Goal: Task Accomplishment & Management: Use online tool/utility

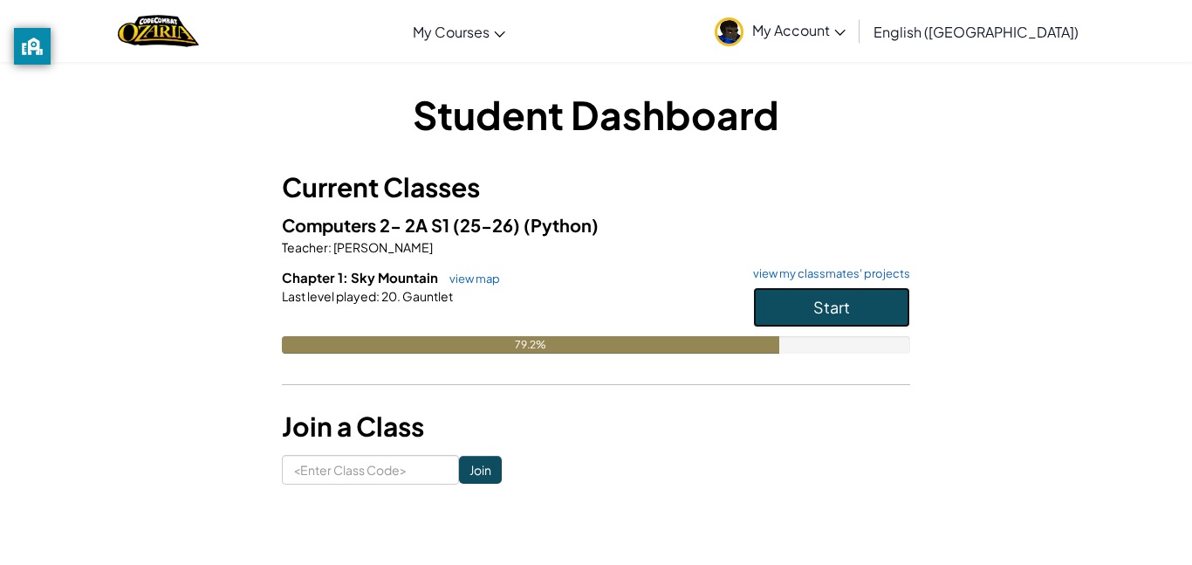
click at [829, 317] on button "Start" at bounding box center [831, 307] width 157 height 40
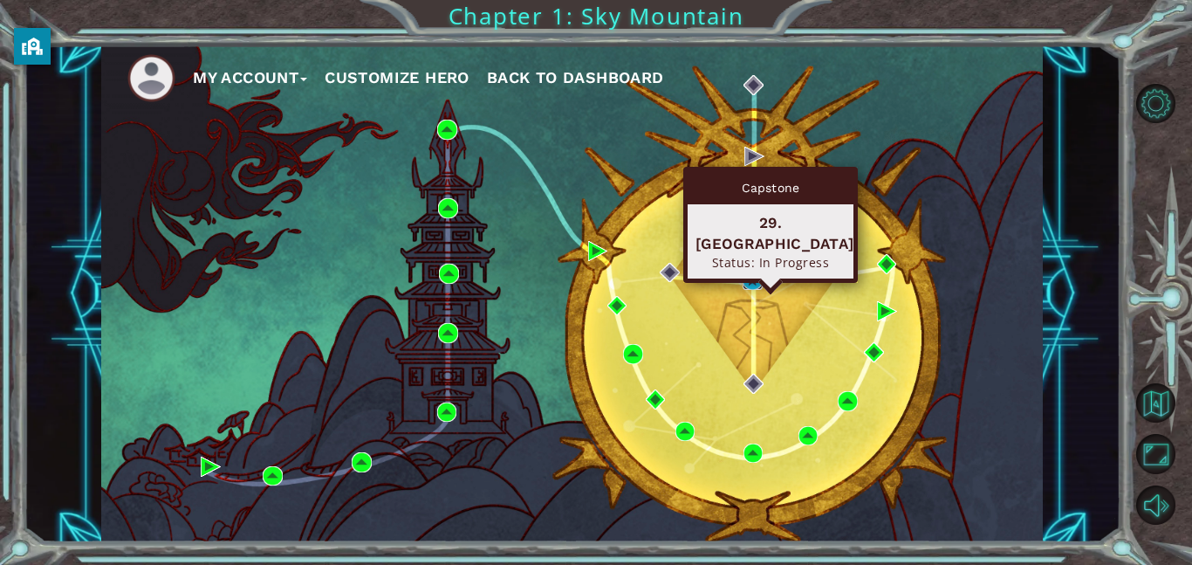
click at [746, 282] on img at bounding box center [753, 280] width 20 height 20
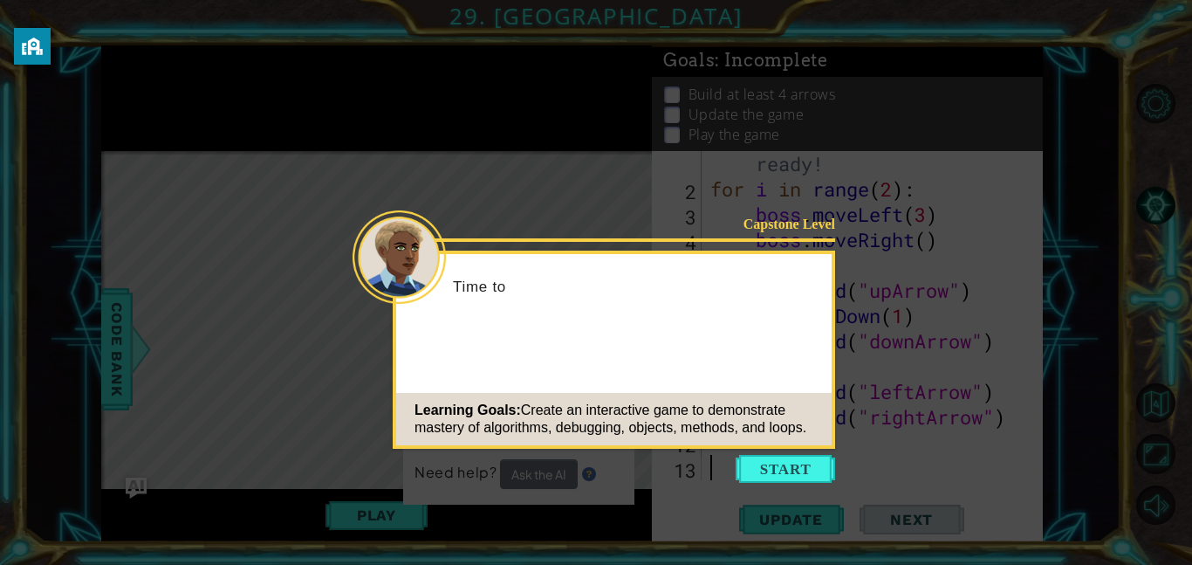
scroll to position [51, 0]
click at [807, 462] on button "Start" at bounding box center [785, 469] width 99 height 28
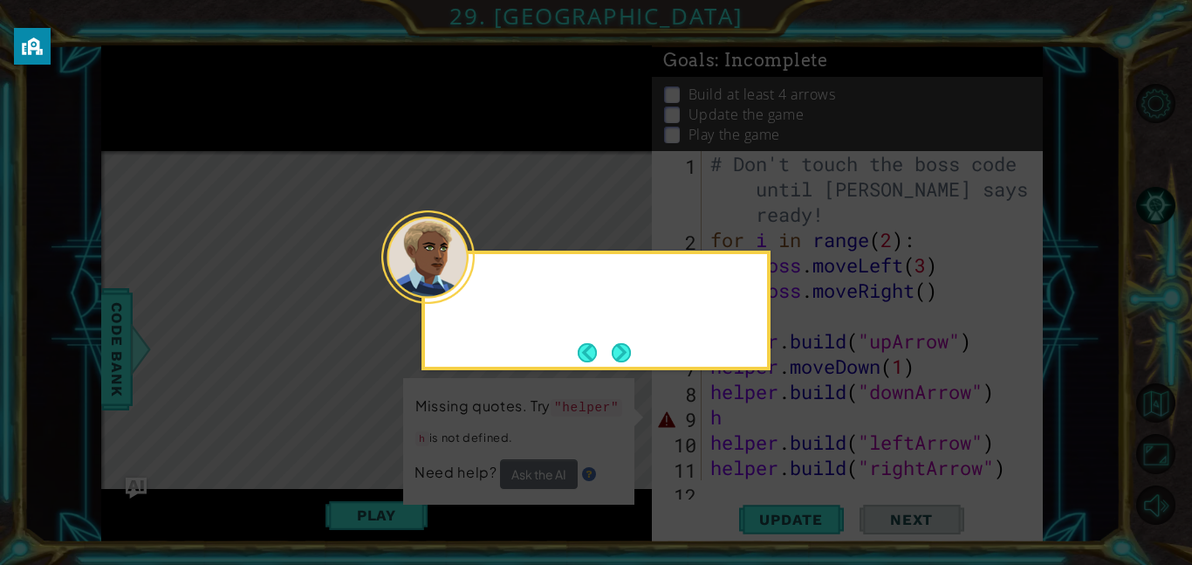
scroll to position [0, 0]
click at [633, 340] on button "Next" at bounding box center [622, 352] width 24 height 24
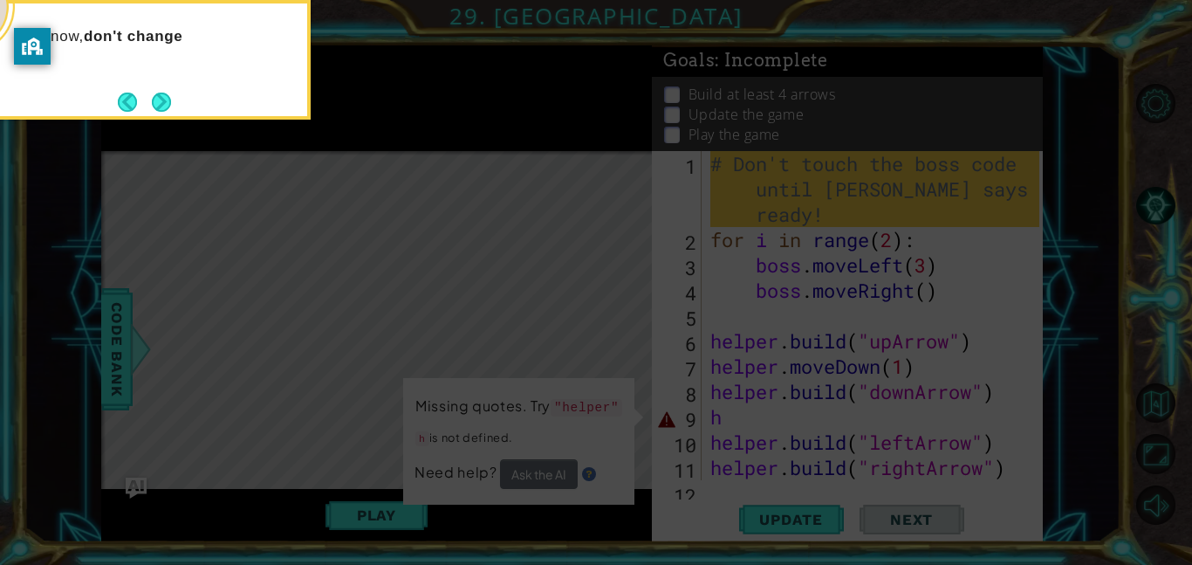
click at [642, 299] on icon at bounding box center [596, 85] width 1192 height 960
click at [153, 93] on button "Next" at bounding box center [162, 102] width 20 height 20
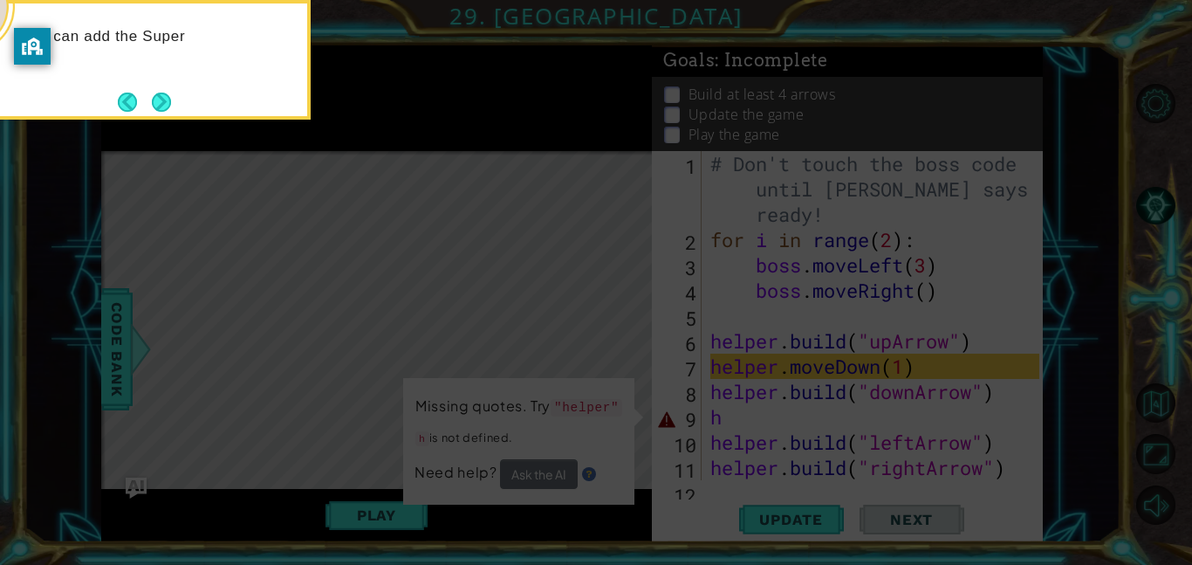
click at [169, 120] on icon at bounding box center [596, 85] width 1192 height 960
click at [164, 98] on button "Next" at bounding box center [161, 102] width 21 height 21
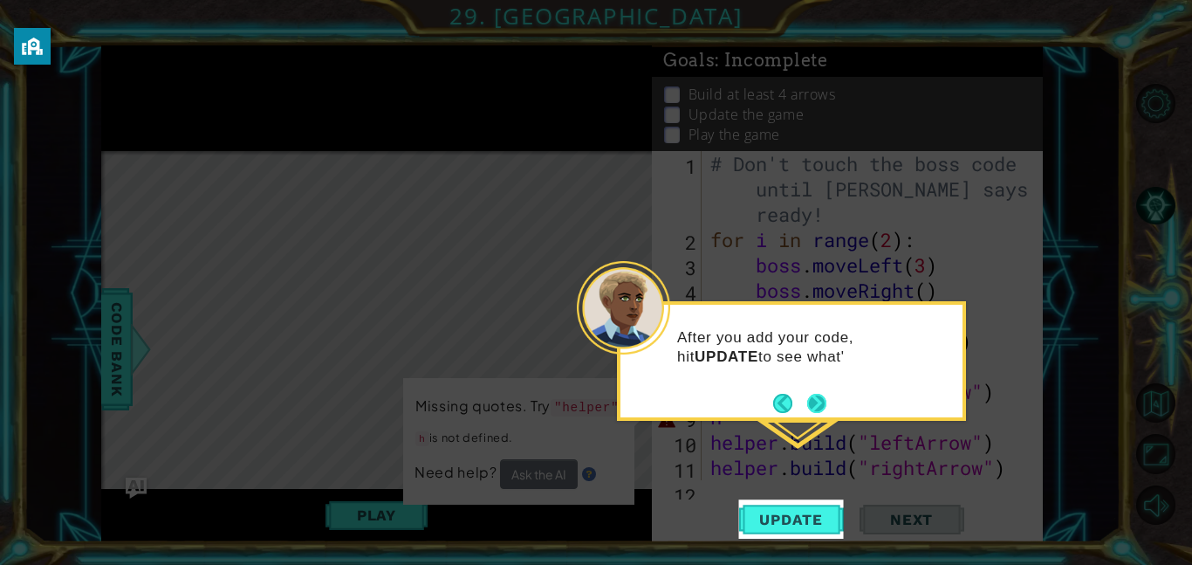
click at [812, 397] on button "Next" at bounding box center [816, 403] width 21 height 21
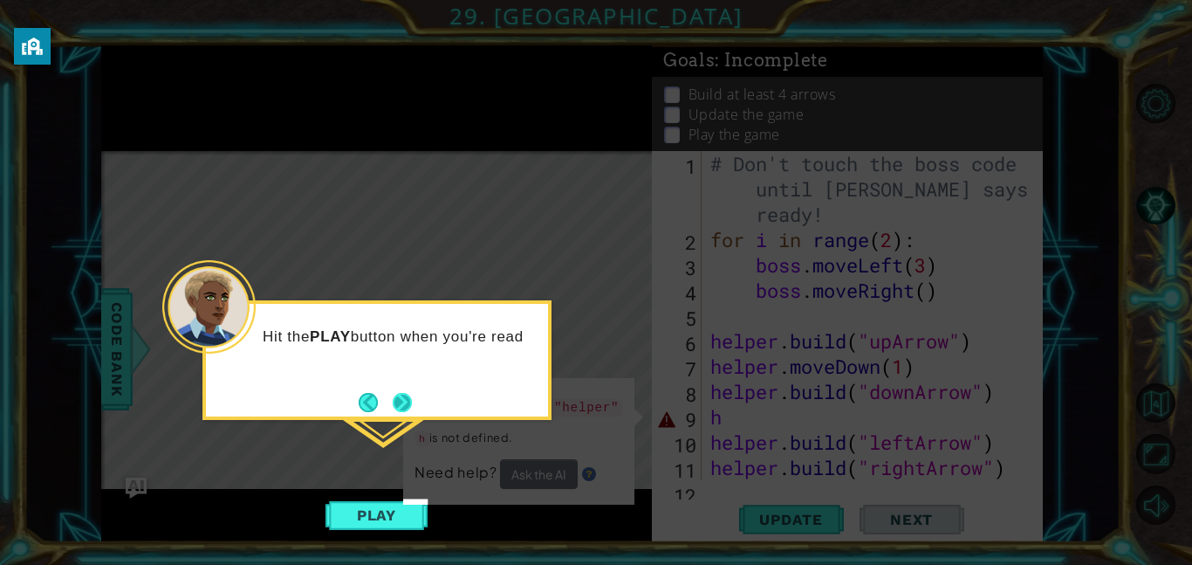
click at [411, 402] on button "Next" at bounding box center [403, 402] width 20 height 20
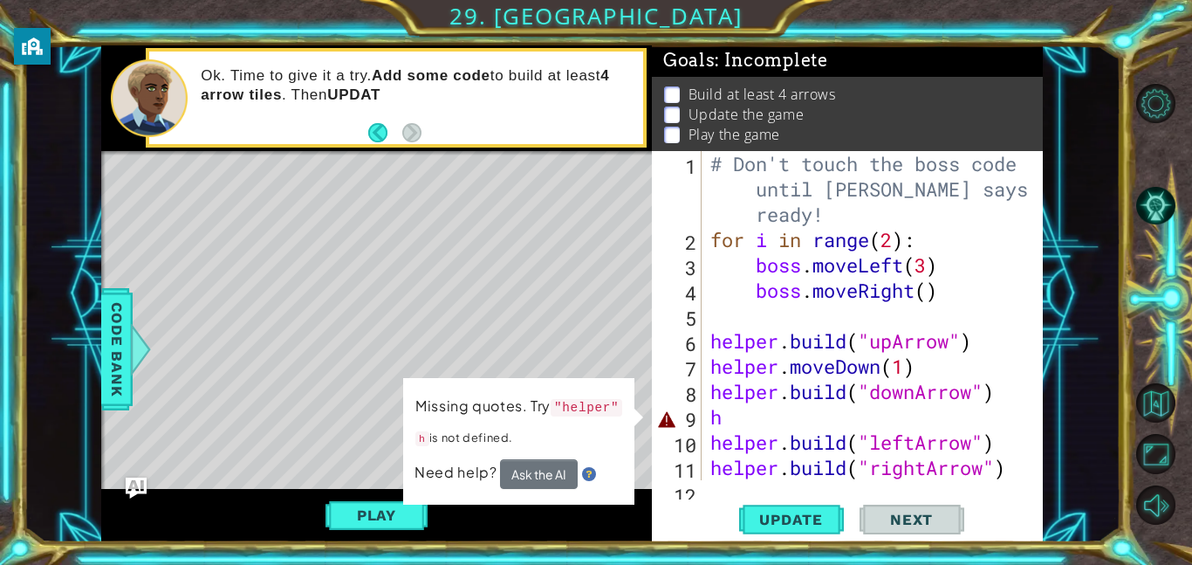
click at [729, 420] on div "# Don't touch the boss code until Vega says you're ready! for i in range ( 2 ) …" at bounding box center [877, 366] width 341 height 430
type textarea "h"
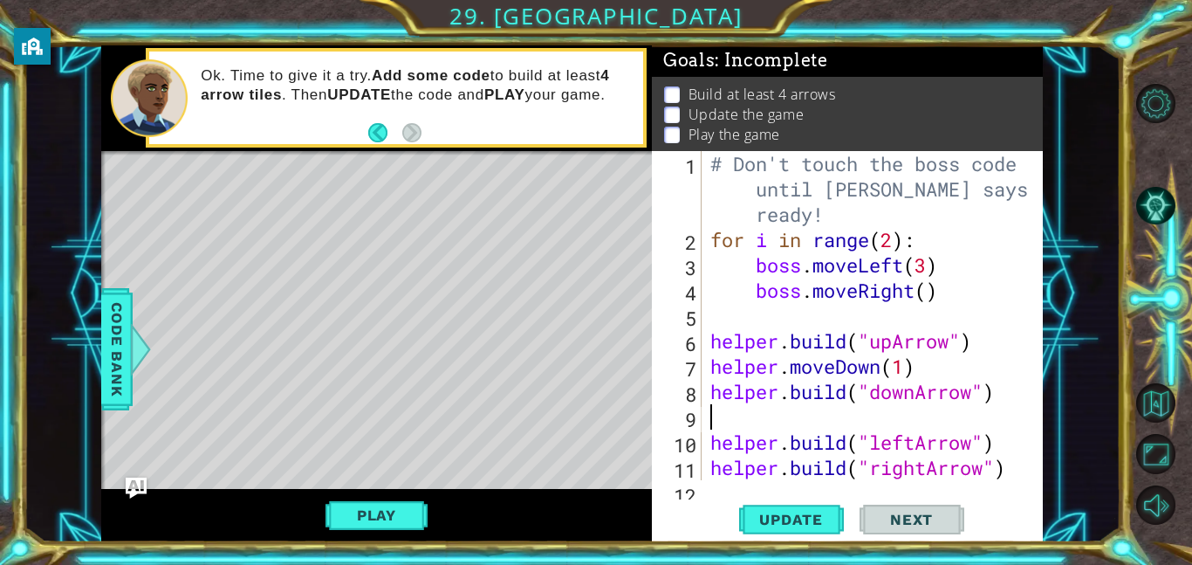
type textarea "helper.build("downArrow")"
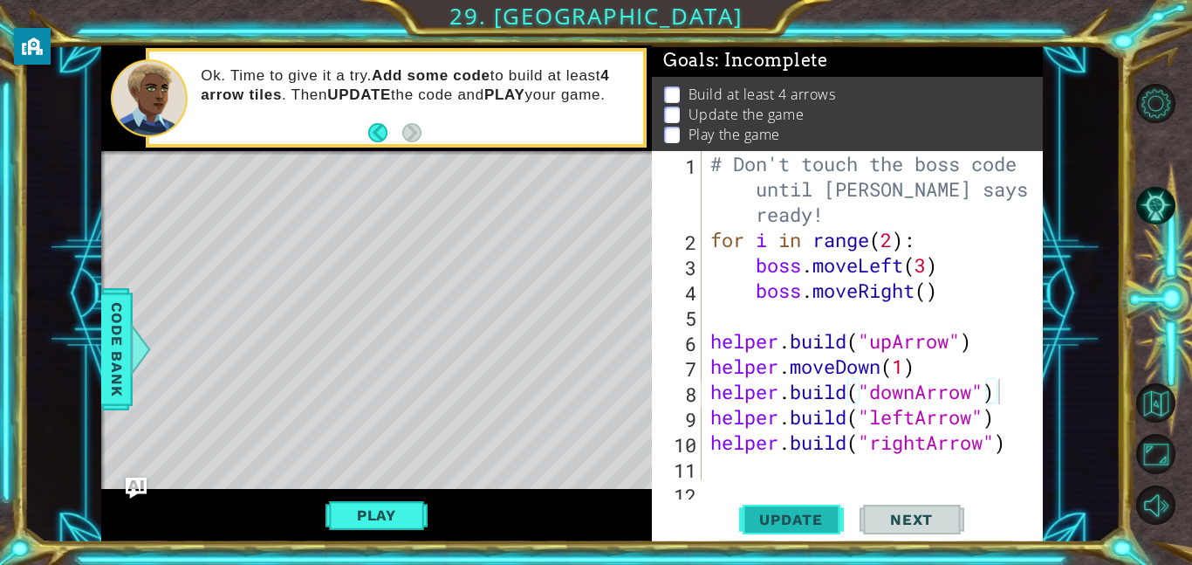
click at [820, 524] on span "Update" at bounding box center [791, 518] width 99 height 17
click at [371, 519] on button "Play" at bounding box center [376, 514] width 102 height 33
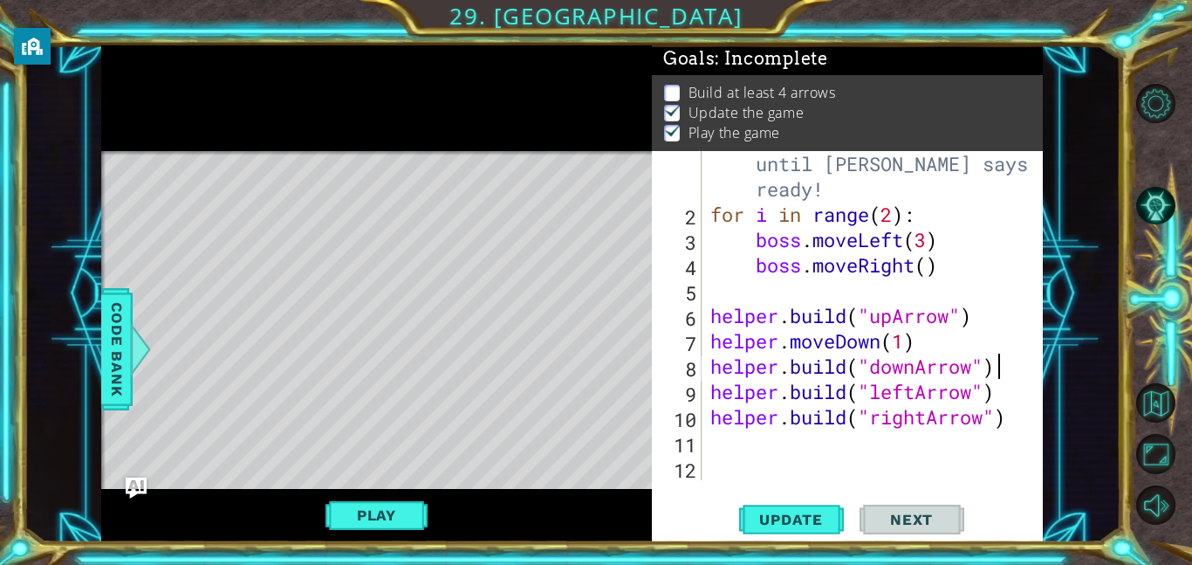
scroll to position [25, 0]
click at [783, 300] on div "# Don't touch the boss code until Vega says you're ready! for i in range ( 2 ) …" at bounding box center [877, 341] width 341 height 430
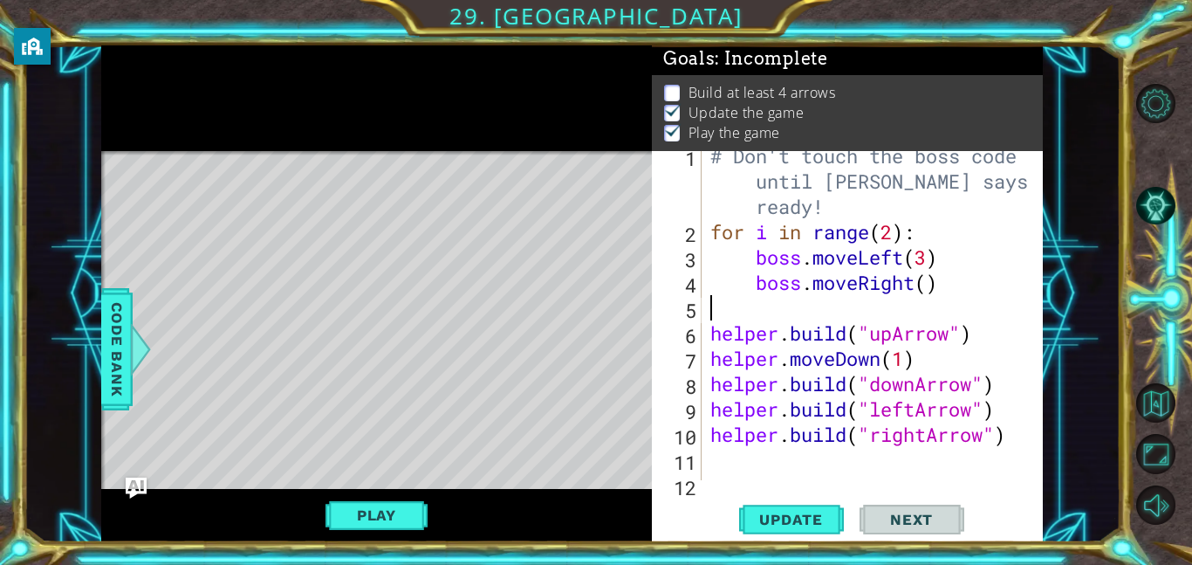
scroll to position [10, 0]
click at [770, 528] on button "Update" at bounding box center [791, 518] width 105 height 39
click at [386, 514] on button "Play" at bounding box center [376, 514] width 102 height 33
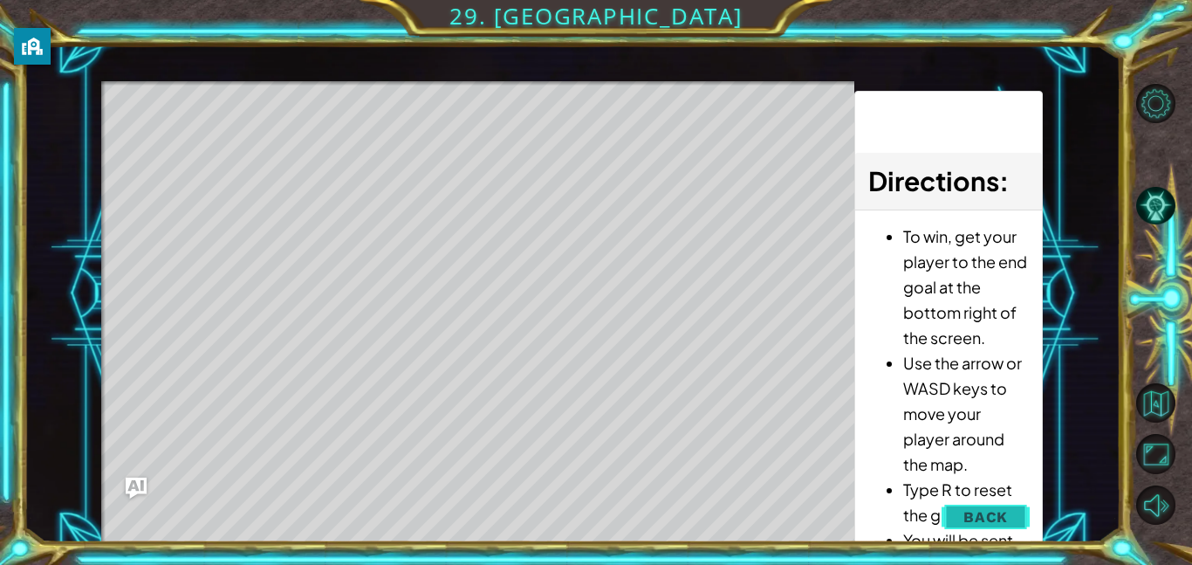
click at [976, 509] on span "Back" at bounding box center [985, 516] width 44 height 17
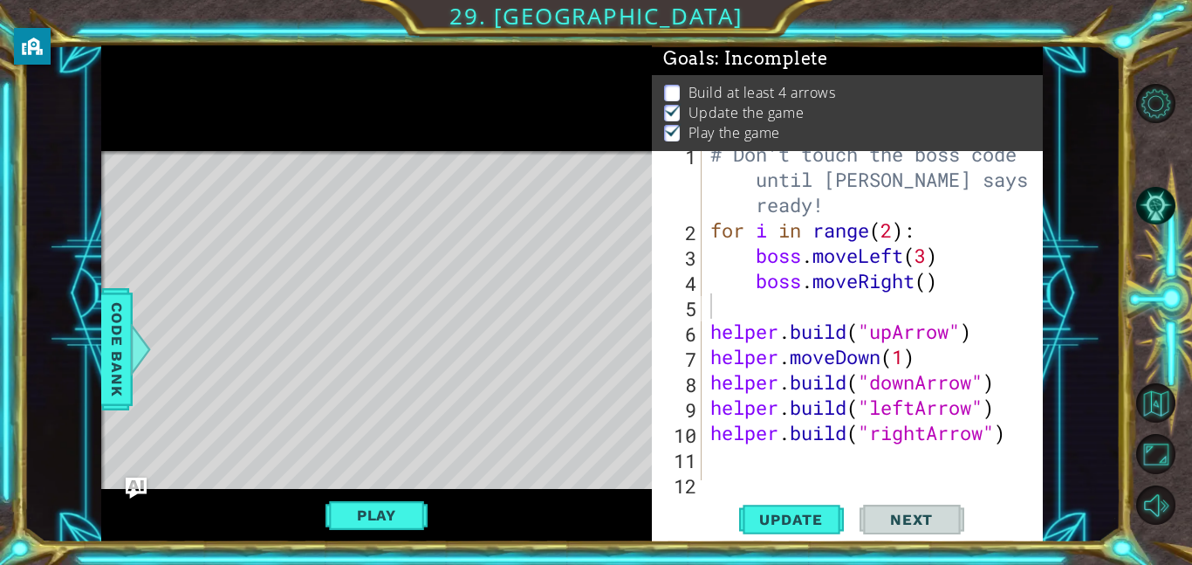
type textarea "helper.build("downArrow")"
click at [1005, 387] on div "# Don't touch the boss code until Vega says you're ready! for i in range ( 2 ) …" at bounding box center [877, 356] width 341 height 430
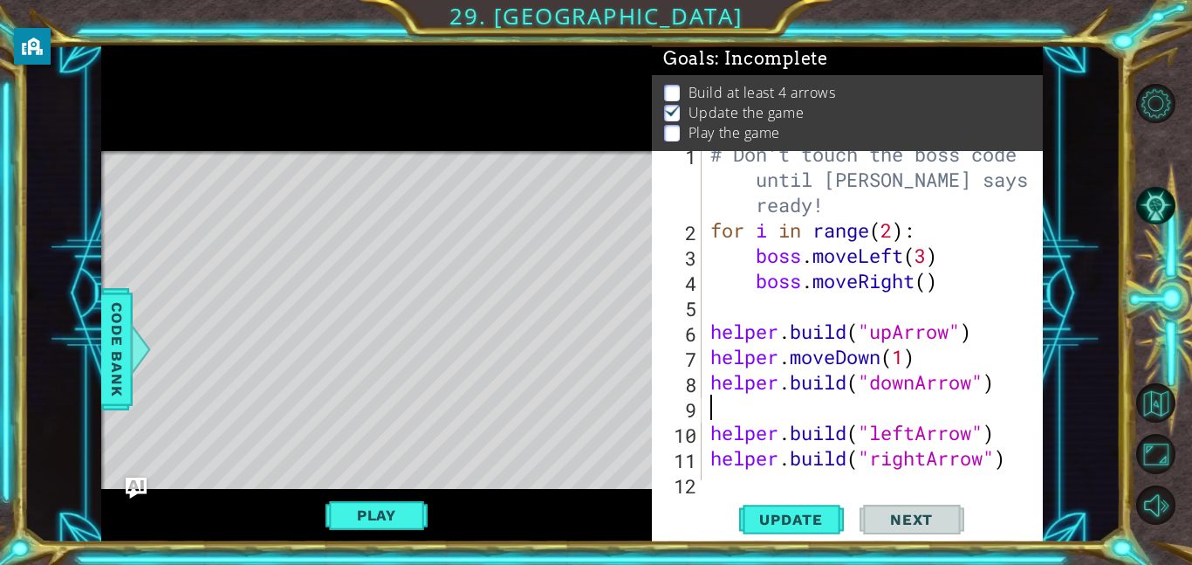
type textarea "h"
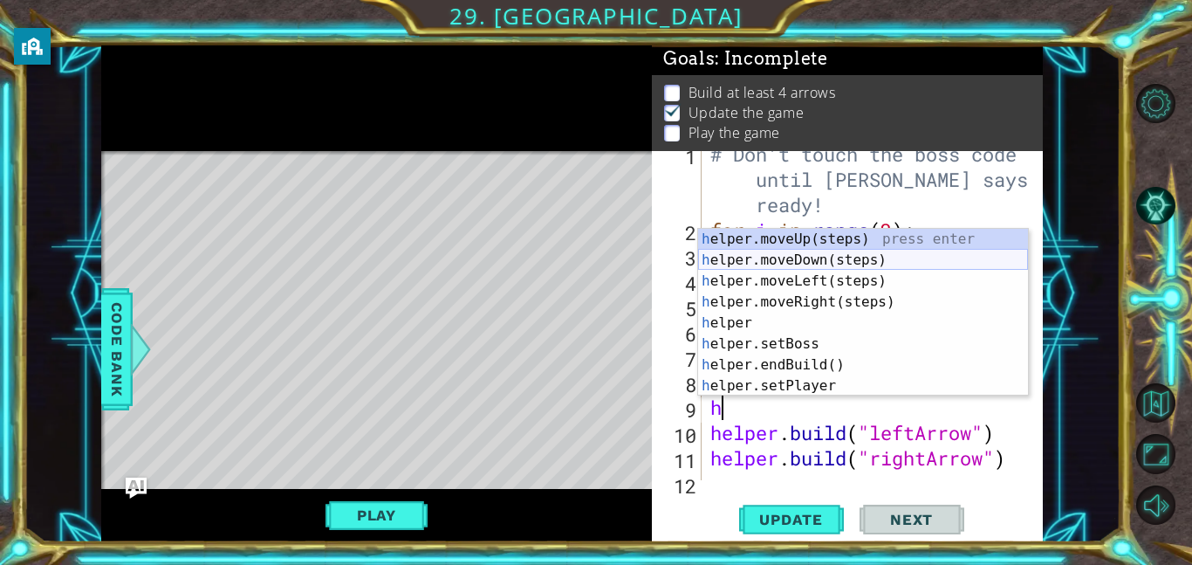
click at [818, 263] on div "h elper.moveUp(steps) press enter h elper.moveDown(steps) press enter h elper.m…" at bounding box center [863, 333] width 330 height 209
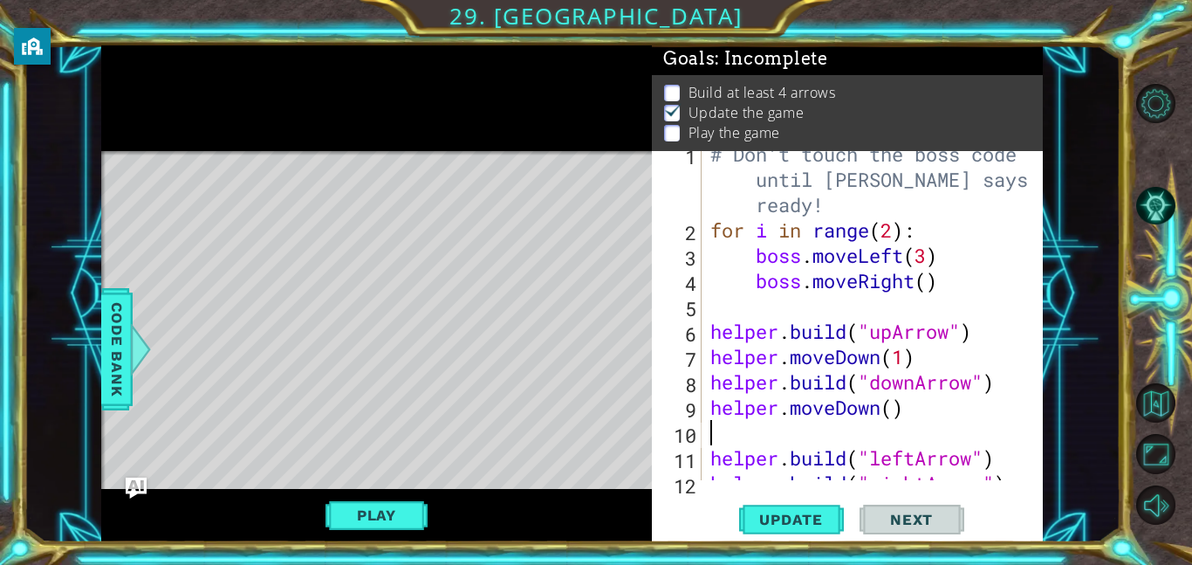
click at [889, 414] on div "# Don't touch the boss code until Vega says you're ready! for i in range ( 2 ) …" at bounding box center [877, 356] width 341 height 430
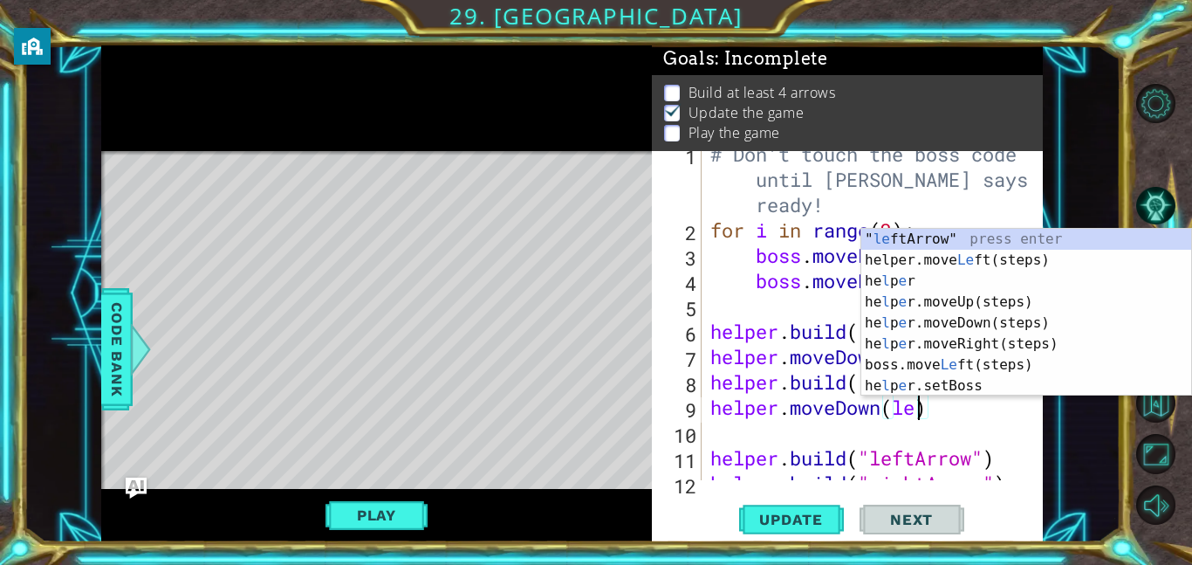
scroll to position [0, 10]
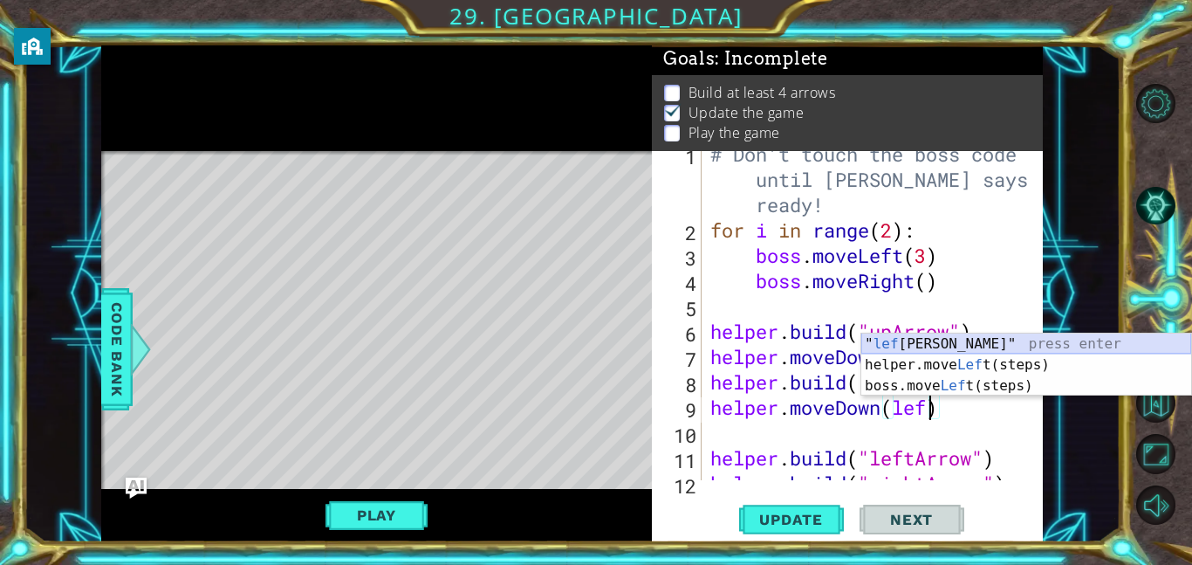
click at [895, 341] on div "" lef tArrow" press enter helper.move Lef t(steps) press enter boss.move Lef t(…" at bounding box center [1026, 385] width 330 height 105
type textarea "helper.moveDown("leftArrow)"
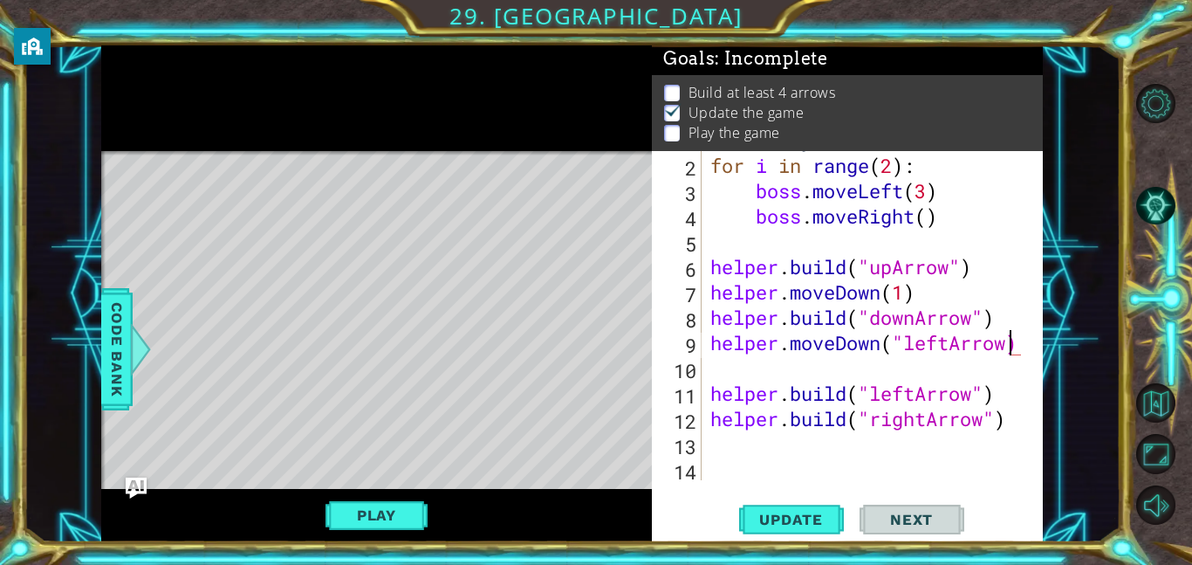
scroll to position [75, 0]
click at [827, 373] on div "# Don't touch the boss code until Vega says you're ready! for i in range ( 2 ) …" at bounding box center [877, 292] width 341 height 430
type textarea "\"
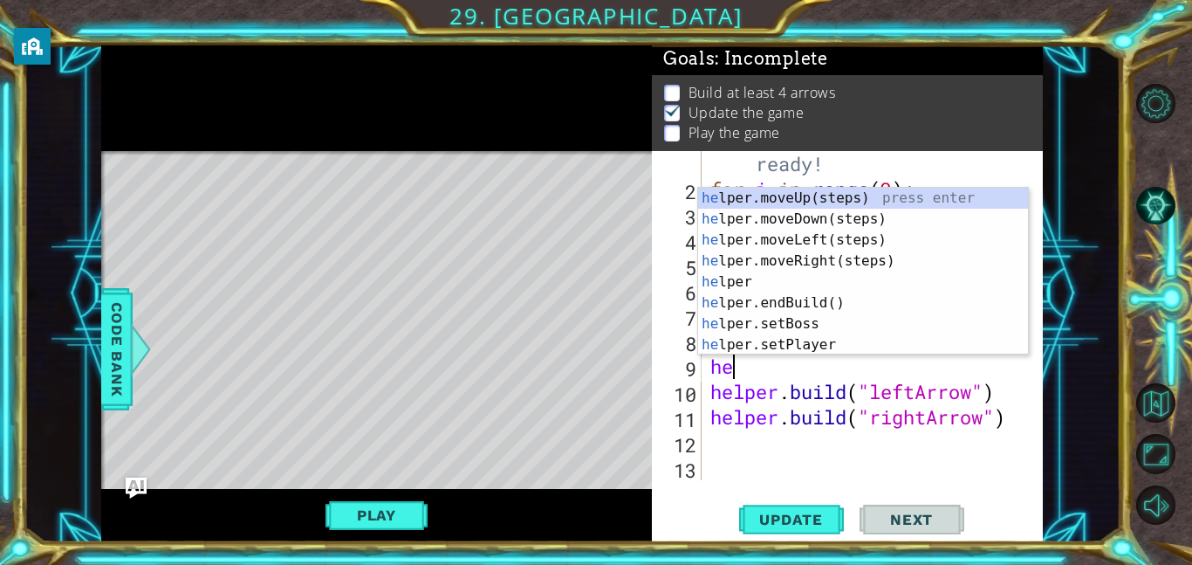
type textarea "h"
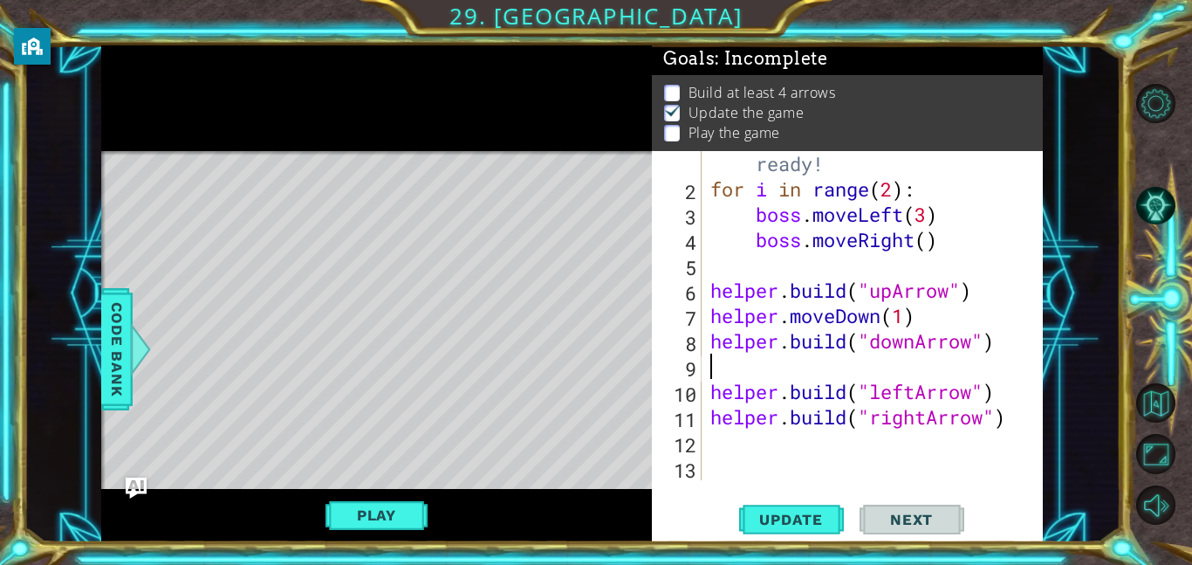
type textarea "h"
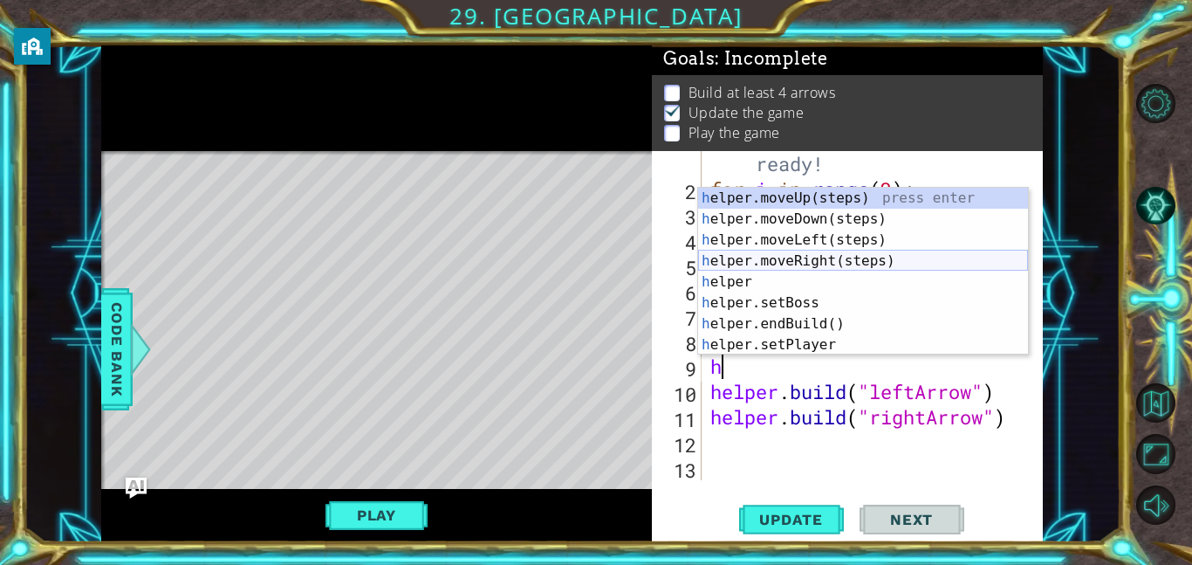
click at [886, 259] on div "h elper.moveUp(steps) press enter h elper.moveDown(steps) press enter h elper.m…" at bounding box center [863, 292] width 330 height 209
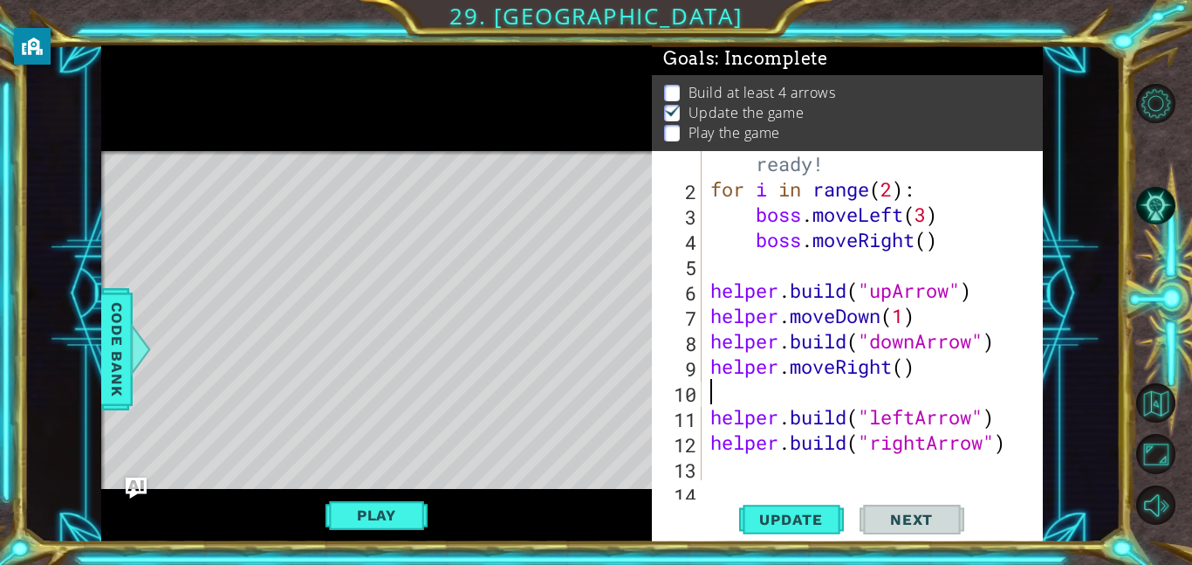
click at [902, 378] on div "# Don't touch the boss code until Vega says you're ready! for i in range ( 2 ) …" at bounding box center [877, 315] width 341 height 430
click at [788, 409] on div "# Don't touch the boss code until Vega says you're ready! for i in range ( 2 ) …" at bounding box center [877, 315] width 341 height 430
type textarea "helper.build("leftArrow")"
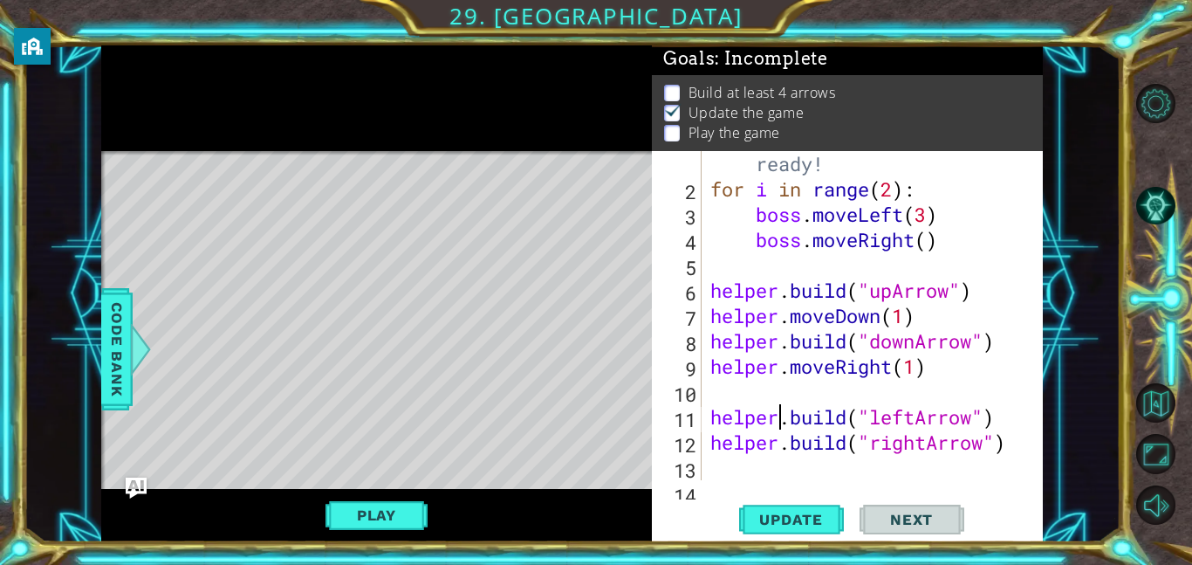
click at [784, 406] on div "# Don't touch the boss code until Vega says you're ready! for i in range ( 2 ) …" at bounding box center [877, 315] width 341 height 430
click at [779, 394] on div "# Don't touch the boss code until Vega says you're ready! for i in range ( 2 ) …" at bounding box center [877, 315] width 341 height 430
type textarea "h"
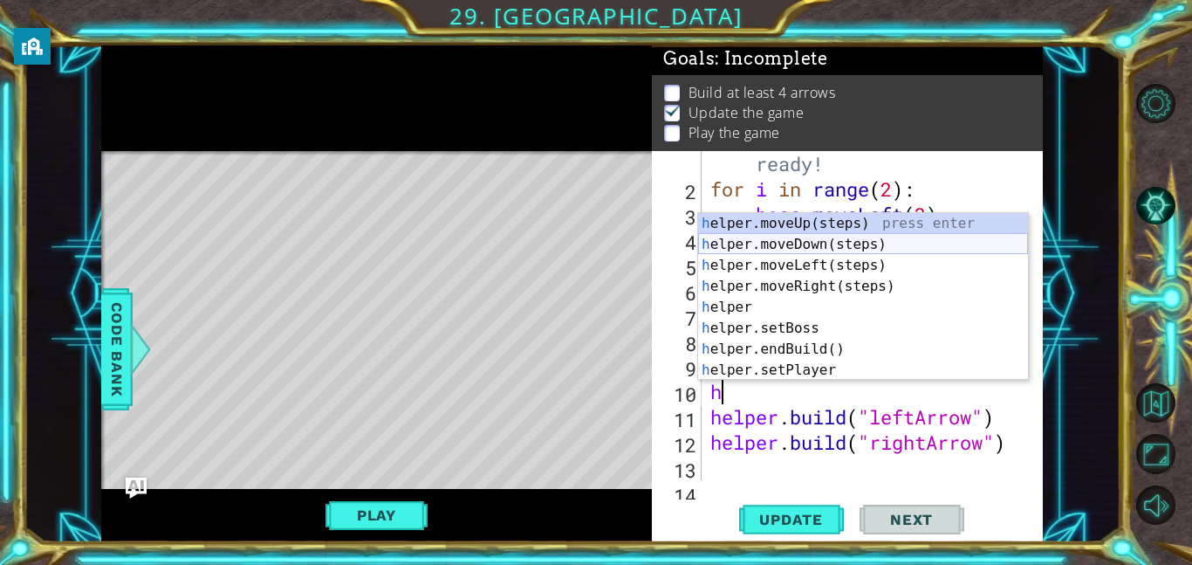
click at [811, 236] on div "h elper.moveUp(steps) press enter h elper.moveDown(steps) press enter h elper.m…" at bounding box center [863, 317] width 330 height 209
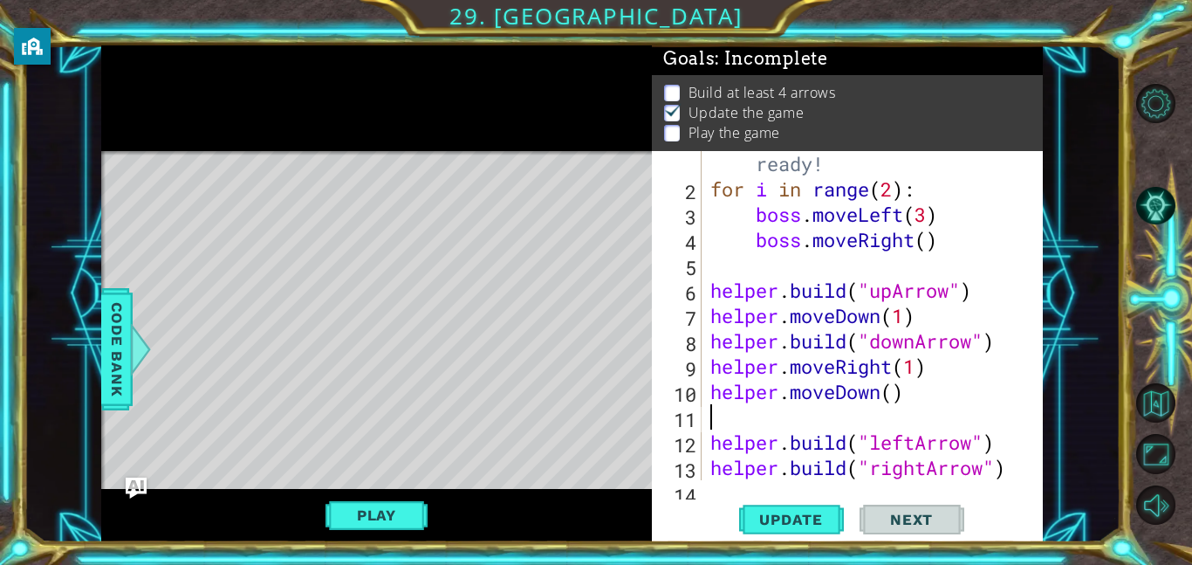
click at [911, 391] on div "# Don't touch the boss code until Vega says you're ready! for i in range ( 2 ) …" at bounding box center [877, 315] width 341 height 430
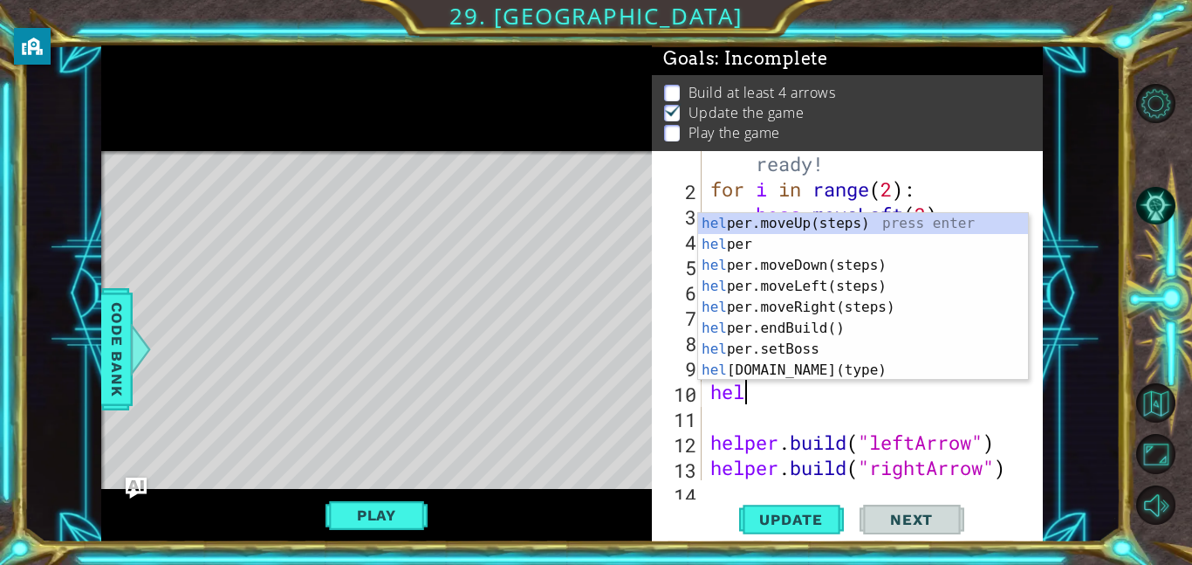
type textarea "h"
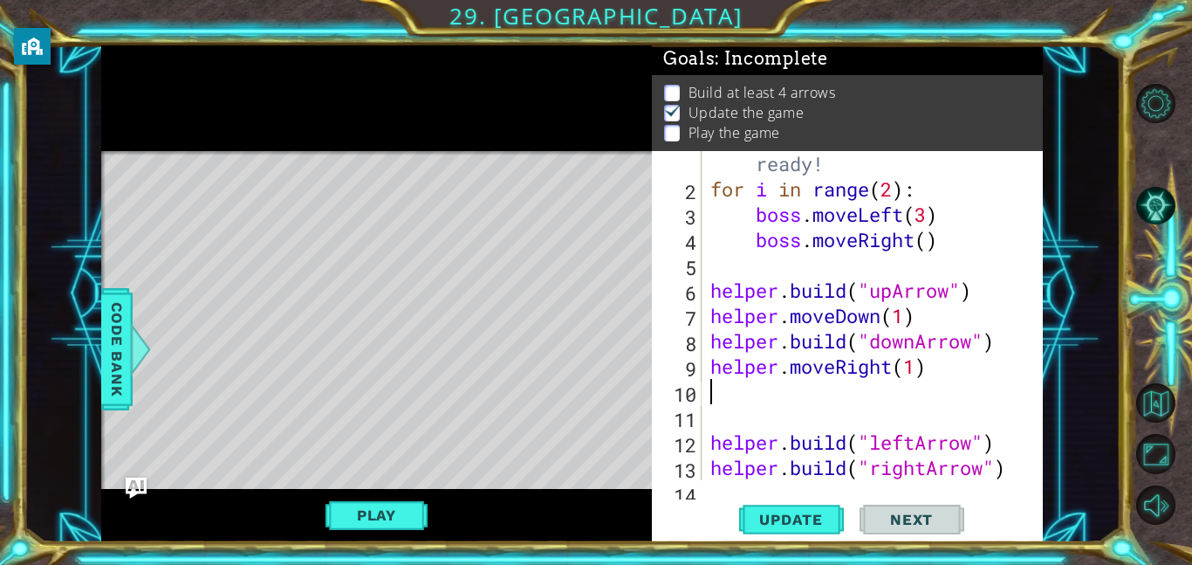
type textarea "helper.moveRight(1)"
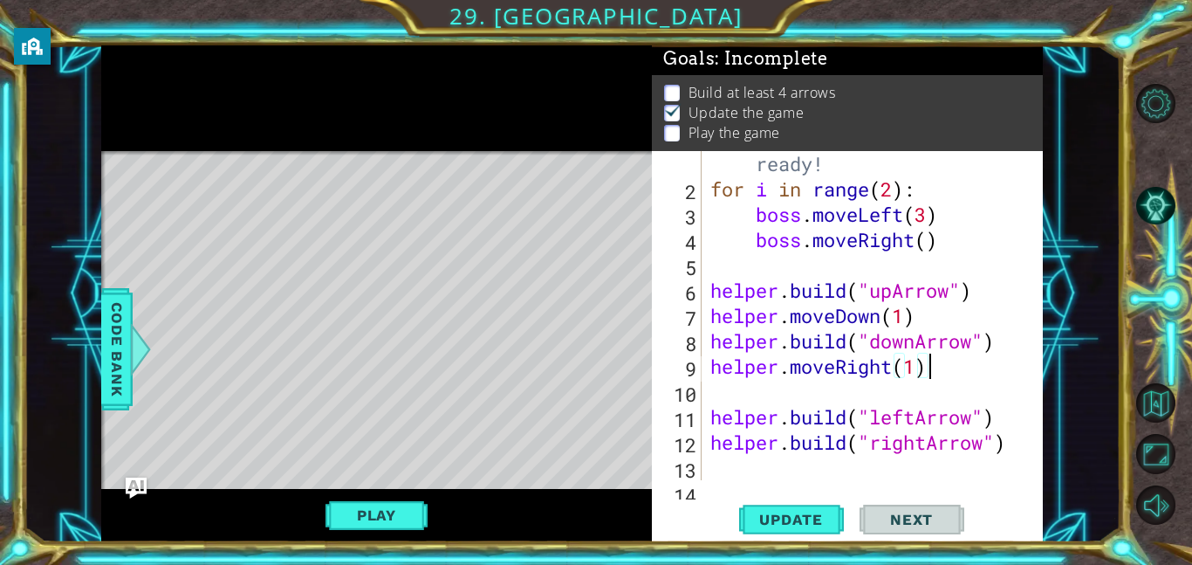
click at [777, 387] on div "# Don't touch the boss code until Vega says you're ready! for i in range ( 2 ) …" at bounding box center [877, 315] width 341 height 430
type textarea "\"
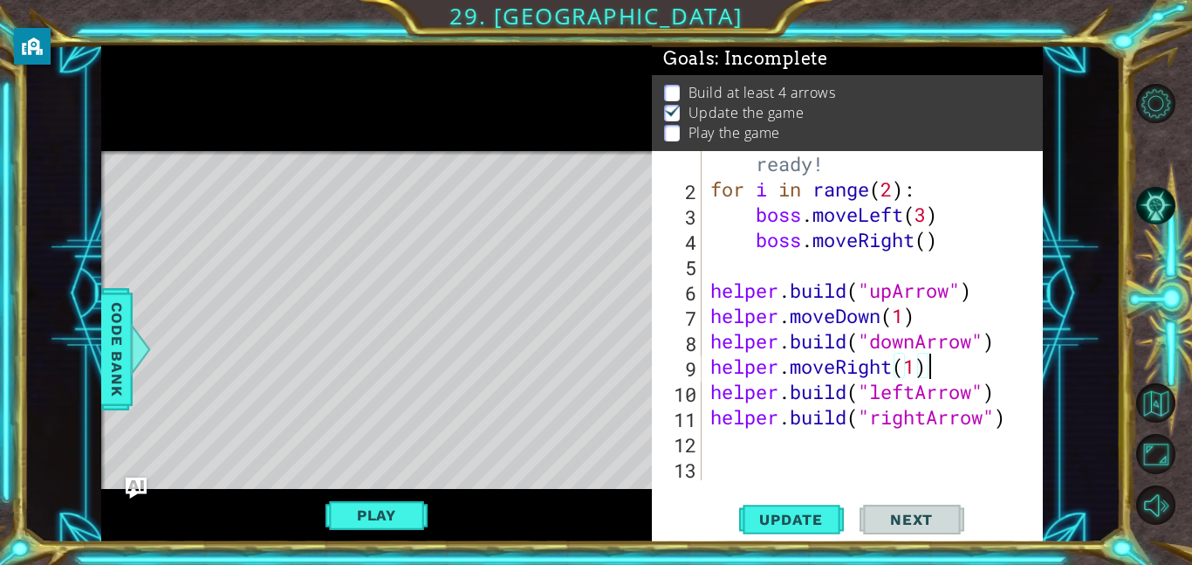
click at [1012, 395] on div "# Don't touch the boss code until Vega says you're ready! for i in range ( 2 ) …" at bounding box center [877, 315] width 341 height 430
type textarea "helper.build("leftArrow")"
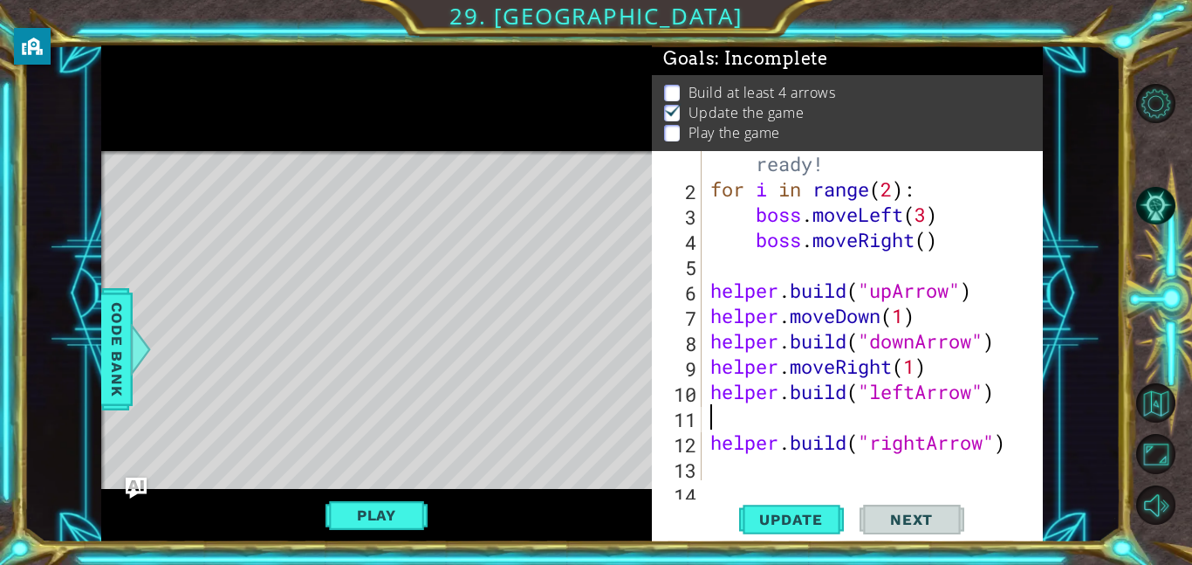
type textarea "he"
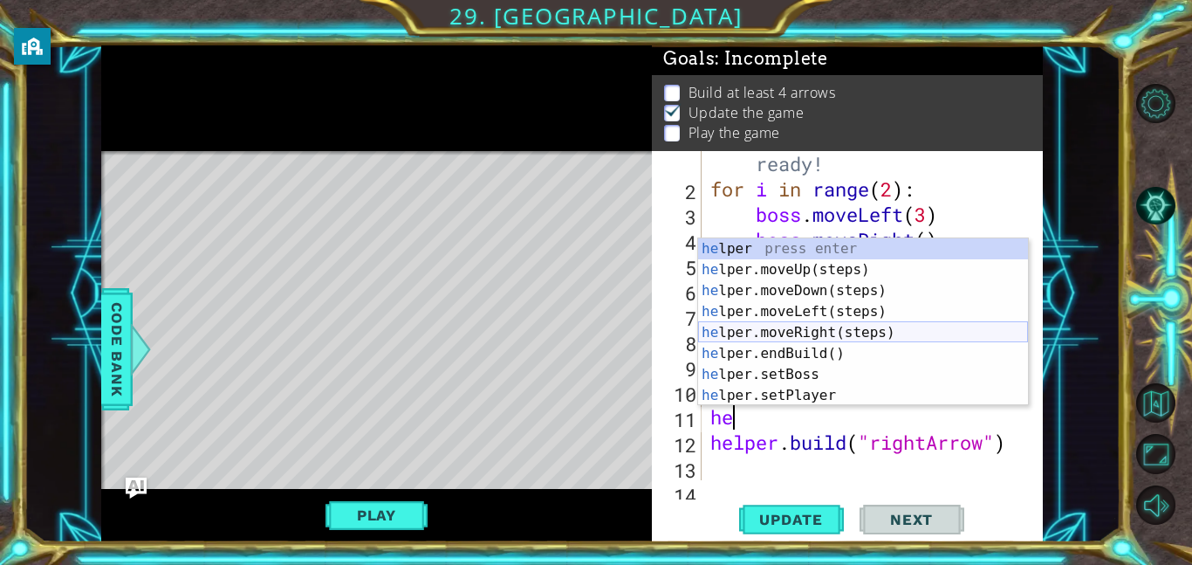
click at [865, 339] on div "he lper press enter he lper.moveUp(steps) press enter he lper.moveDown(steps) p…" at bounding box center [863, 342] width 330 height 209
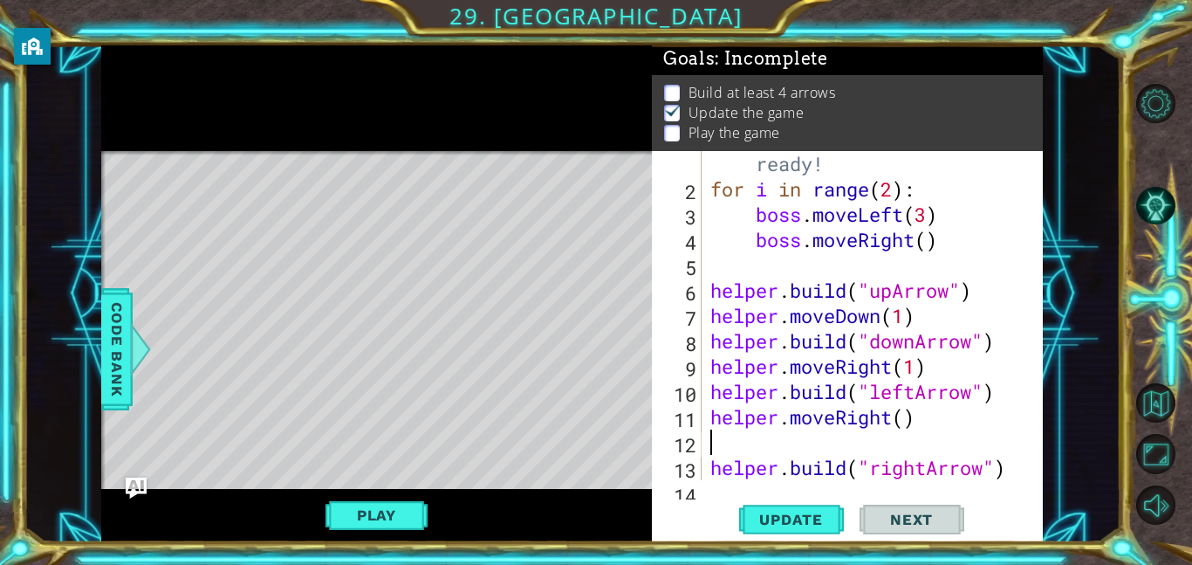
click at [912, 418] on div "# Don't touch the boss code until Vega says you're ready! for i in range ( 2 ) …" at bounding box center [877, 315] width 341 height 430
click at [908, 417] on div "# Don't touch the boss code until Vega says you're ready! for i in range ( 2 ) …" at bounding box center [877, 315] width 341 height 430
type textarea "helper.moveRight(1)"
click at [841, 448] on div "# Don't touch the boss code until Vega says you're ready! for i in range ( 2 ) …" at bounding box center [877, 315] width 341 height 430
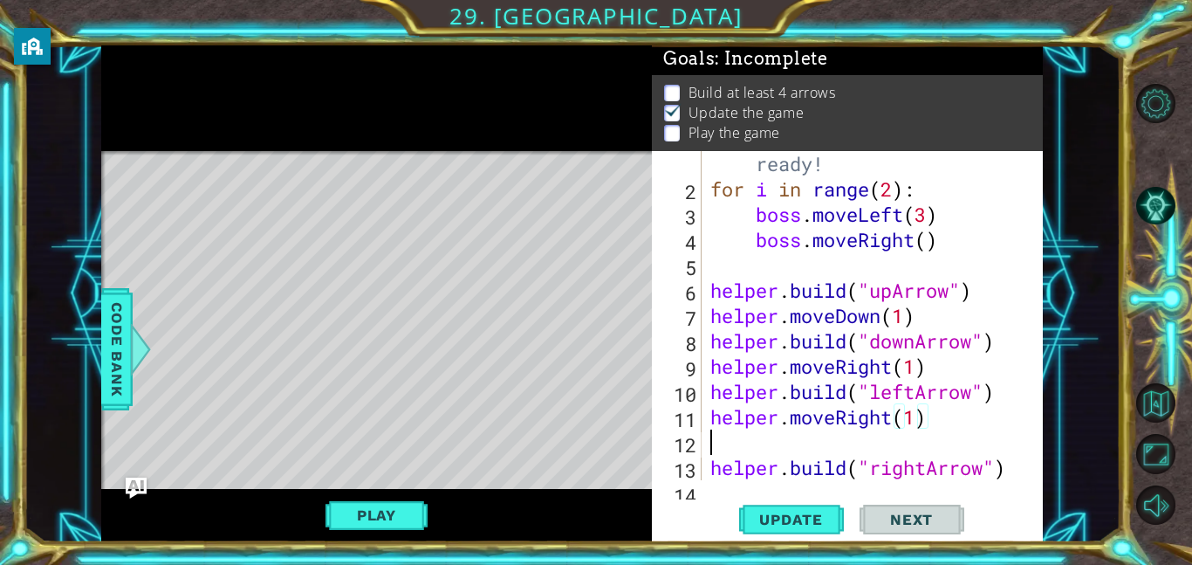
scroll to position [0, 0]
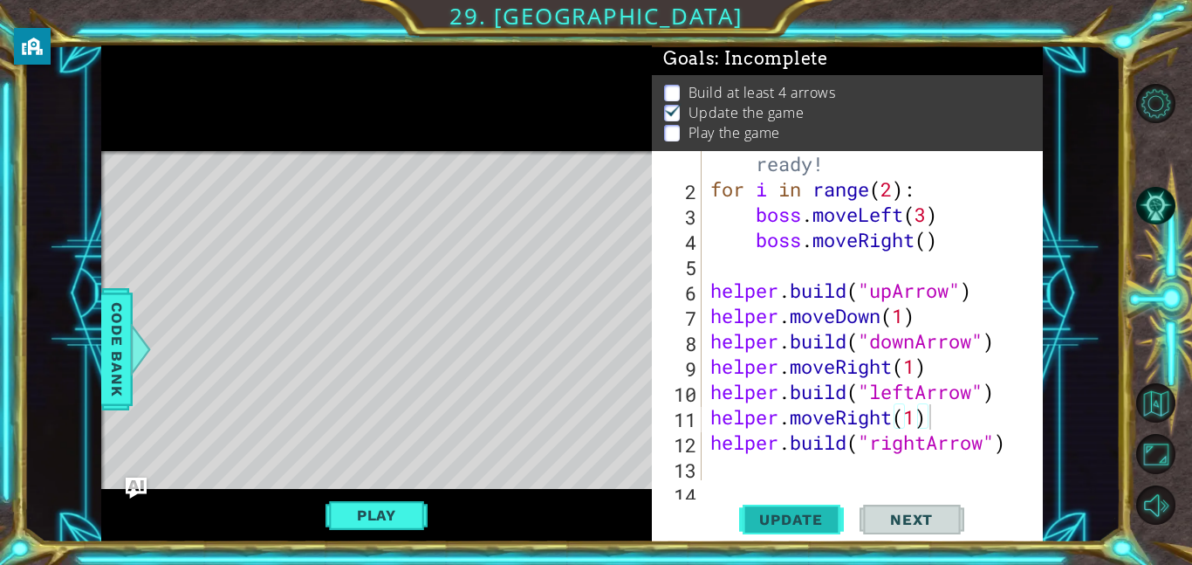
click at [777, 532] on button "Update" at bounding box center [791, 518] width 105 height 39
type textarea "helper.build("rightArrow")"
click at [770, 479] on div "# Don't touch the boss code until Vega says you're ready! for i in range ( 2 ) …" at bounding box center [877, 315] width 341 height 430
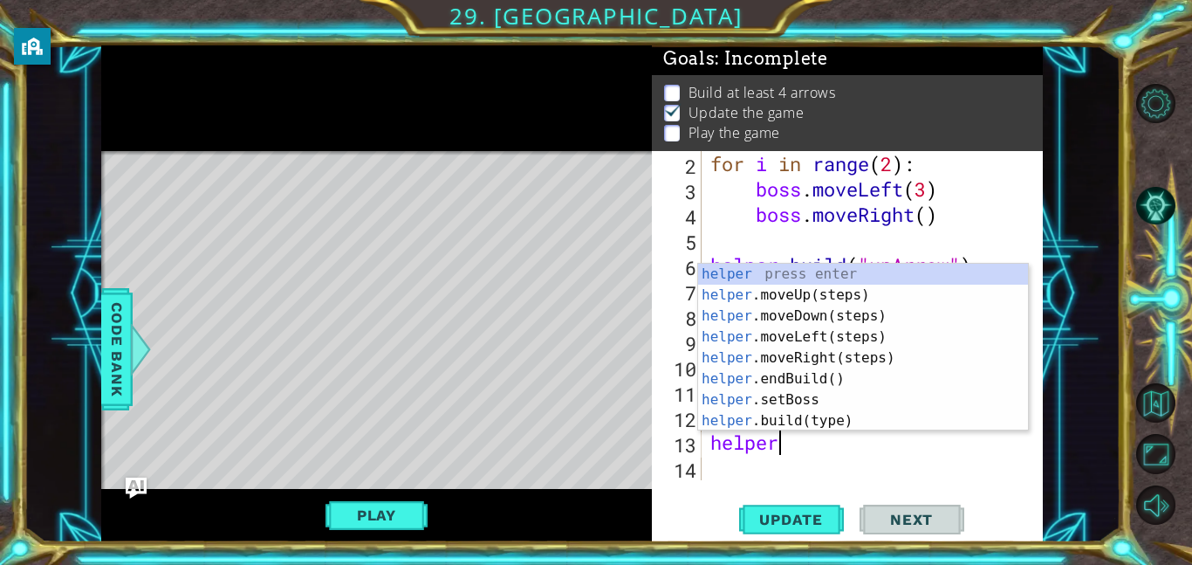
type textarea "helper."
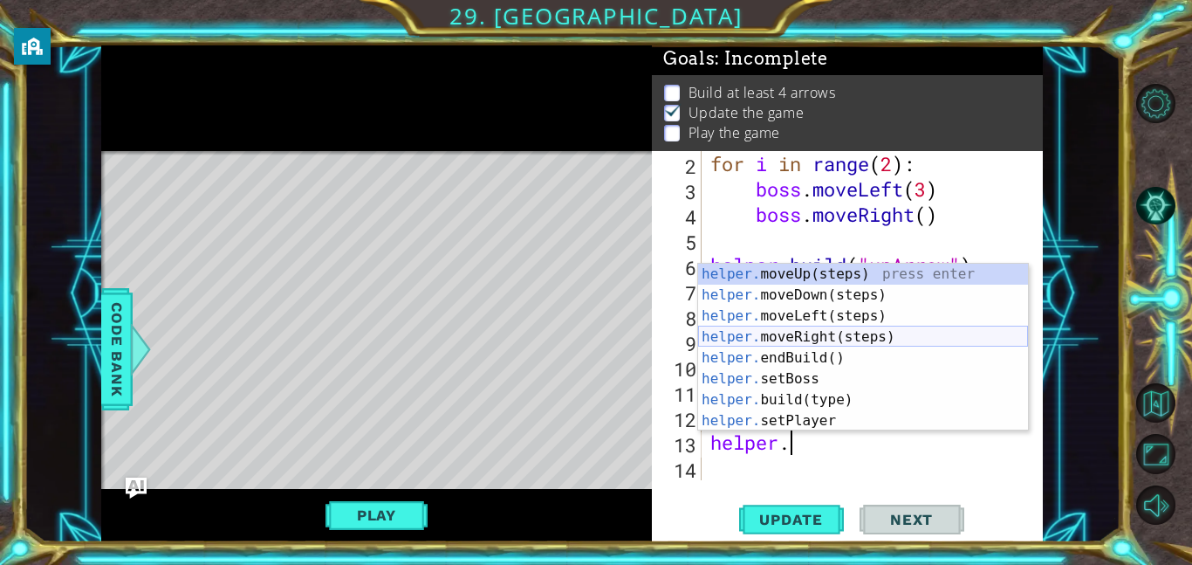
click at [840, 345] on div "helper. moveUp(steps) press enter helper. moveDown(steps) press enter helper. m…" at bounding box center [863, 367] width 330 height 209
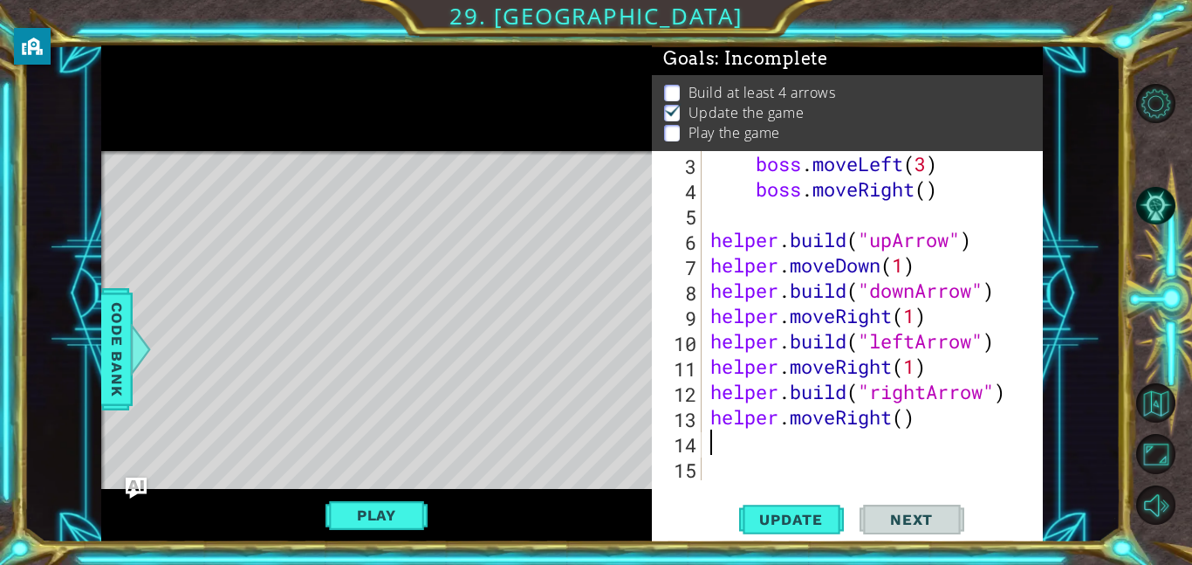
scroll to position [101, 0]
click at [906, 427] on div "boss . moveLeft ( 3 ) boss . moveRight ( ) helper . build ( "upArrow" ) helper …" at bounding box center [877, 341] width 341 height 380
type textarea "helper.moveRight(1)"
click at [845, 444] on div "boss . moveLeft ( 3 ) boss . moveRight ( ) helper . build ( "upArrow" ) helper …" at bounding box center [877, 341] width 341 height 380
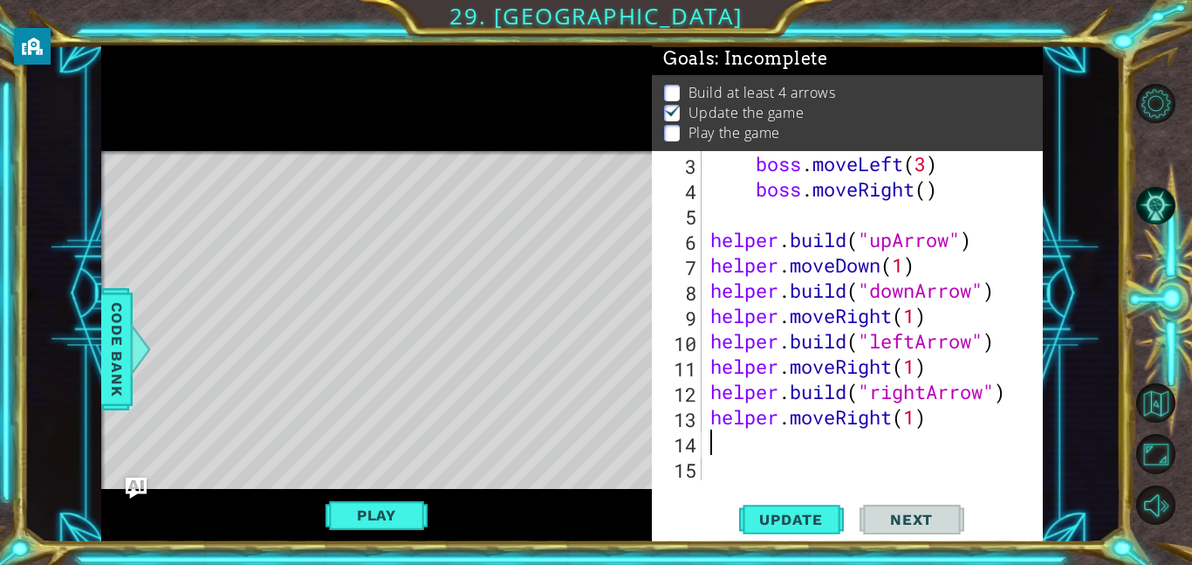
scroll to position [0, 0]
click at [845, 444] on div "boss . moveLeft ( 3 ) boss . moveRight ( ) helper . build ( "upArrow" ) helper …" at bounding box center [877, 341] width 341 height 380
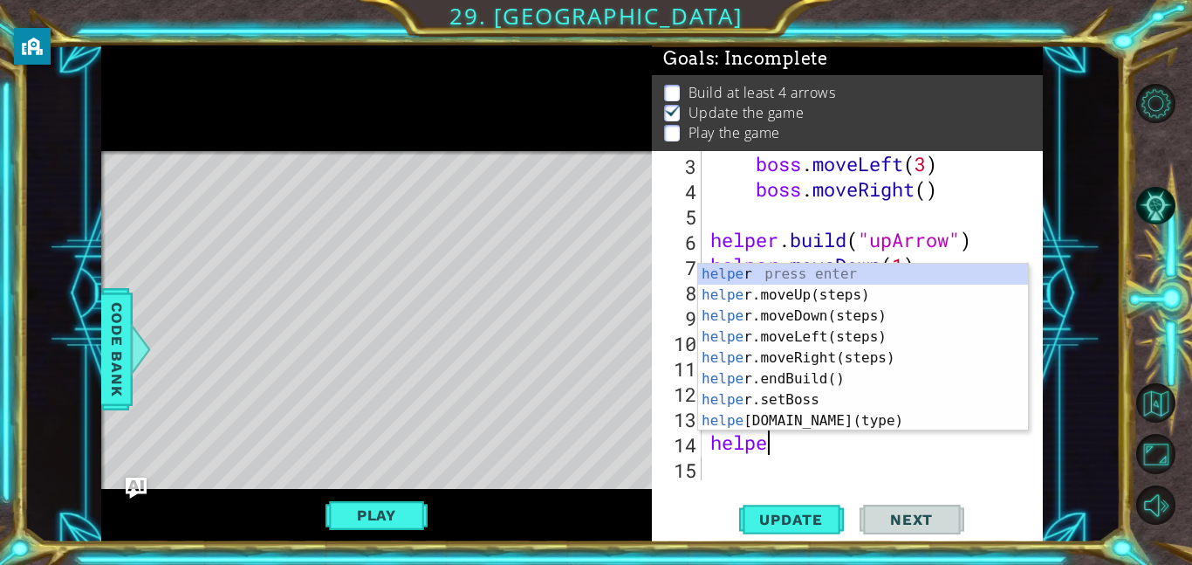
scroll to position [0, 2]
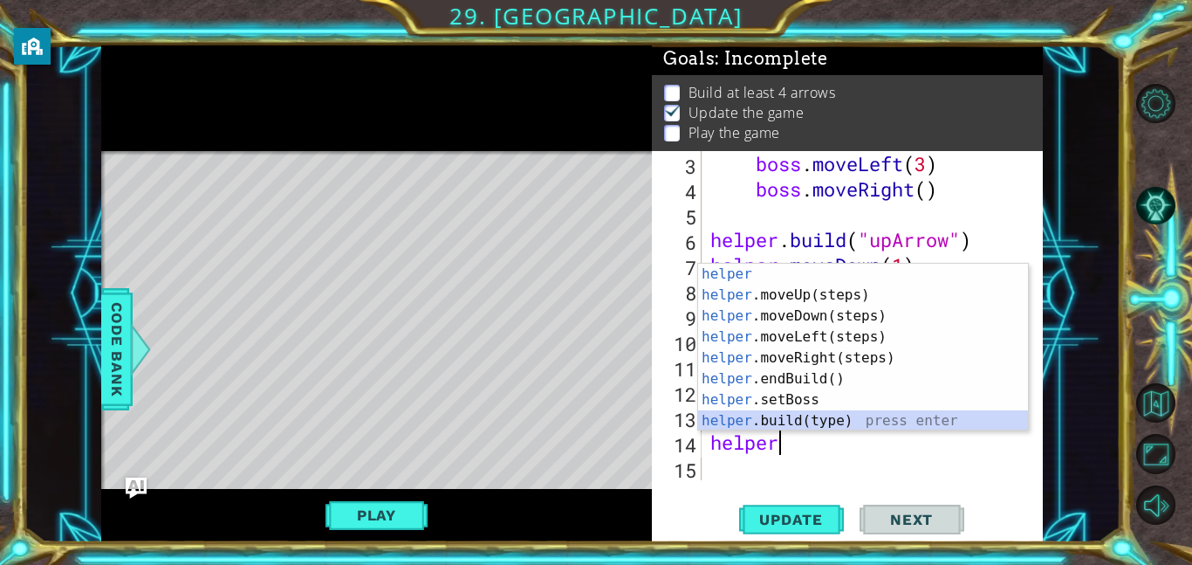
click at [844, 411] on div "helper press enter helper .moveUp(steps) press enter helper .moveDown(steps) pr…" at bounding box center [863, 367] width 330 height 209
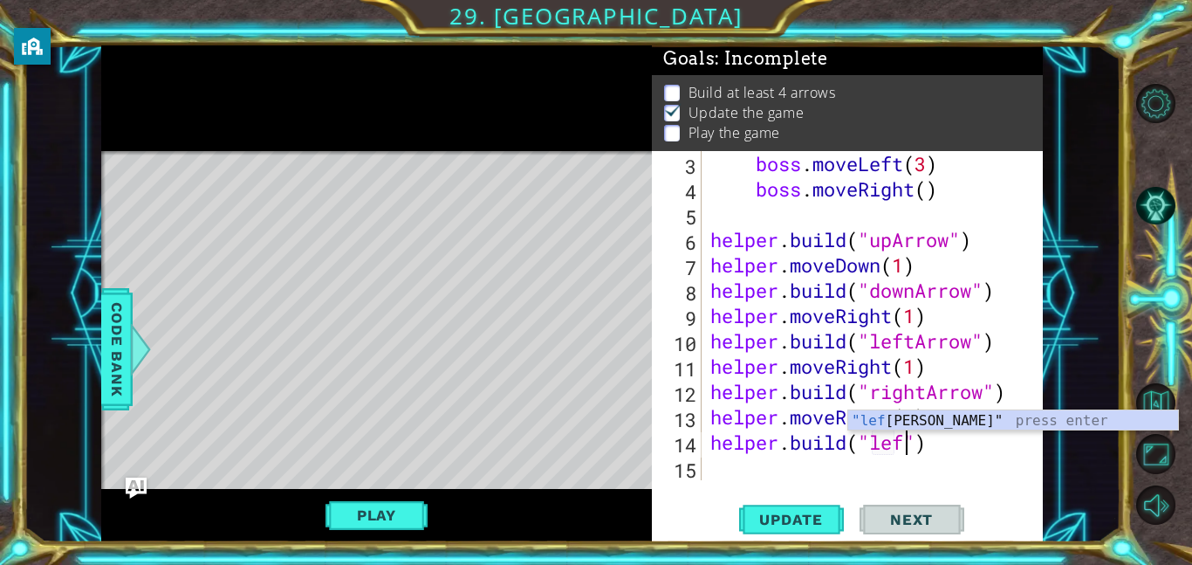
scroll to position [0, 9]
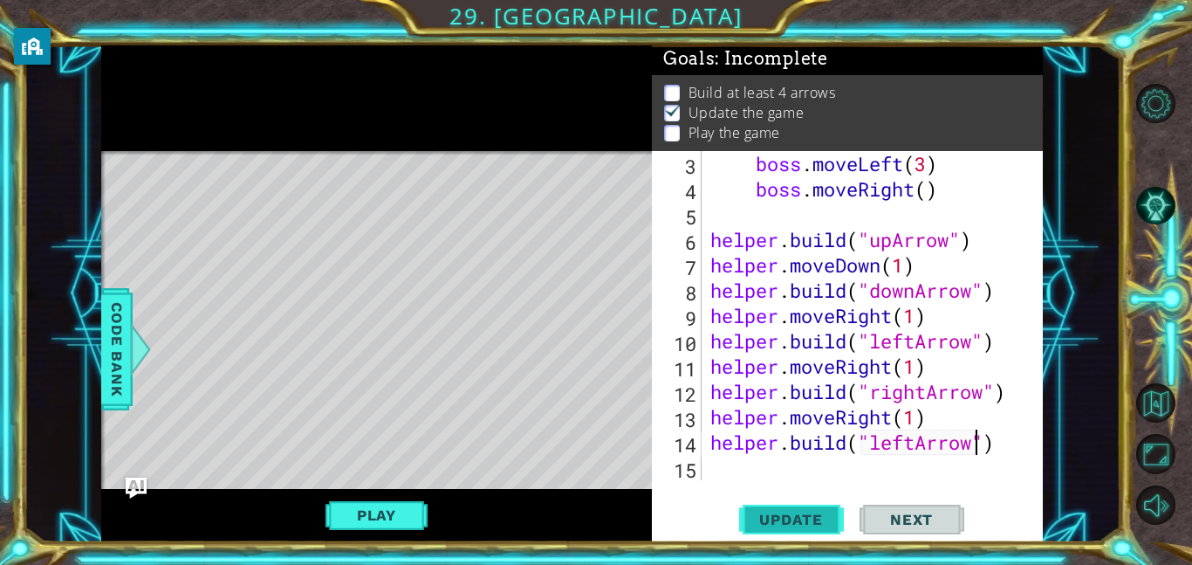
type textarea "helper.build("leftArrow")"
click at [767, 517] on span "Update" at bounding box center [791, 518] width 99 height 17
click at [821, 506] on button "Update" at bounding box center [791, 518] width 105 height 39
click at [364, 524] on button "Play" at bounding box center [376, 514] width 102 height 33
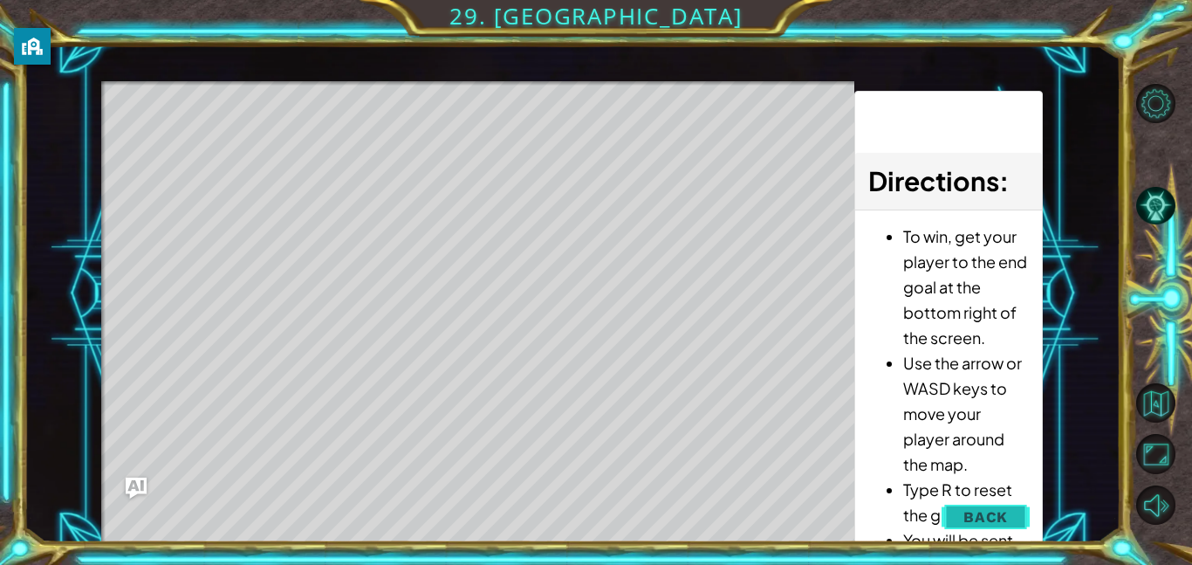
click at [1006, 517] on span "Back" at bounding box center [985, 516] width 44 height 17
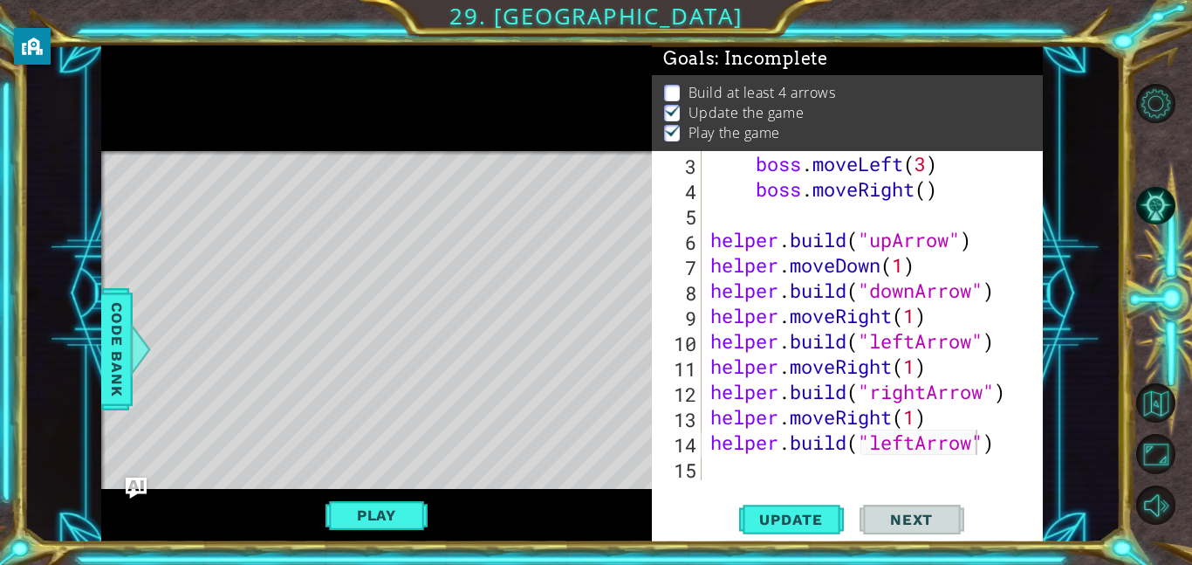
click at [914, 514] on span "Next" at bounding box center [912, 518] width 78 height 17
click at [903, 507] on button "Next" at bounding box center [911, 518] width 105 height 39
click at [809, 519] on span "Update" at bounding box center [791, 518] width 99 height 17
click at [380, 524] on button "Play" at bounding box center [376, 514] width 102 height 33
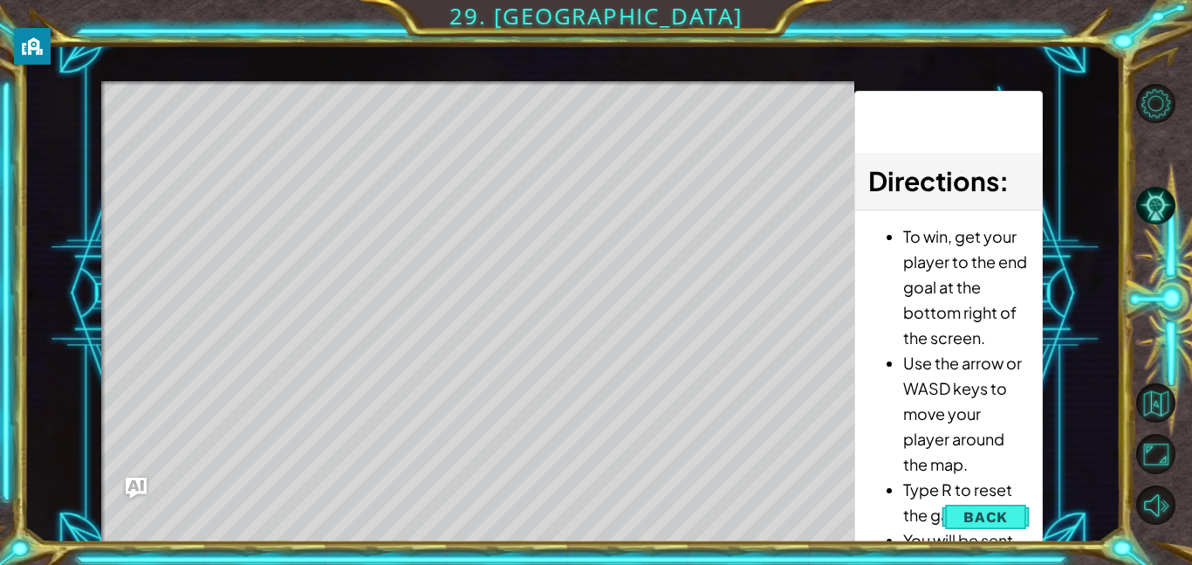
click at [437, 294] on div "Level Map" at bounding box center [504, 338] width 806 height 514
click at [982, 513] on span "Back" at bounding box center [985, 516] width 44 height 17
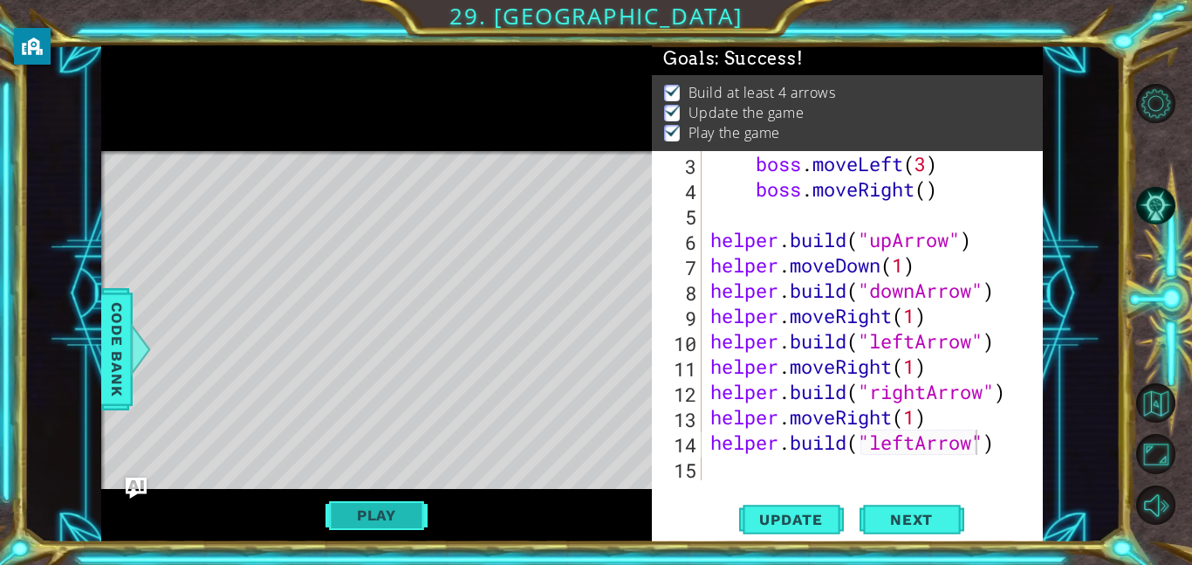
click at [396, 525] on button "Play" at bounding box center [376, 514] width 102 height 33
click at [946, 530] on button "Next" at bounding box center [911, 520] width 105 height 39
click at [930, 515] on body "1 ההההההההההההההההההההההההההההההההההההההההההההההההההההההההההההההההההההההההההההה…" at bounding box center [596, 282] width 1192 height 565
click at [893, 515] on body "1 ההההההההההההההההההההההההההההההההההההההההההההההההההההההההההההההההההההההההההההה…" at bounding box center [596, 282] width 1192 height 565
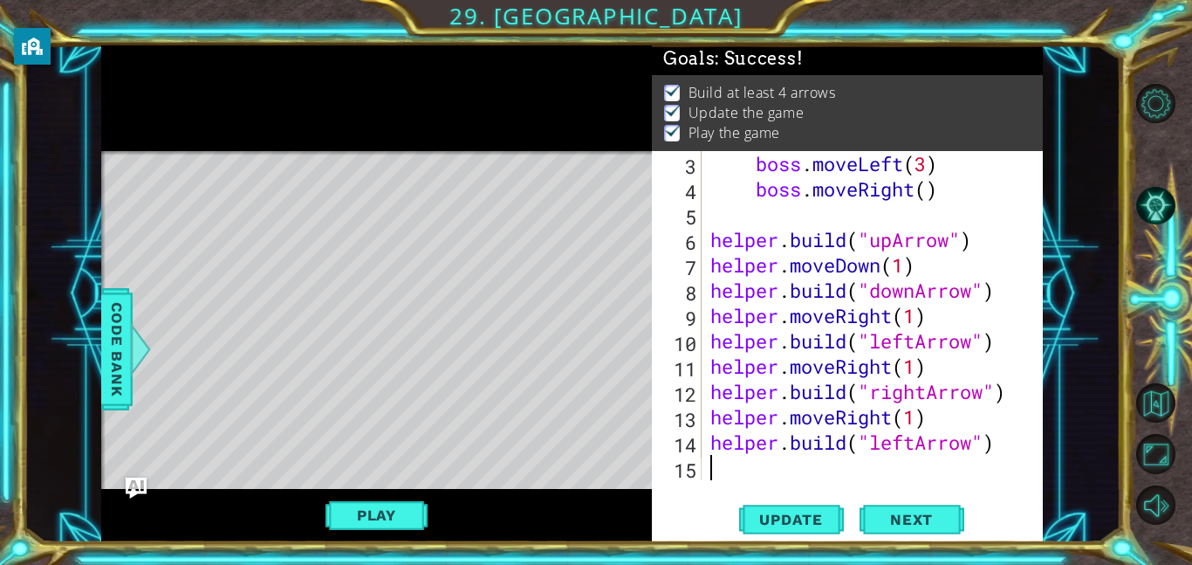
click at [893, 515] on body "1 ההההההההההההההההההההההההההההההההההההההההההההההההההההההההההההההההההההההההההההה…" at bounding box center [596, 282] width 1192 height 565
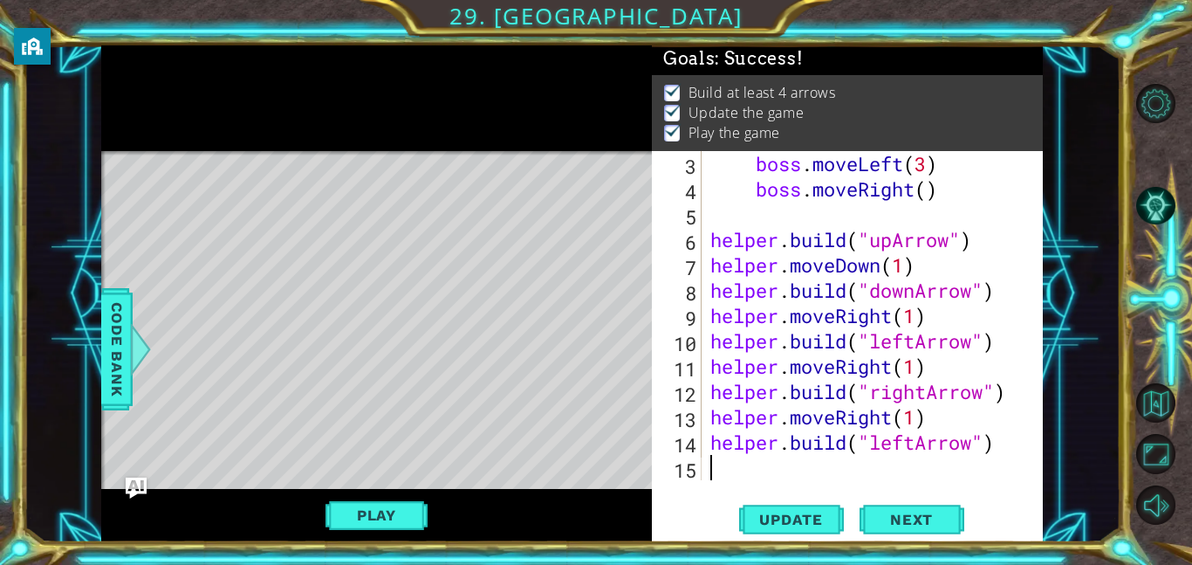
click at [893, 515] on body "1 ההההההההההההההההההההההההההההההההההההההההההההההההההההההההההההההההההההההההההההה…" at bounding box center [596, 282] width 1192 height 565
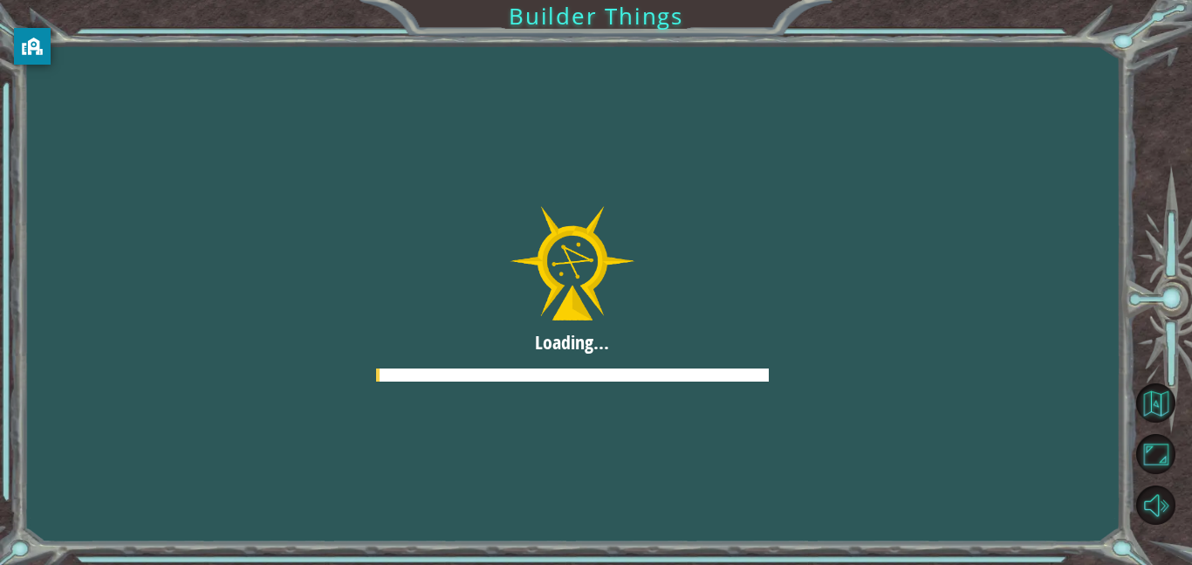
click at [469, 139] on div at bounding box center [572, 293] width 1192 height 670
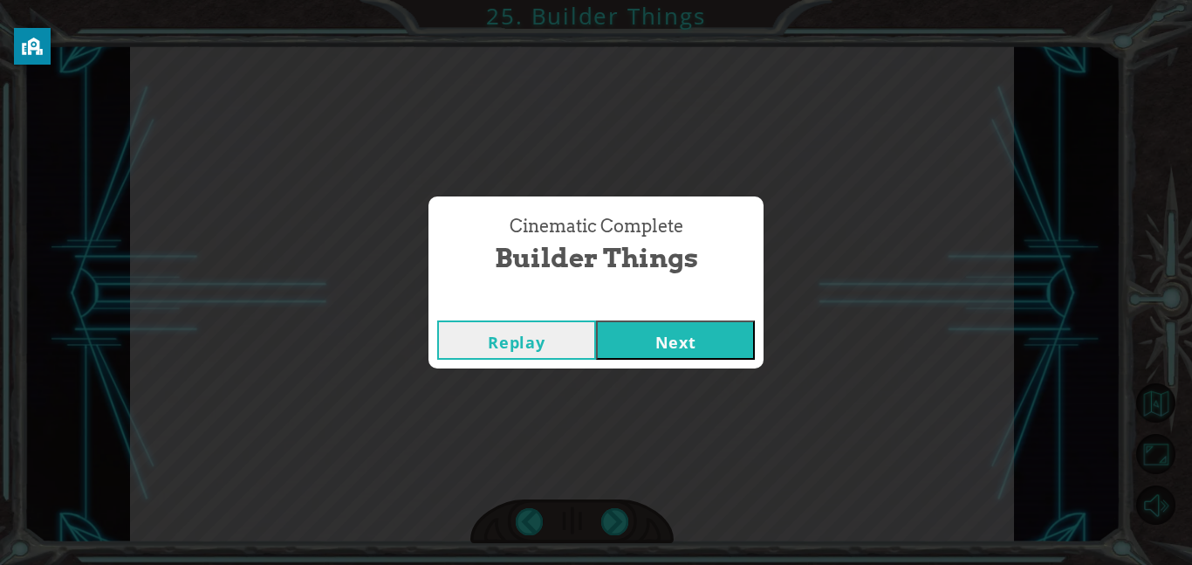
click at [652, 352] on button "Next" at bounding box center [675, 339] width 159 height 39
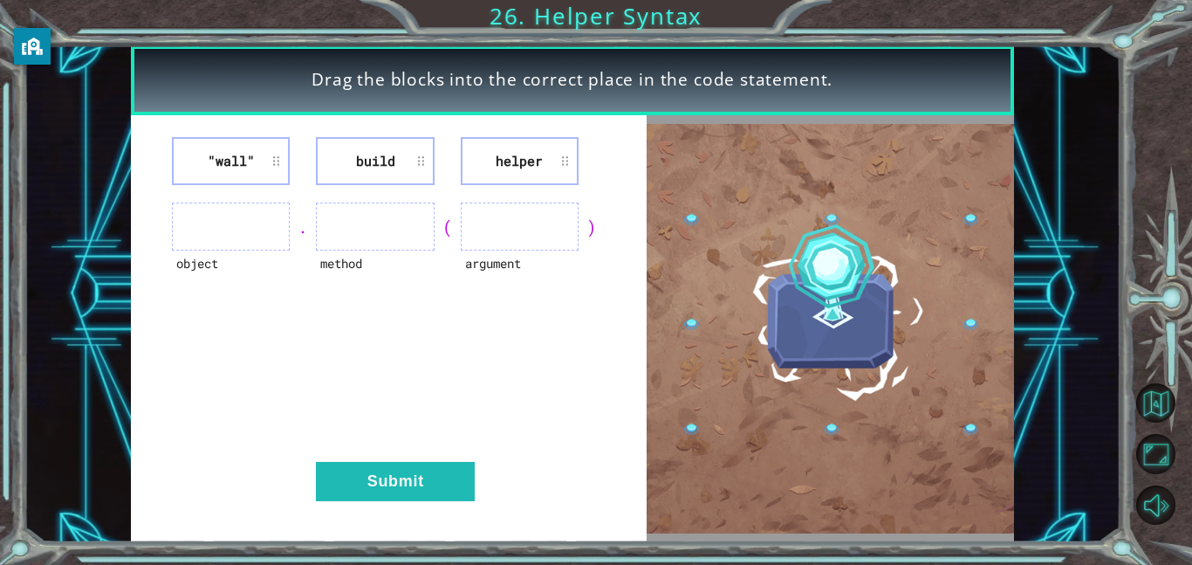
click at [496, 166] on li "helper" at bounding box center [520, 161] width 118 height 48
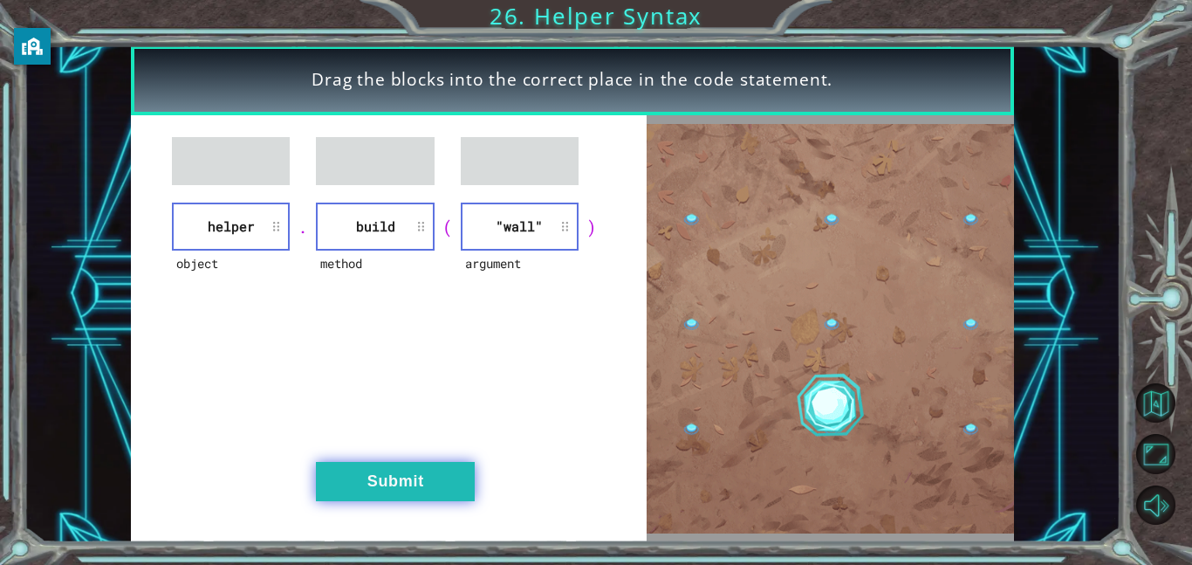
click at [405, 480] on button "Submit" at bounding box center [395, 481] width 159 height 39
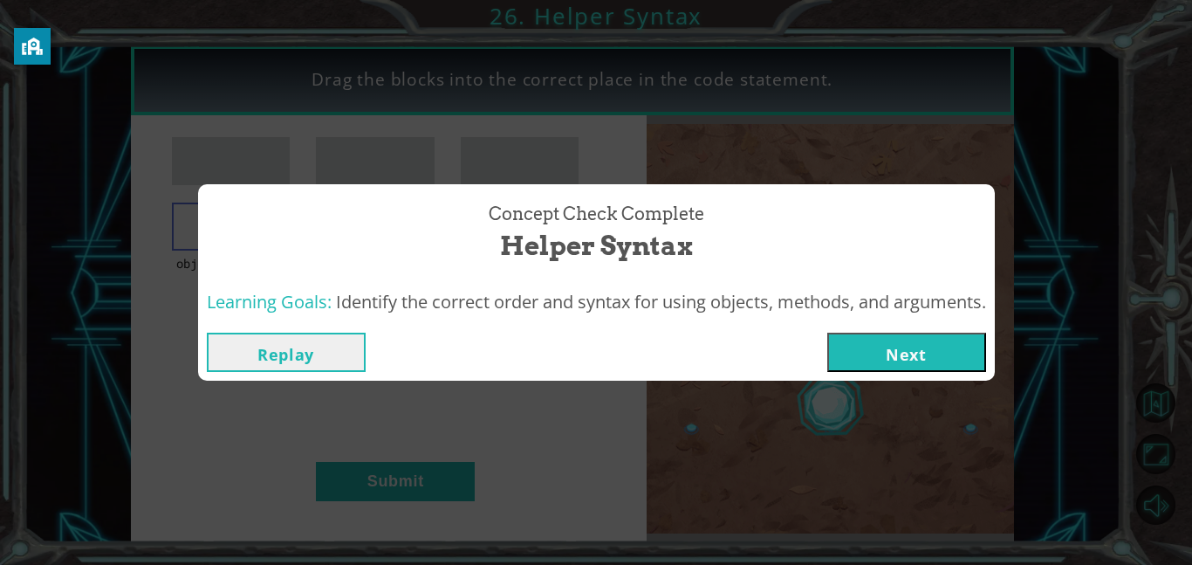
click at [903, 361] on button "Next" at bounding box center [906, 351] width 159 height 39
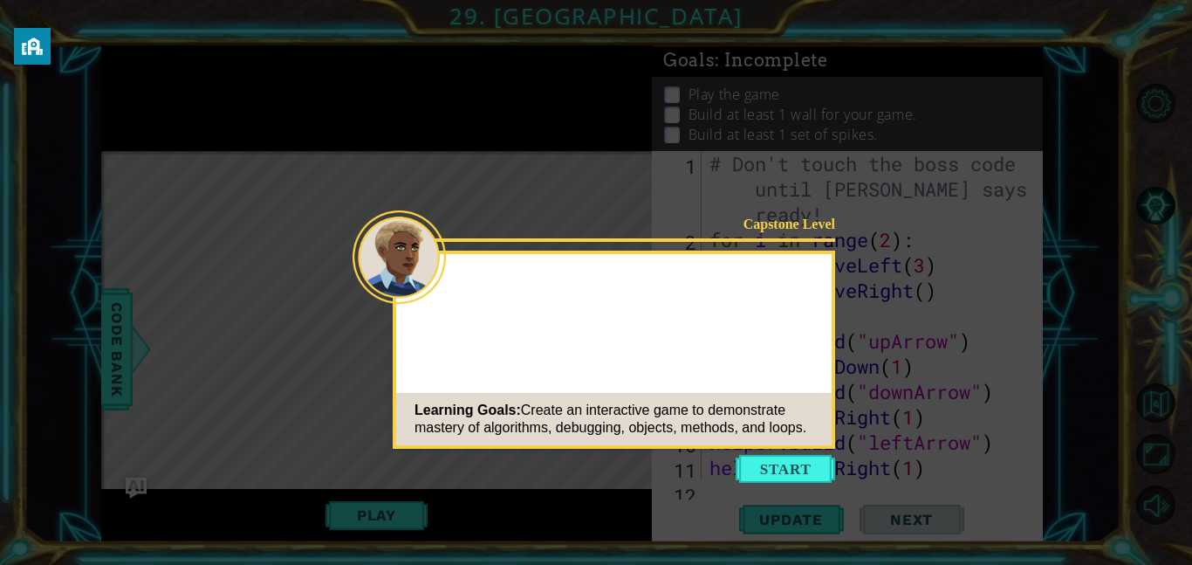
click at [782, 473] on button "Start" at bounding box center [785, 469] width 99 height 28
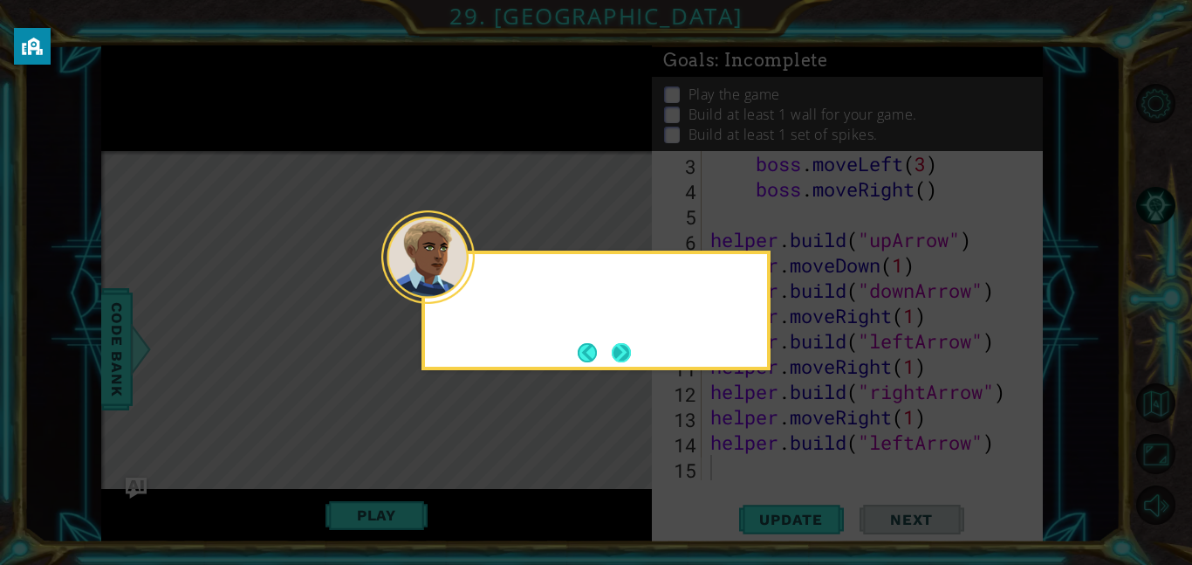
click at [626, 346] on button "Next" at bounding box center [621, 352] width 24 height 24
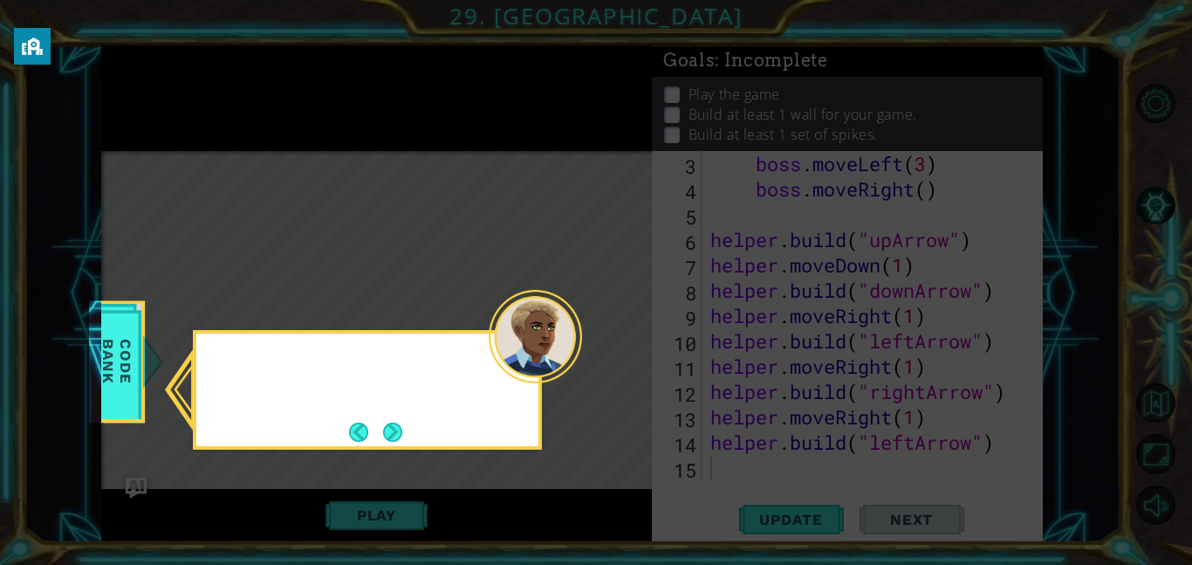
scroll to position [101, 0]
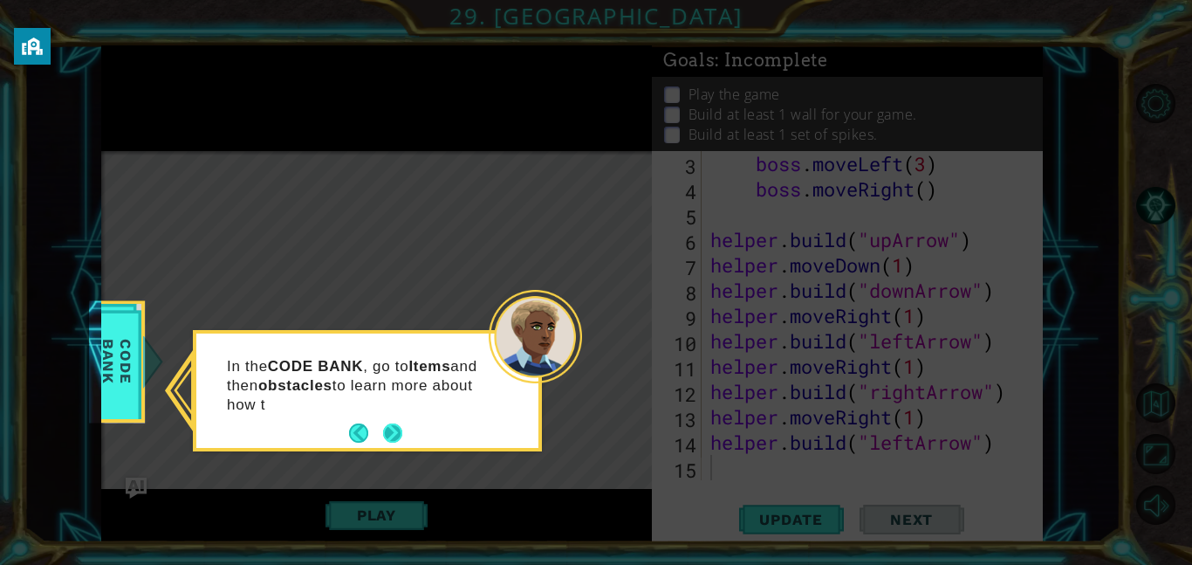
click at [394, 432] on button "Next" at bounding box center [392, 433] width 27 height 27
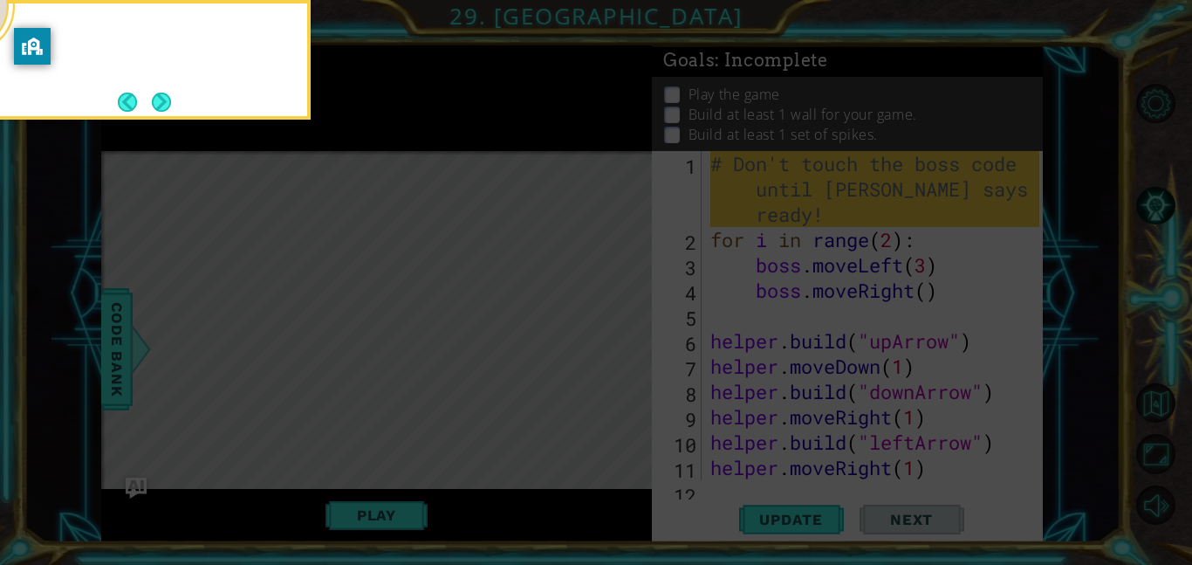
click at [394, 432] on icon at bounding box center [596, 85] width 1192 height 960
click at [169, 87] on div "Remember, don't change the boss code yet. We'll get to that ne" at bounding box center [136, 54] width 342 height 88
click at [162, 119] on div "Remember, don't change the boss code yet. We'll get to that next." at bounding box center [136, 60] width 349 height 120
click at [162, 107] on button "Next" at bounding box center [161, 101] width 29 height 29
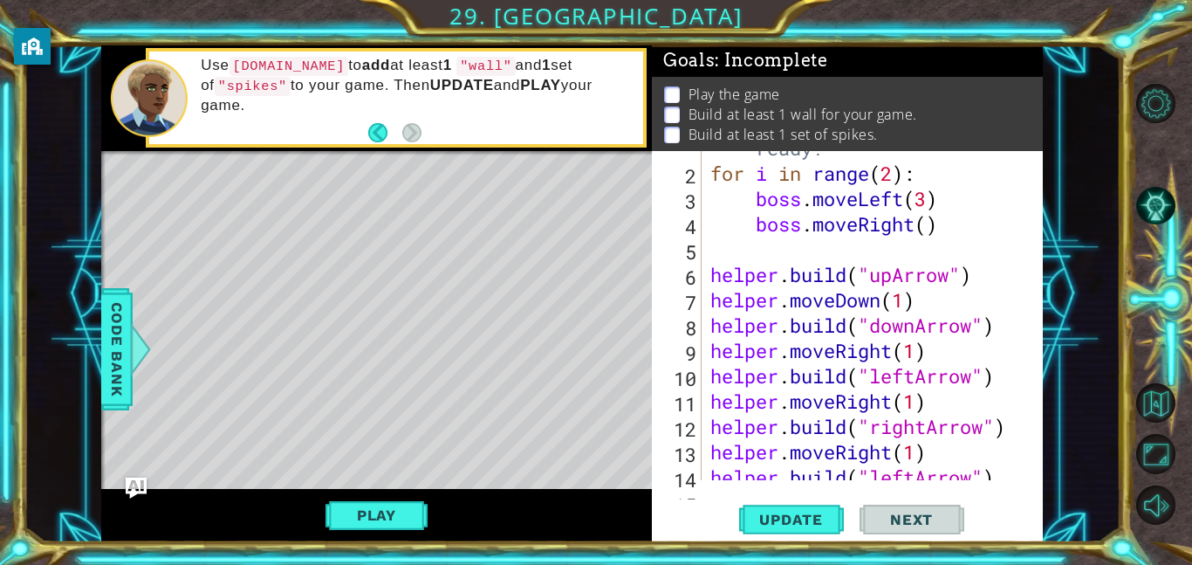
scroll to position [101, 0]
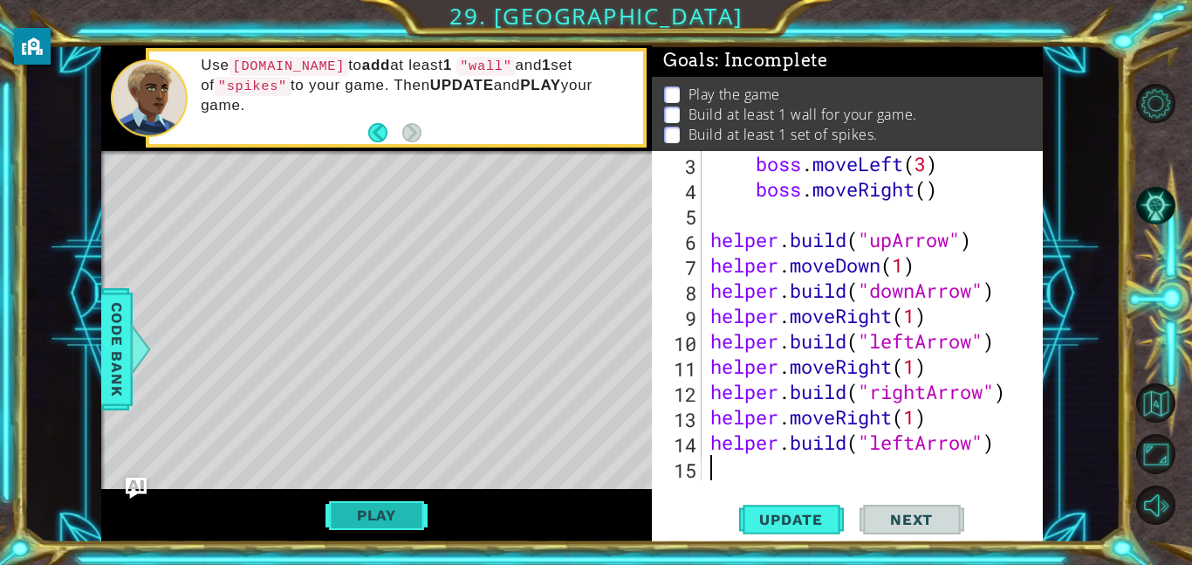
click at [410, 517] on button "Play" at bounding box center [376, 514] width 102 height 33
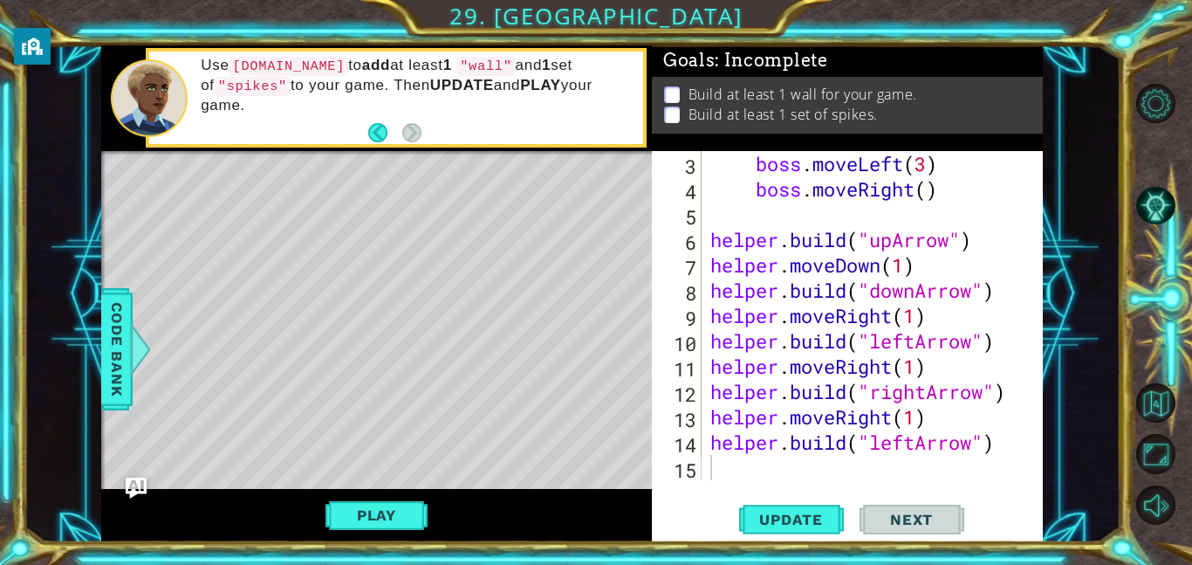
click at [797, 472] on div "boss . moveLeft ( 3 ) boss . moveRight ( ) helper . build ( "upArrow" ) helper …" at bounding box center [877, 341] width 341 height 380
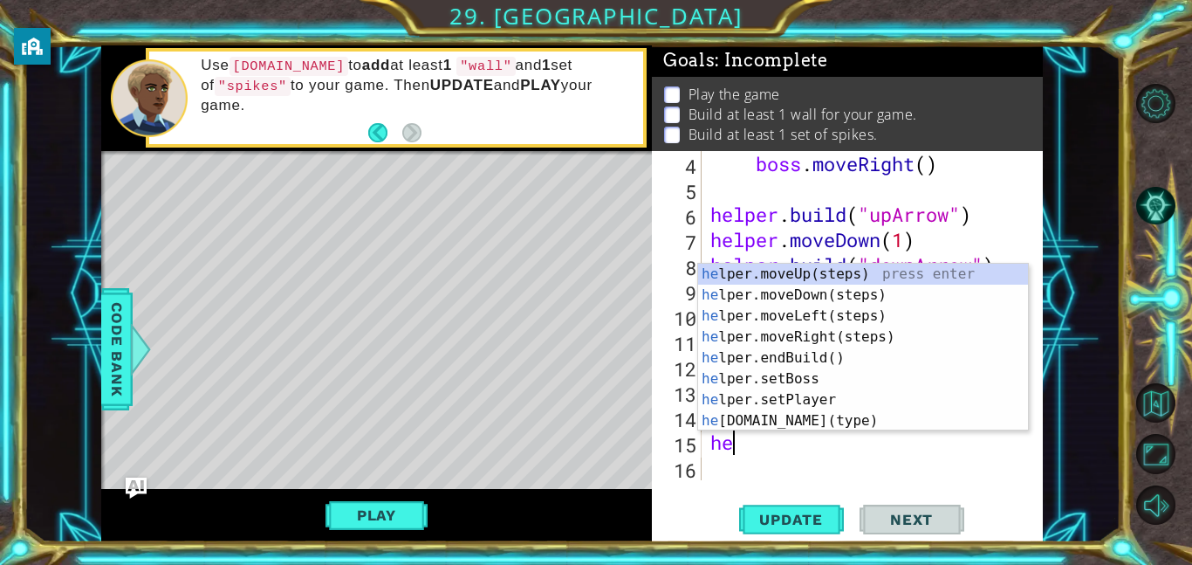
scroll to position [127, 0]
type textarea "helper."
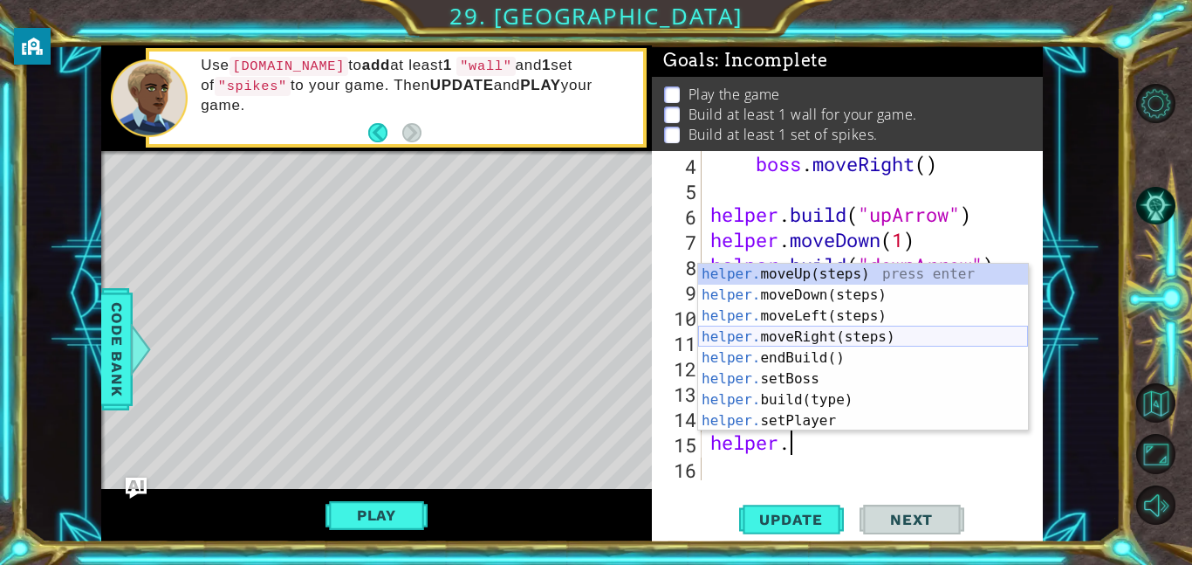
click at [832, 337] on div "helper. moveUp(steps) press enter helper. moveDown(steps) press enter helper. m…" at bounding box center [863, 367] width 330 height 209
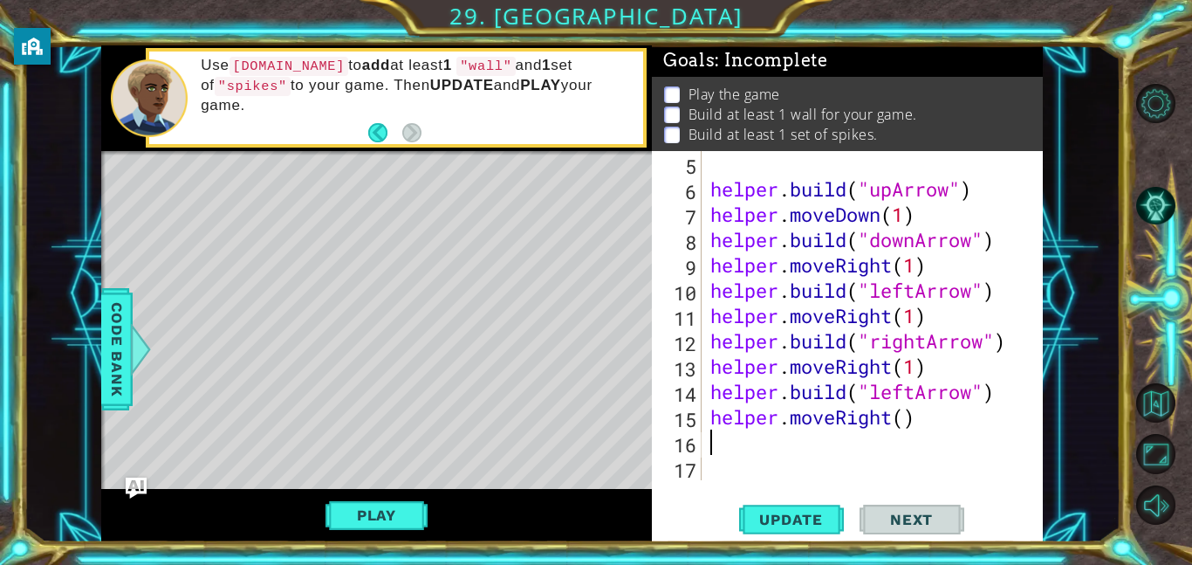
scroll to position [152, 0]
click at [900, 416] on div "helper . build ( "upArrow" ) helper . moveDown ( 1 ) helper . build ( "downArro…" at bounding box center [877, 341] width 341 height 380
type textarea "helper.moveRight(3)"
click at [804, 445] on div "helper . build ( "upArrow" ) helper . moveDown ( 1 ) helper . build ( "downArro…" at bounding box center [877, 341] width 341 height 380
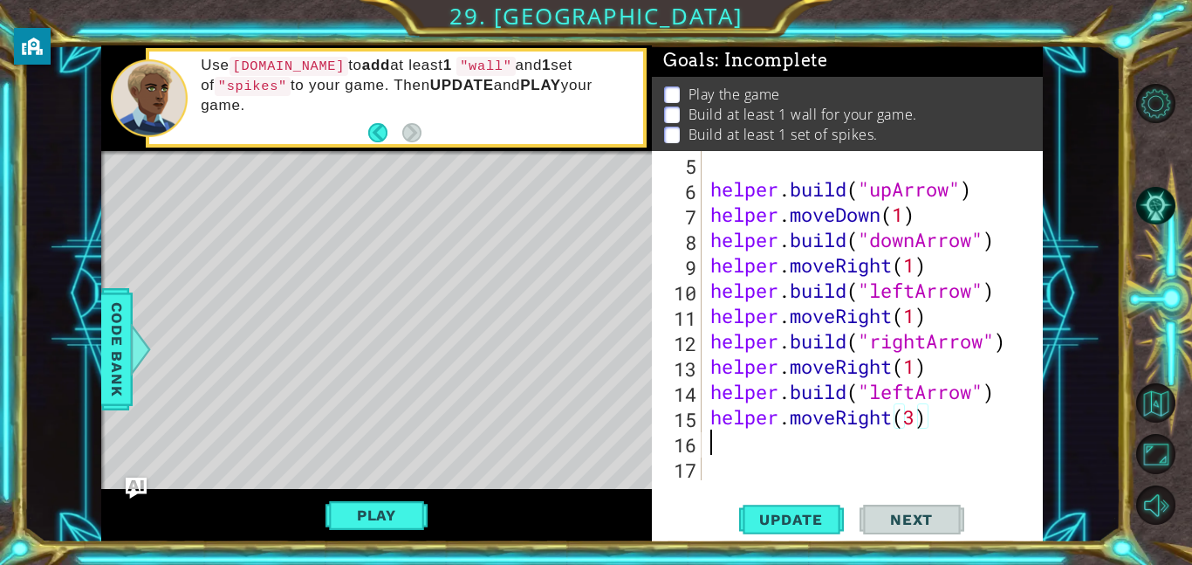
scroll to position [0, 0]
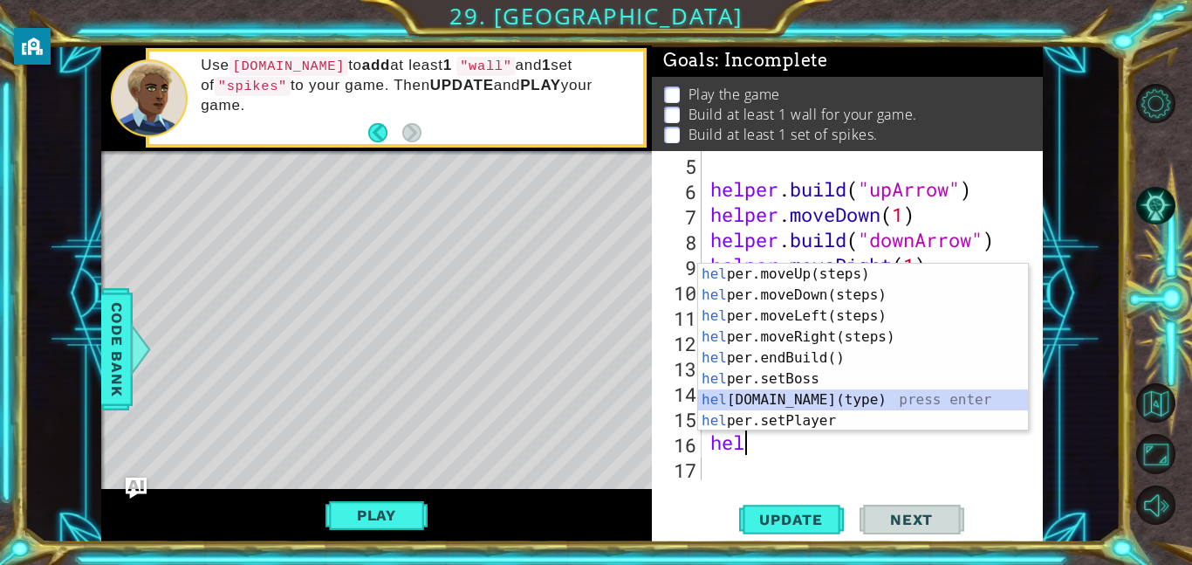
click at [839, 398] on div "hel per.moveUp(steps) press enter hel per.moveDown(steps) press enter hel per.m…" at bounding box center [863, 367] width 330 height 209
type textarea "[DOMAIN_NAME]("wall")"
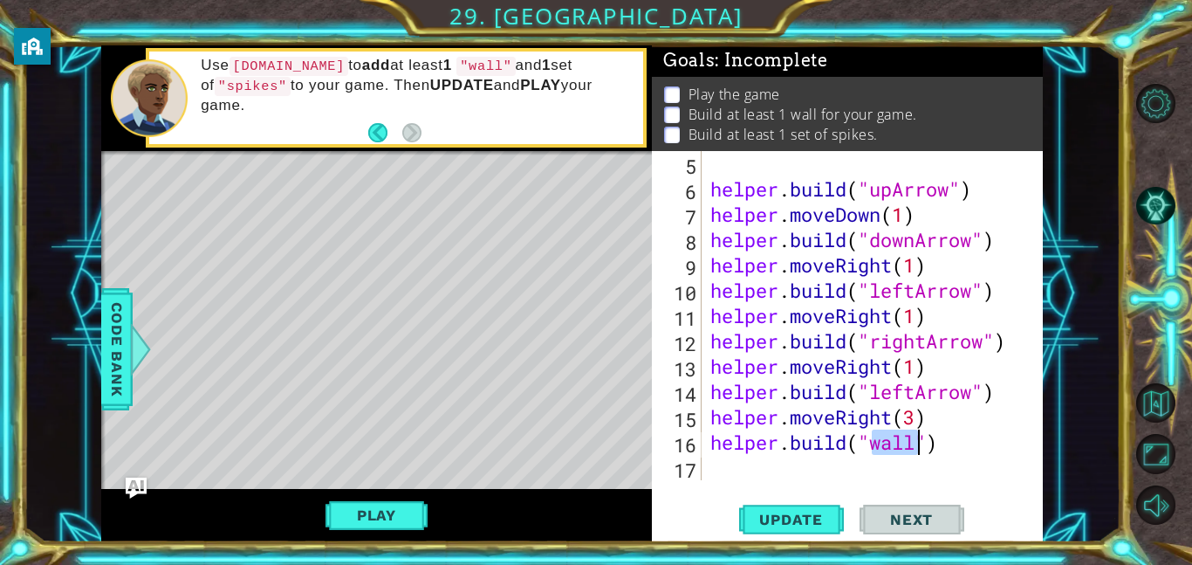
click at [804, 460] on div "helper . build ( "upArrow" ) helper . moveDown ( 1 ) helper . build ( "downArro…" at bounding box center [877, 341] width 341 height 380
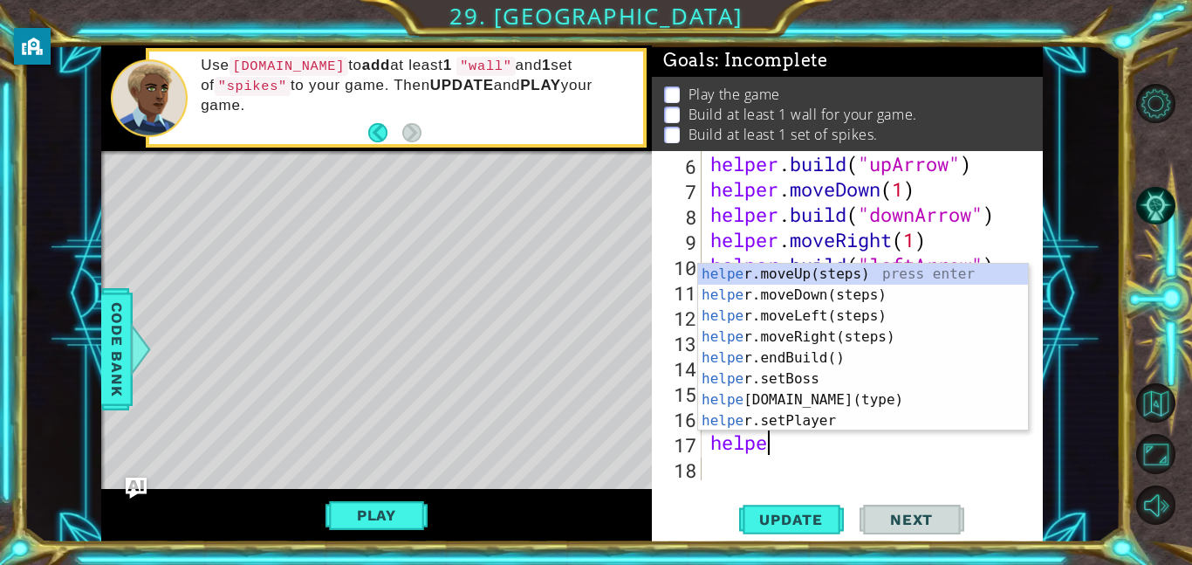
scroll to position [0, 2]
type textarea "helper"
click at [843, 293] on div "helper .moveUp(steps) press enter helper .moveDown(steps) press enter helper .m…" at bounding box center [863, 367] width 330 height 209
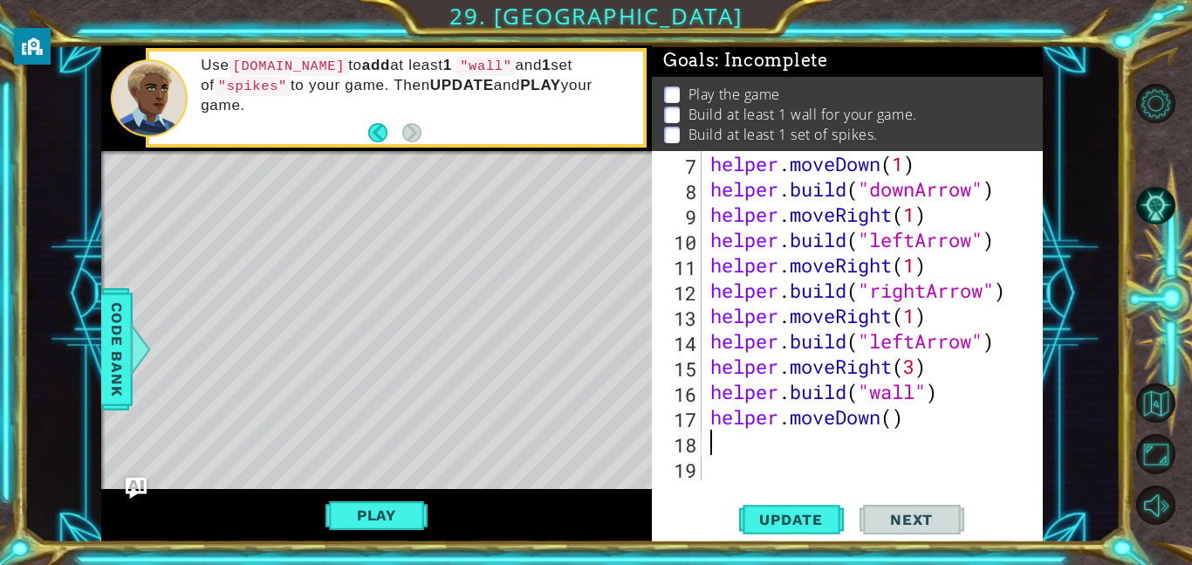
scroll to position [202, 0]
click at [893, 420] on div "helper . moveDown ( 1 ) helper . build ( "downArrow" ) helper . moveRight ( 1 )…" at bounding box center [877, 341] width 341 height 380
type textarea "helper.moveDown(2)"
click at [851, 434] on div "helper . moveDown ( 1 ) helper . build ( "downArrow" ) helper . moveRight ( 1 )…" at bounding box center [877, 341] width 341 height 380
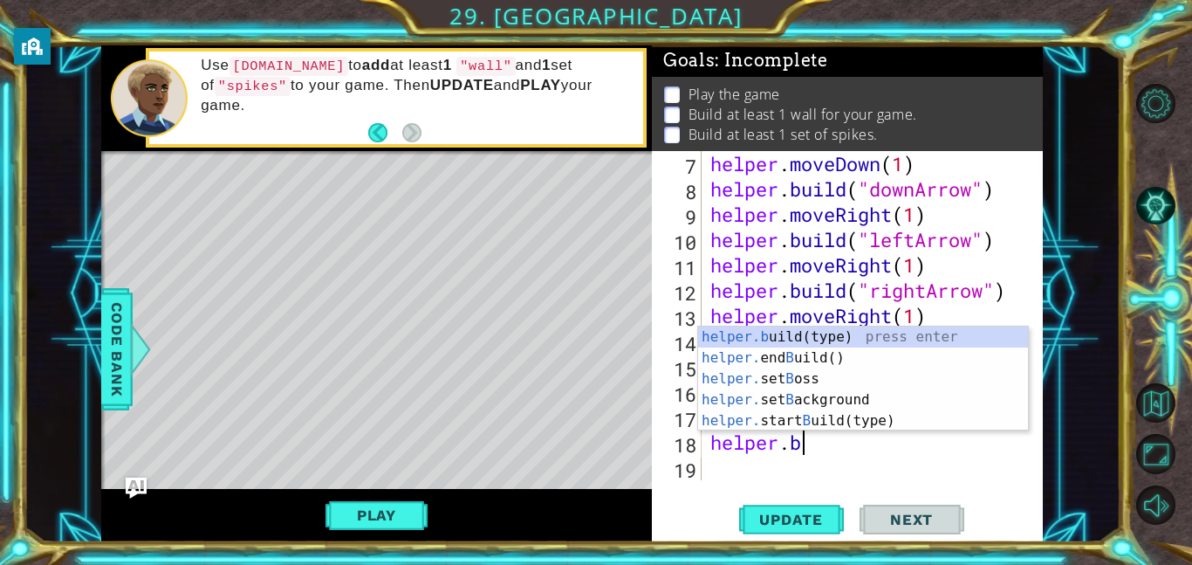
scroll to position [0, 3]
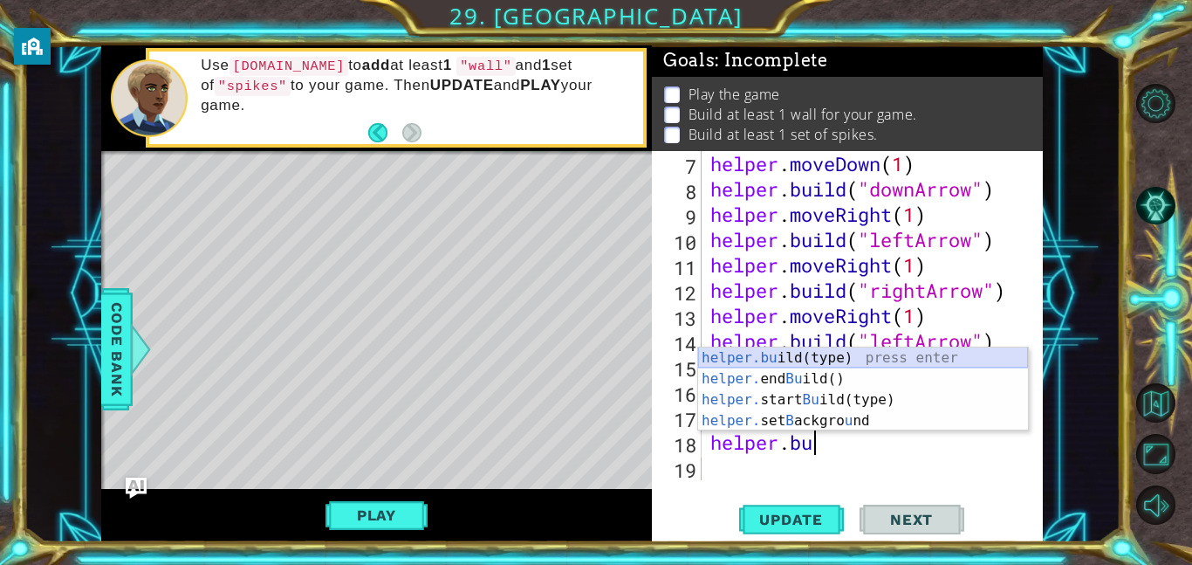
click at [838, 358] on div "helper.bu ild(type) press enter helper. end Bu ild() press enter helper. start …" at bounding box center [863, 410] width 330 height 126
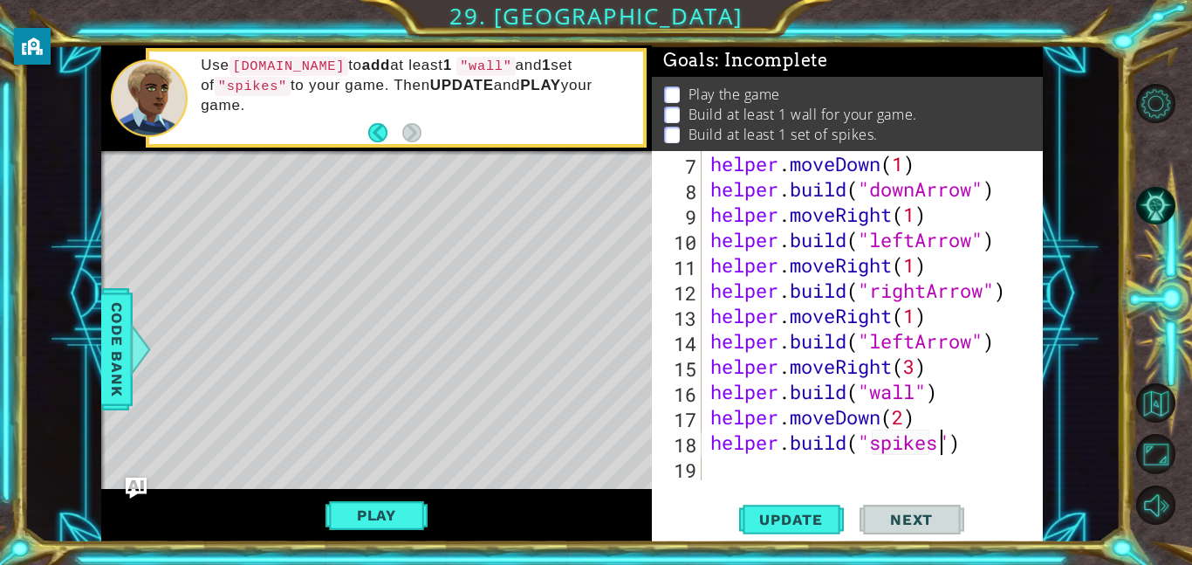
scroll to position [0, 10]
click at [784, 524] on span "Update" at bounding box center [791, 518] width 99 height 17
click at [763, 517] on span "Update" at bounding box center [791, 518] width 99 height 17
click at [1009, 416] on div "helper . moveDown ( 1 ) helper . build ( "downArrow" ) helper . moveRight ( 1 )…" at bounding box center [877, 341] width 341 height 380
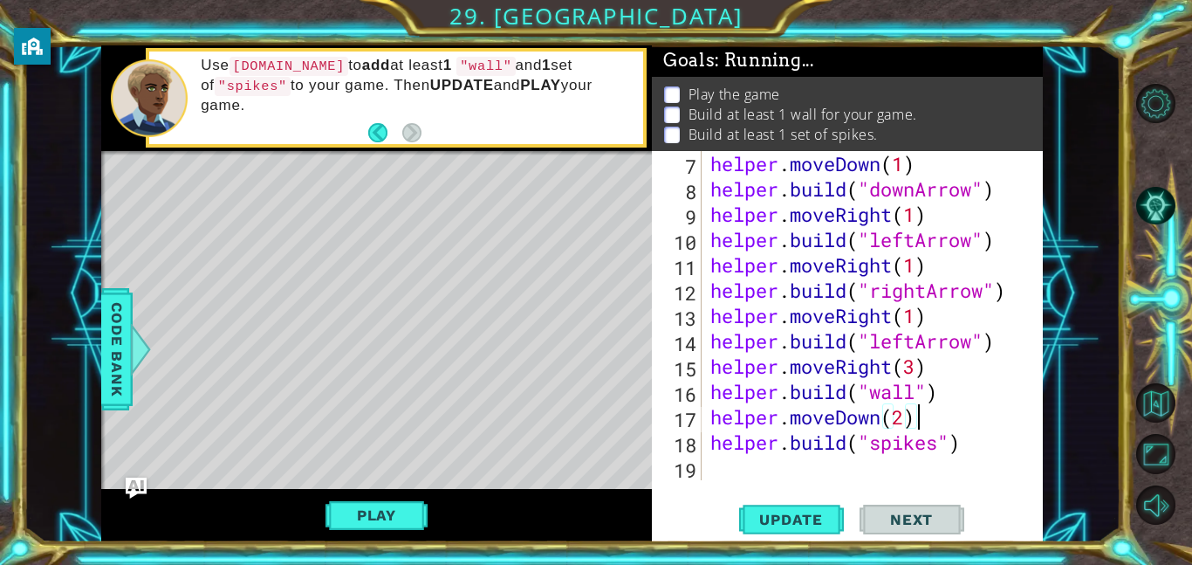
click at [973, 448] on div "helper . moveDown ( 1 ) helper . build ( "downArrow" ) helper . moveRight ( 1 )…" at bounding box center [877, 341] width 341 height 380
click at [818, 520] on span "Update" at bounding box center [791, 518] width 99 height 17
click at [393, 514] on button "Play" at bounding box center [376, 514] width 102 height 33
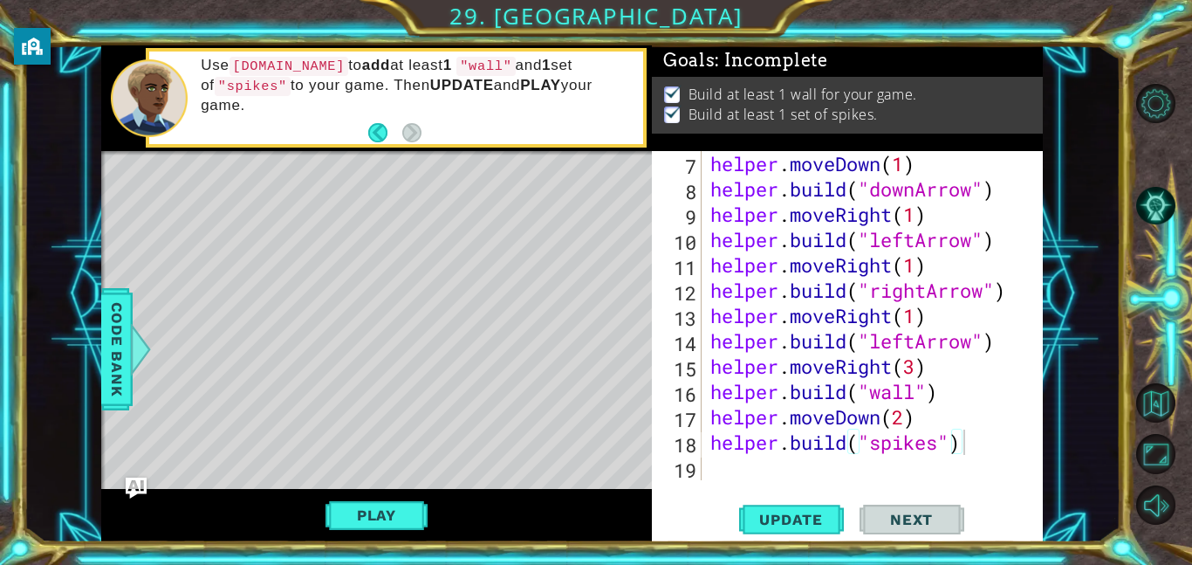
scroll to position [0, 0]
click at [953, 517] on button "Next" at bounding box center [911, 516] width 105 height 39
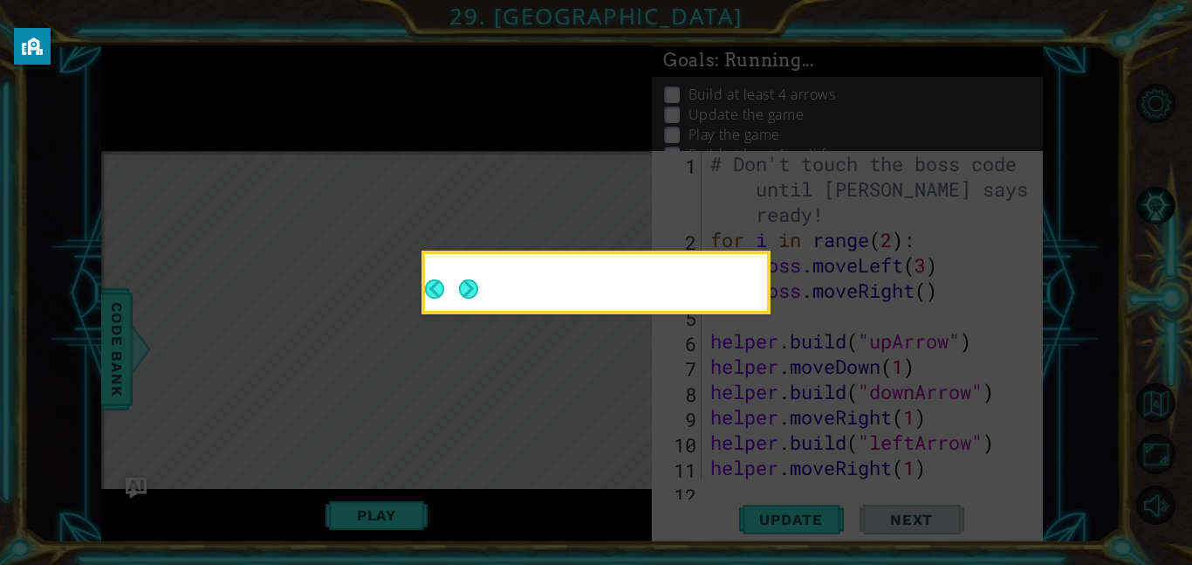
click at [953, 517] on icon at bounding box center [596, 282] width 1192 height 565
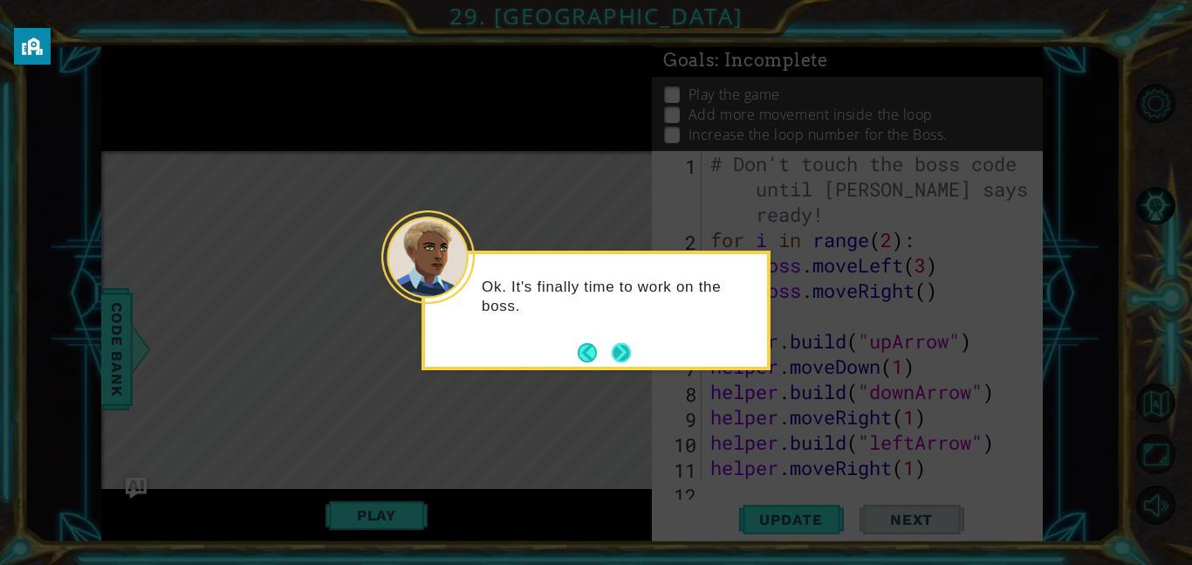
click at [623, 348] on button "Next" at bounding box center [622, 352] width 24 height 24
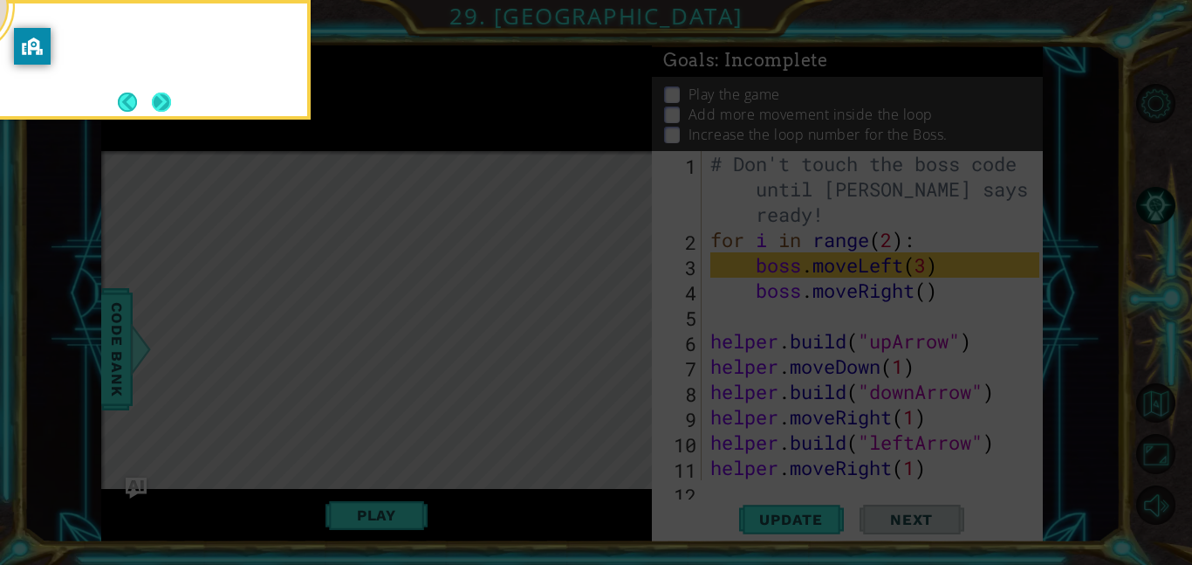
click at [159, 99] on button "Next" at bounding box center [161, 102] width 32 height 32
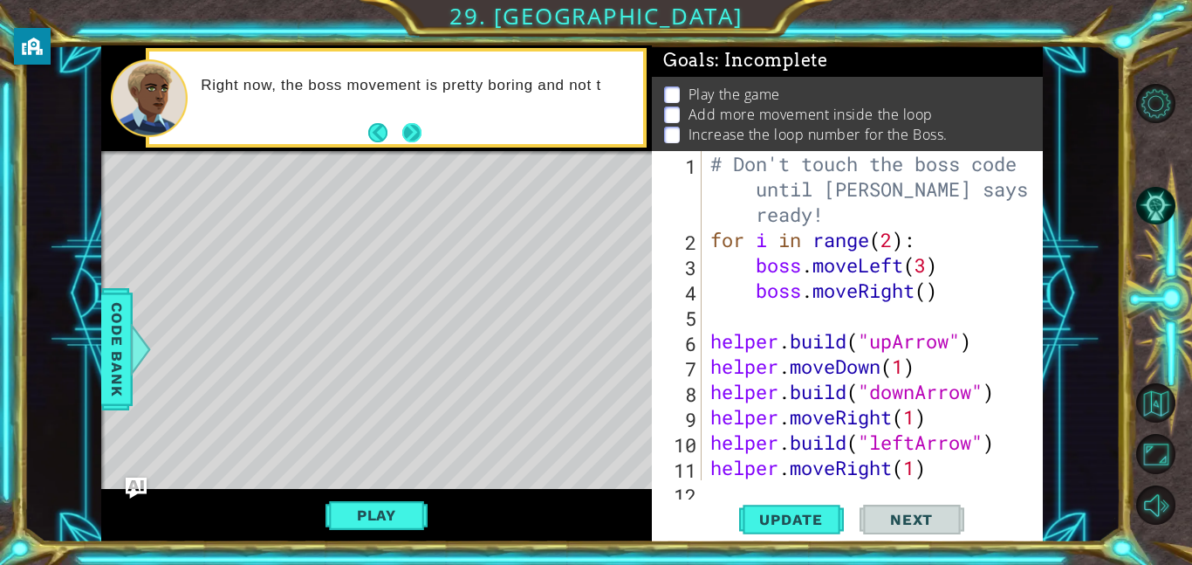
click at [407, 142] on button "Next" at bounding box center [411, 132] width 32 height 32
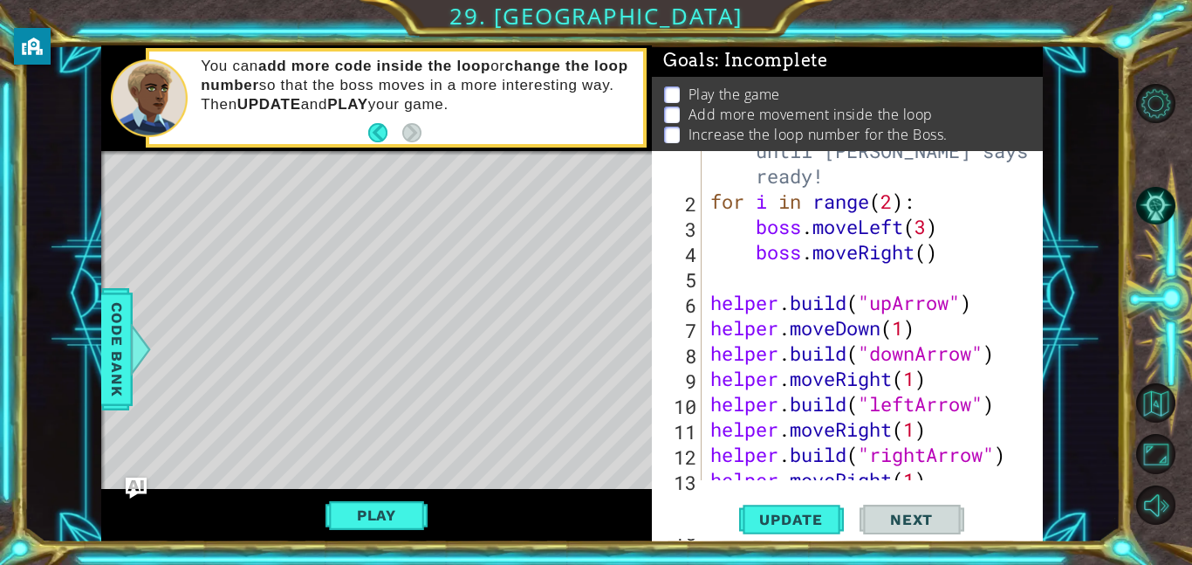
scroll to position [38, 0]
click at [927, 263] on div "# Don't touch the boss code until [PERSON_NAME] says you're ready! for i in ran…" at bounding box center [877, 328] width 341 height 430
click at [893, 212] on div "# Don't touch the boss code until [PERSON_NAME] says you're ready! for i in ran…" at bounding box center [877, 328] width 341 height 430
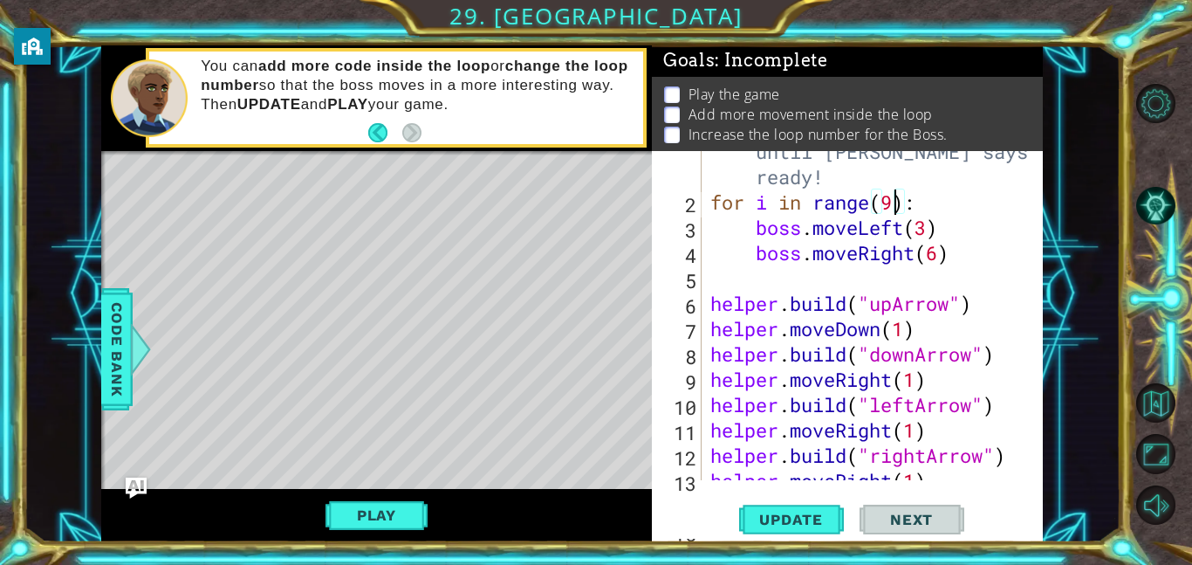
type textarea "for i in range(9):"
click at [781, 524] on span "Update" at bounding box center [791, 518] width 99 height 17
click at [367, 517] on button "Play" at bounding box center [376, 514] width 102 height 33
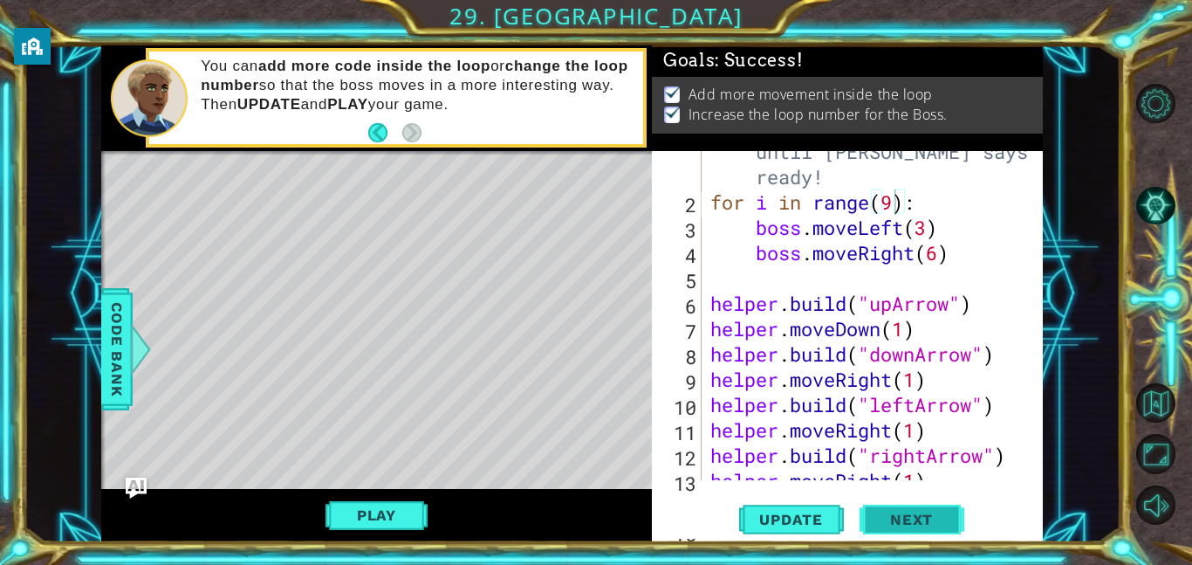
click at [903, 510] on span "Next" at bounding box center [912, 518] width 78 height 17
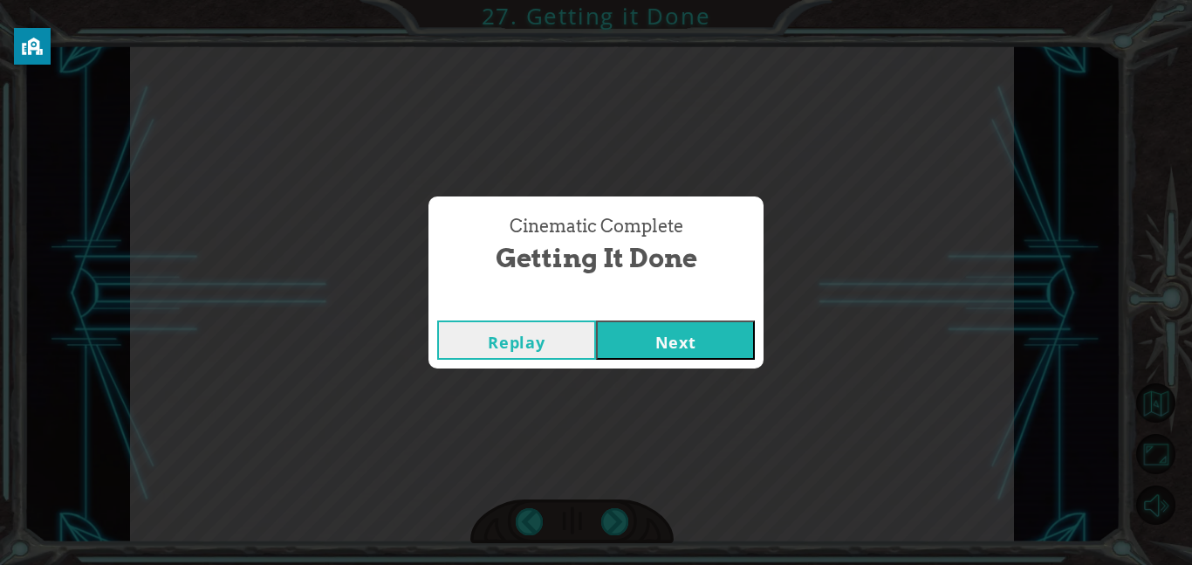
click at [716, 349] on button "Next" at bounding box center [675, 339] width 159 height 39
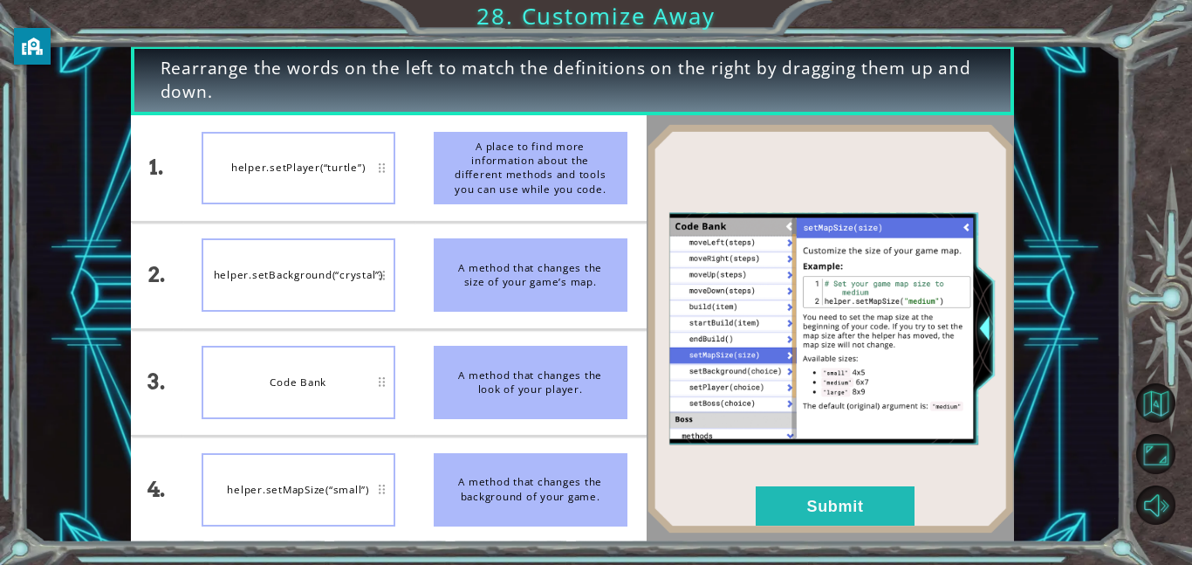
drag, startPoint x: 503, startPoint y: 295, endPoint x: 418, endPoint y: 279, distance: 86.1
click at [418, 279] on li "A method that changes the size of your game’s map." at bounding box center [530, 275] width 232 height 106
drag, startPoint x: 494, startPoint y: 484, endPoint x: 373, endPoint y: 396, distance: 149.9
click at [373, 396] on div "1. 2. 3. 4. helper.setPlayer(“turtle”) helper.setBackground(“crystal”) Code Ban…" at bounding box center [389, 328] width 516 height 427
click at [380, 274] on div "helper.setBackground(“crystal”)" at bounding box center [299, 274] width 194 height 73
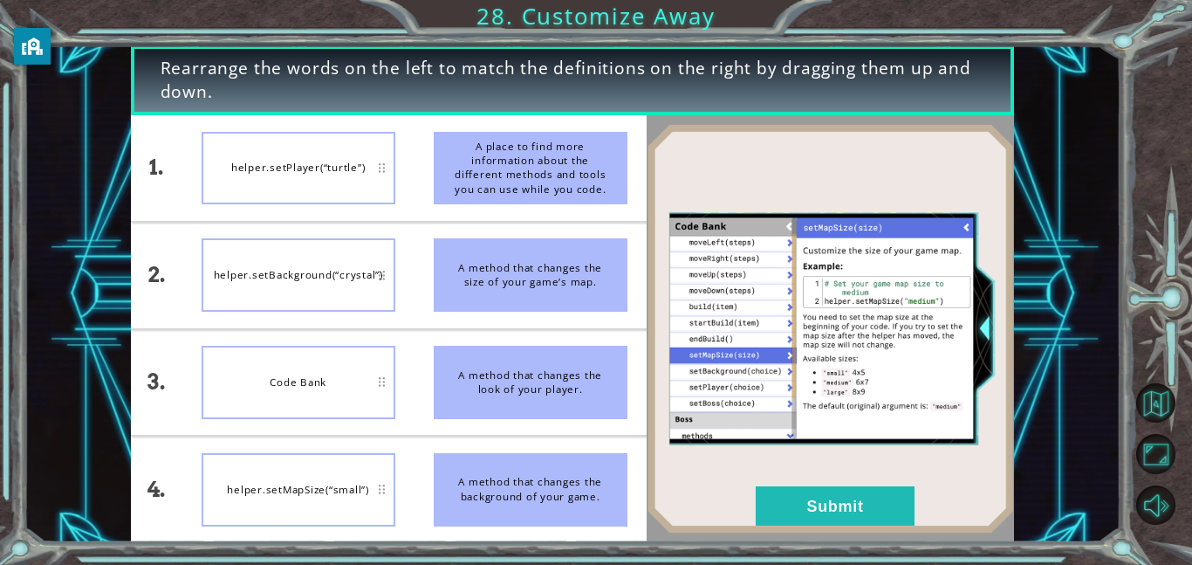
click at [380, 274] on div "helper.setBackground(“crystal”)" at bounding box center [299, 274] width 194 height 73
click at [326, 386] on div "helper.setPlayer(“turtle”)" at bounding box center [299, 382] width 194 height 73
click at [802, 497] on button "Submit" at bounding box center [835, 505] width 159 height 39
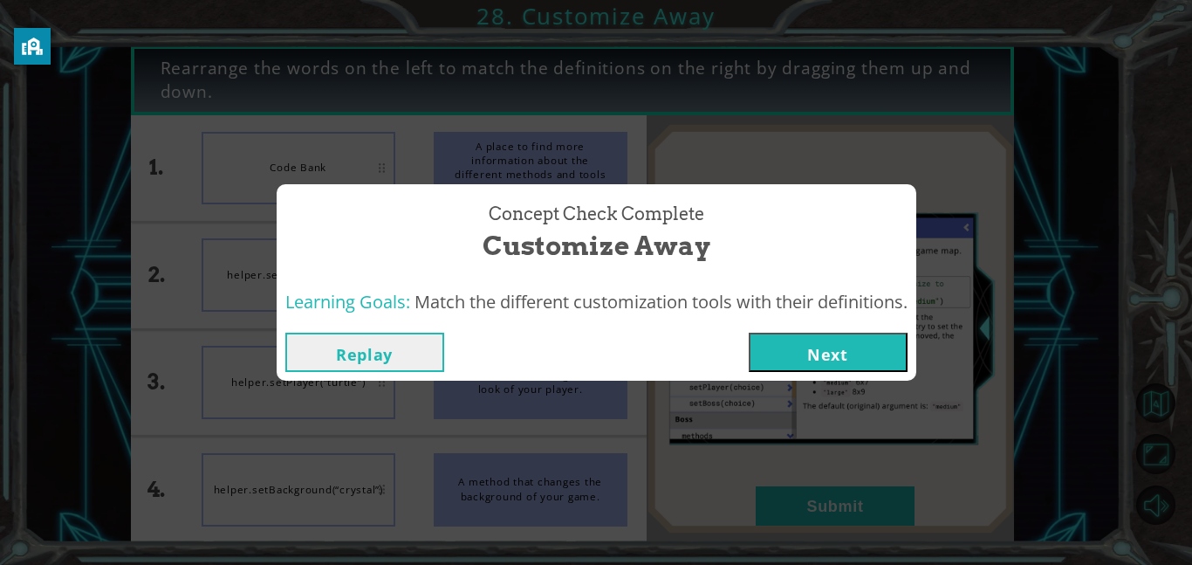
click at [825, 349] on button "Next" at bounding box center [828, 351] width 159 height 39
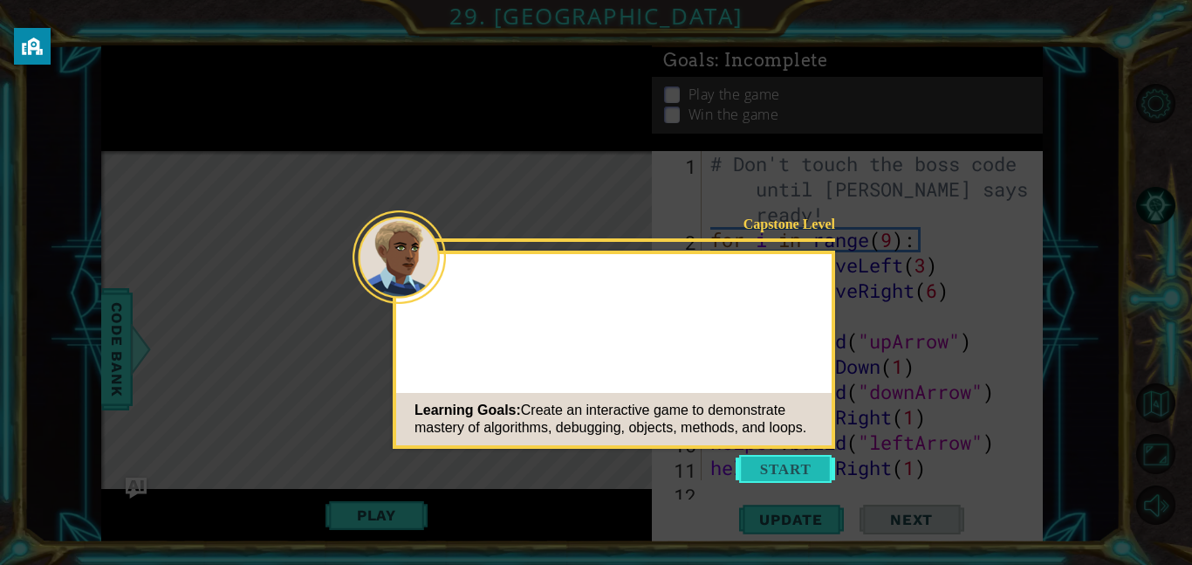
click at [798, 476] on button "Start" at bounding box center [785, 469] width 99 height 28
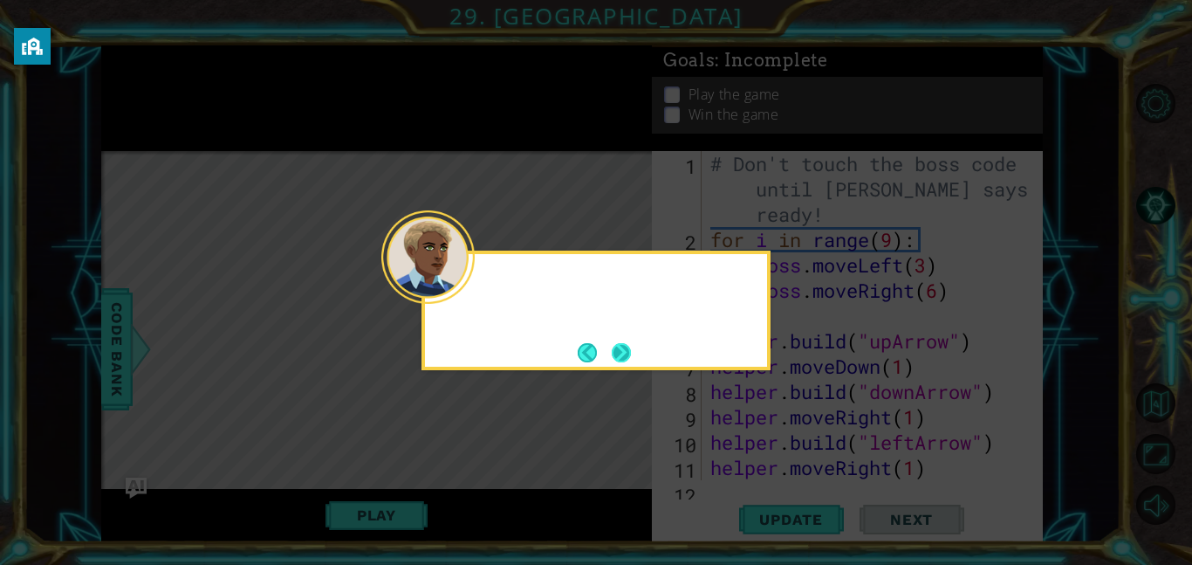
click at [628, 356] on button "Next" at bounding box center [621, 352] width 29 height 29
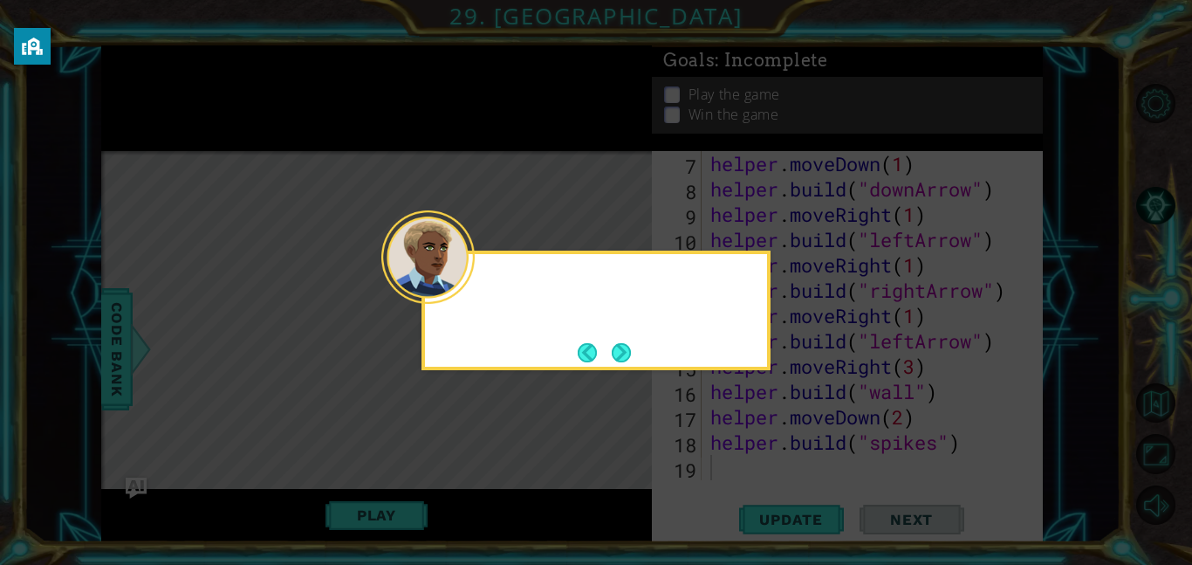
scroll to position [202, 0]
click at [617, 359] on button "Next" at bounding box center [621, 352] width 23 height 23
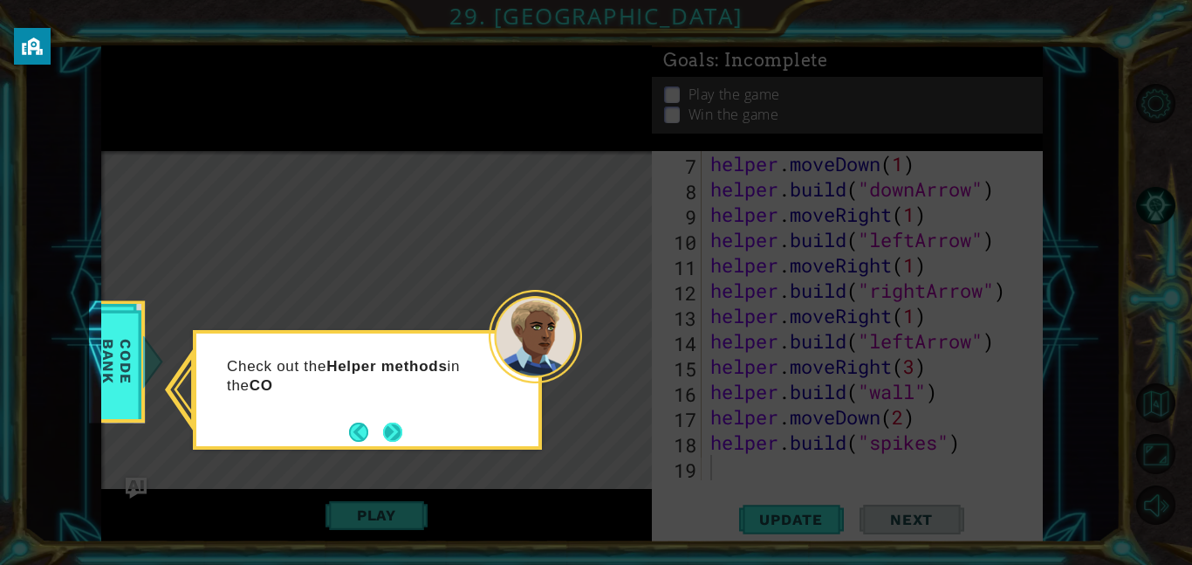
click at [388, 438] on button "Next" at bounding box center [393, 432] width 28 height 28
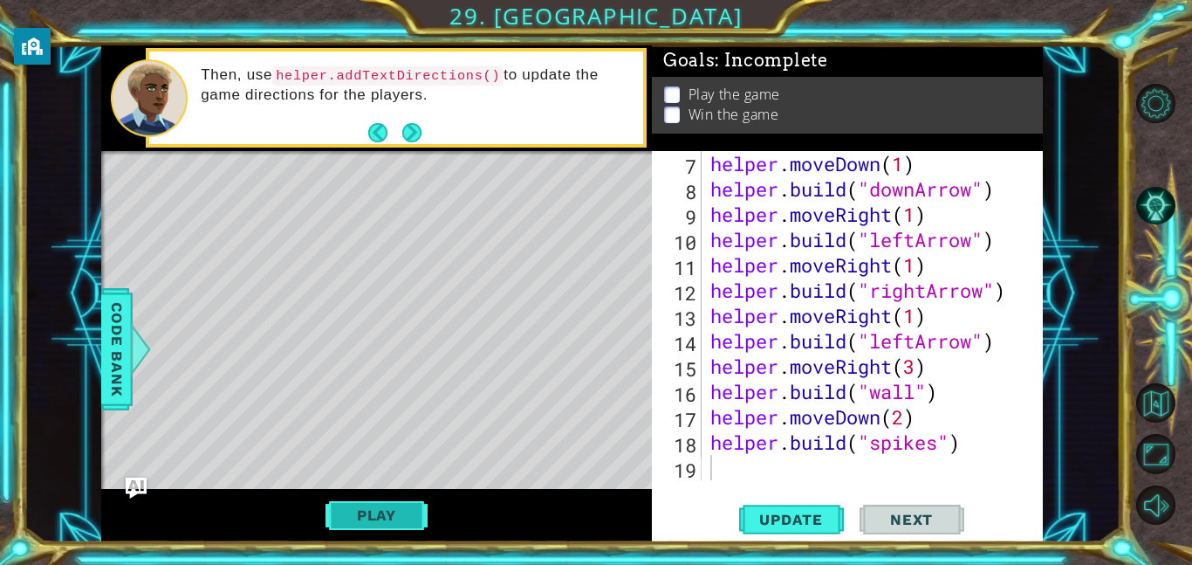
click at [359, 526] on button "Play" at bounding box center [376, 514] width 102 height 33
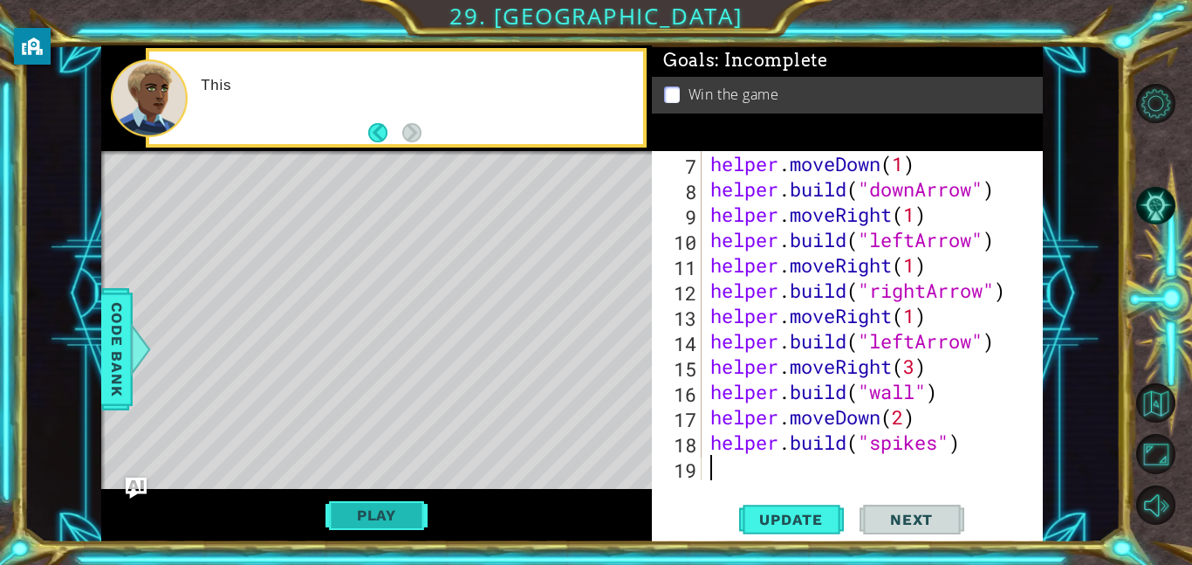
type textarea "[DOMAIN_NAME]("spikes")"
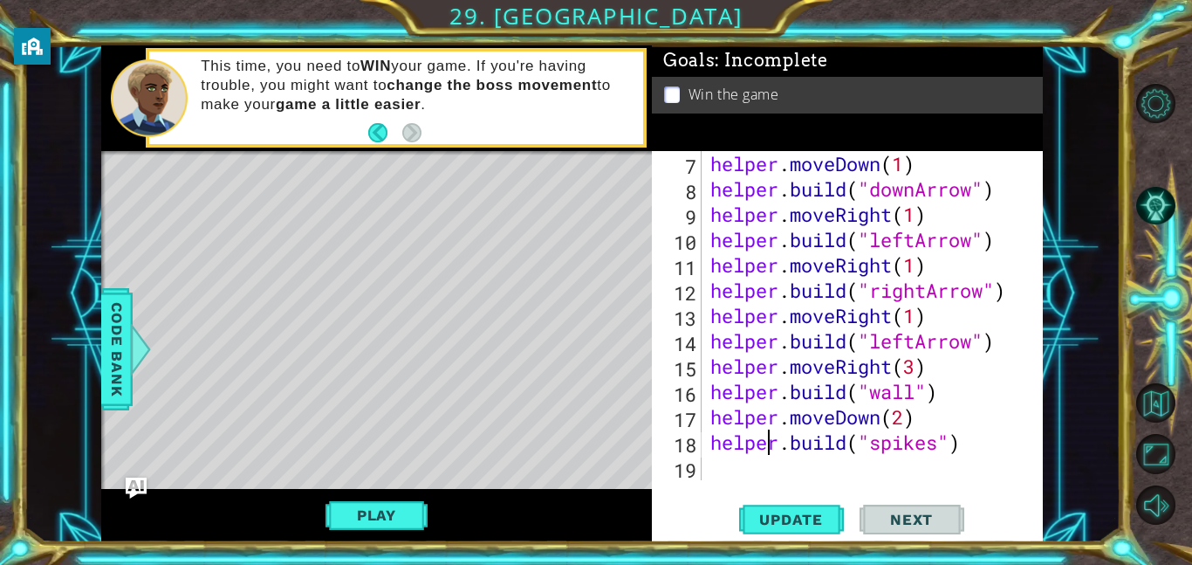
type textarea "helper.moveDown(2)"
click at [388, 517] on button "Play" at bounding box center [376, 514] width 102 height 33
click at [891, 534] on button "Next" at bounding box center [911, 515] width 105 height 39
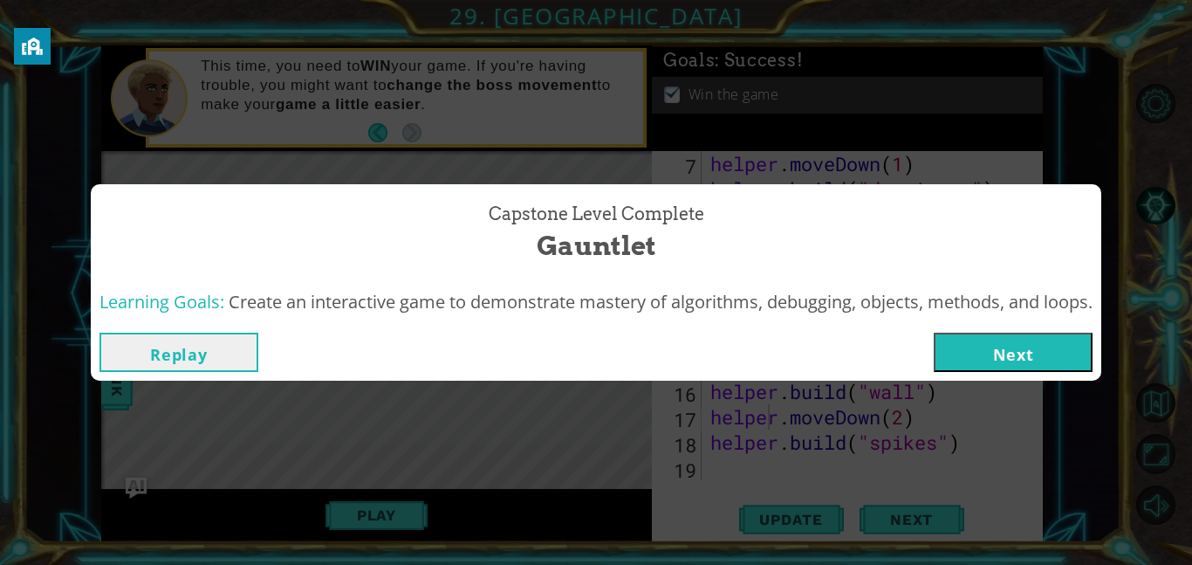
click at [997, 352] on button "Next" at bounding box center [1013, 351] width 159 height 39
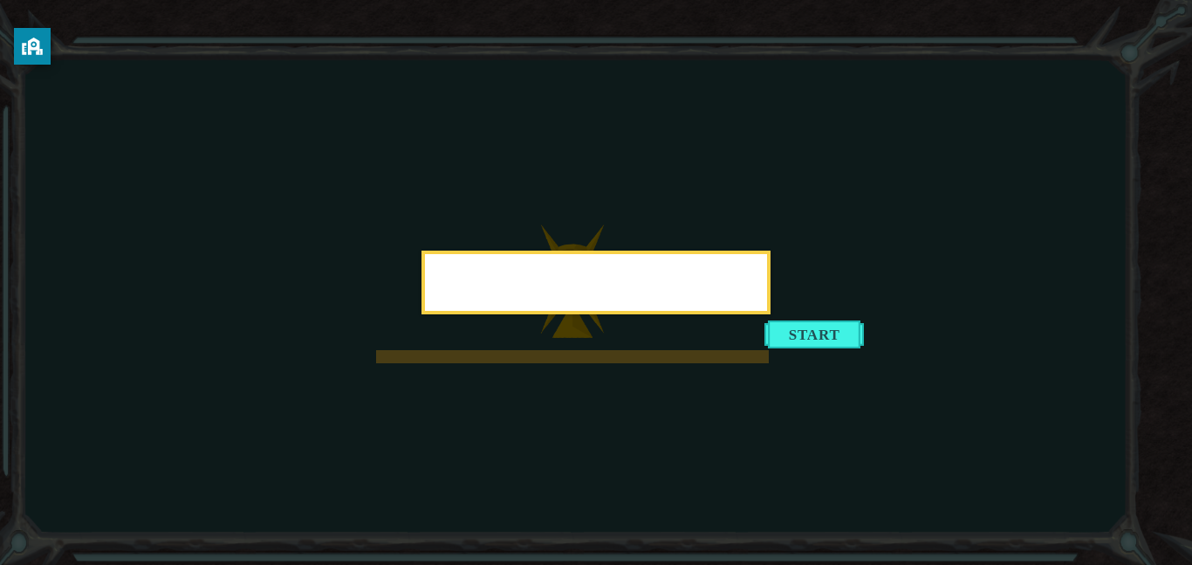
click at [777, 330] on button "Start" at bounding box center [813, 334] width 99 height 28
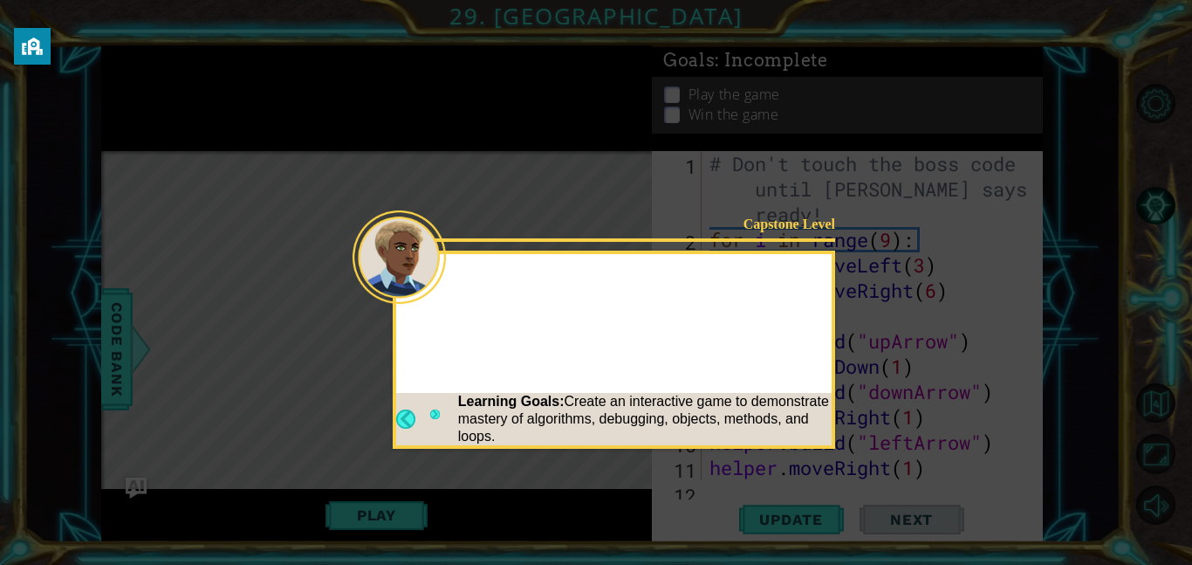
click at [592, 343] on div "Capstone Level Learning Goals: Create an interactive game to demonstrate master…" at bounding box center [614, 349] width 442 height 198
click at [893, 256] on icon at bounding box center [596, 282] width 1192 height 565
click at [441, 405] on button "Next" at bounding box center [435, 419] width 14 height 28
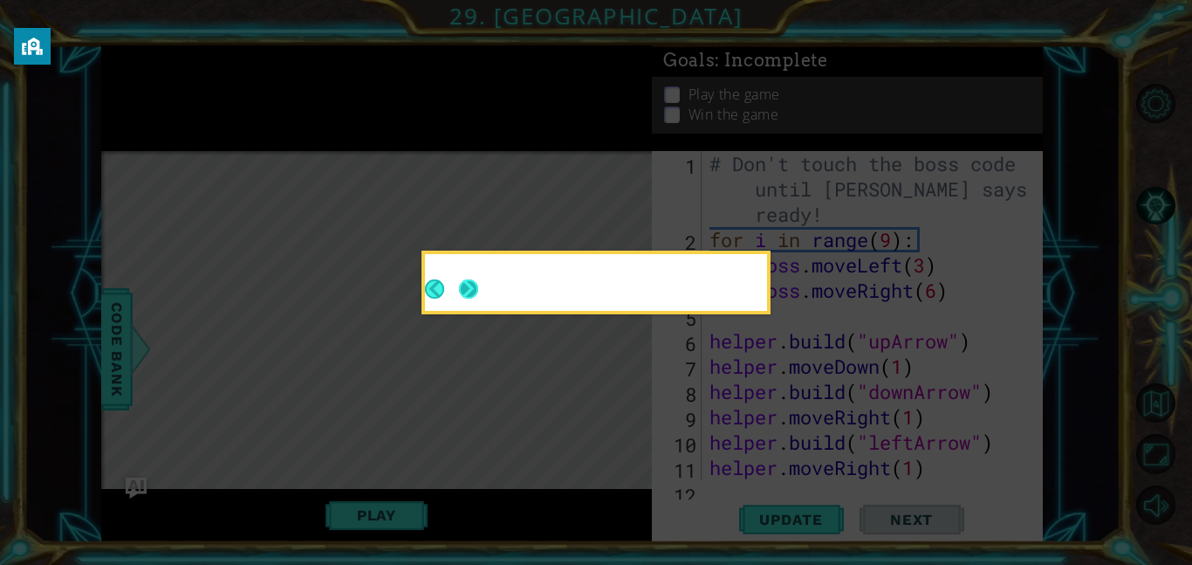
click at [467, 289] on button "Next" at bounding box center [468, 288] width 27 height 27
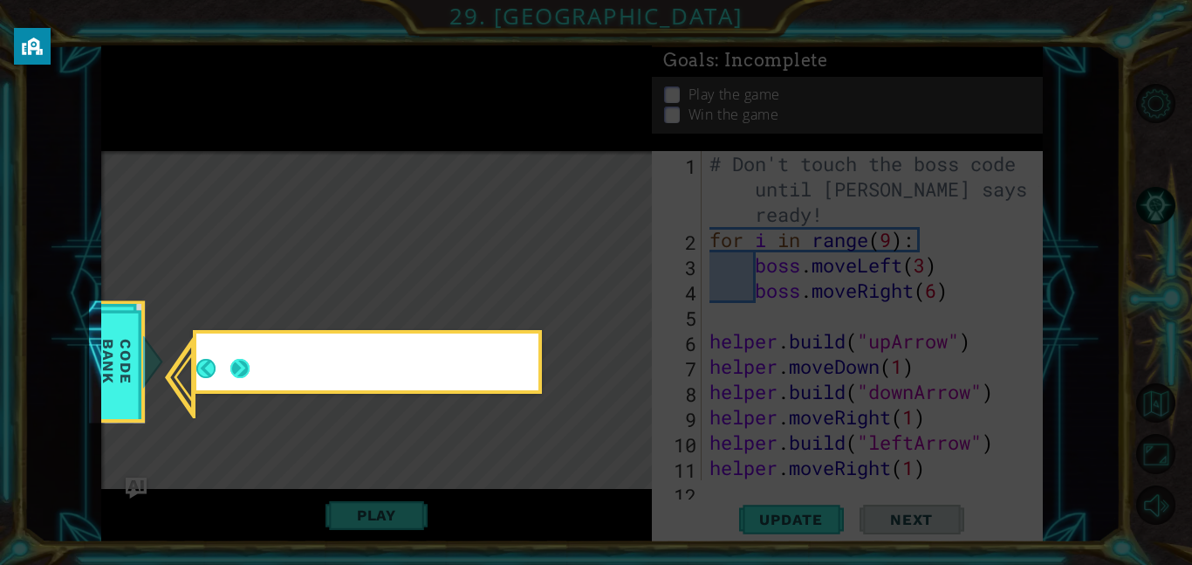
click at [235, 377] on div at bounding box center [367, 361] width 342 height 57
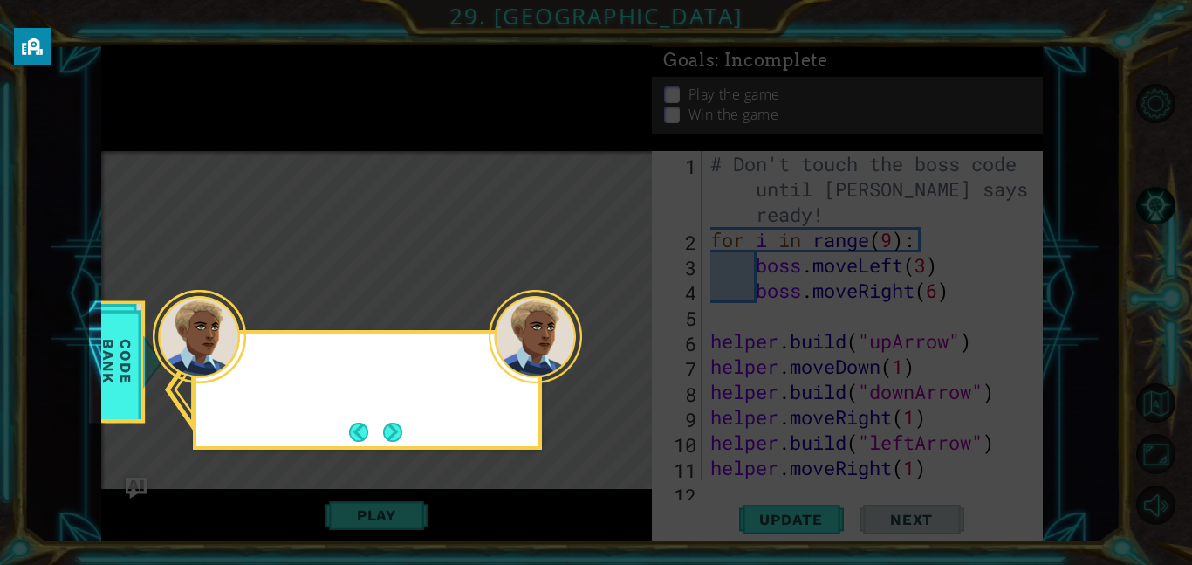
click at [395, 432] on button "Next" at bounding box center [392, 431] width 31 height 31
click at [394, 433] on icon at bounding box center [596, 282] width 1192 height 565
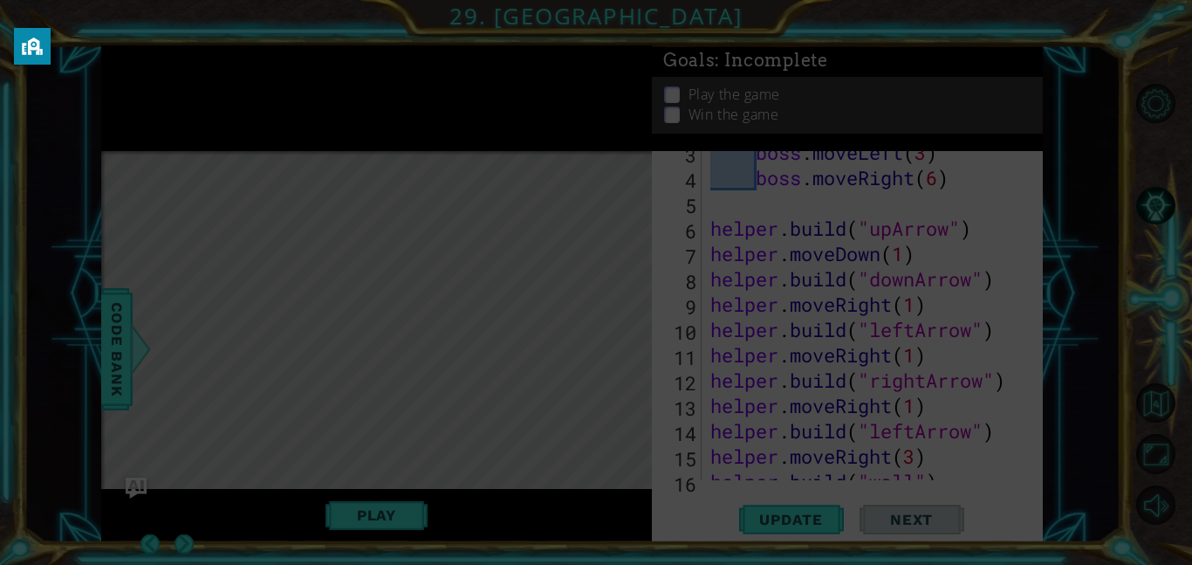
click at [411, 330] on icon at bounding box center [596, 282] width 1192 height 565
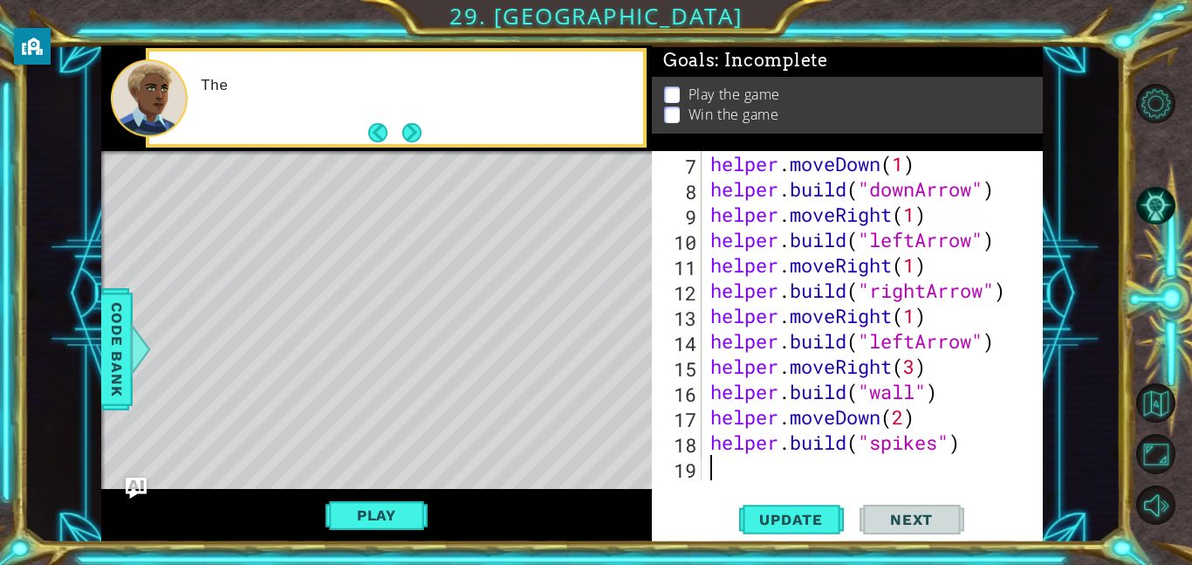
scroll to position [202, 0]
click at [412, 121] on button "Next" at bounding box center [412, 133] width 26 height 26
click at [414, 126] on button "Next" at bounding box center [411, 132] width 20 height 20
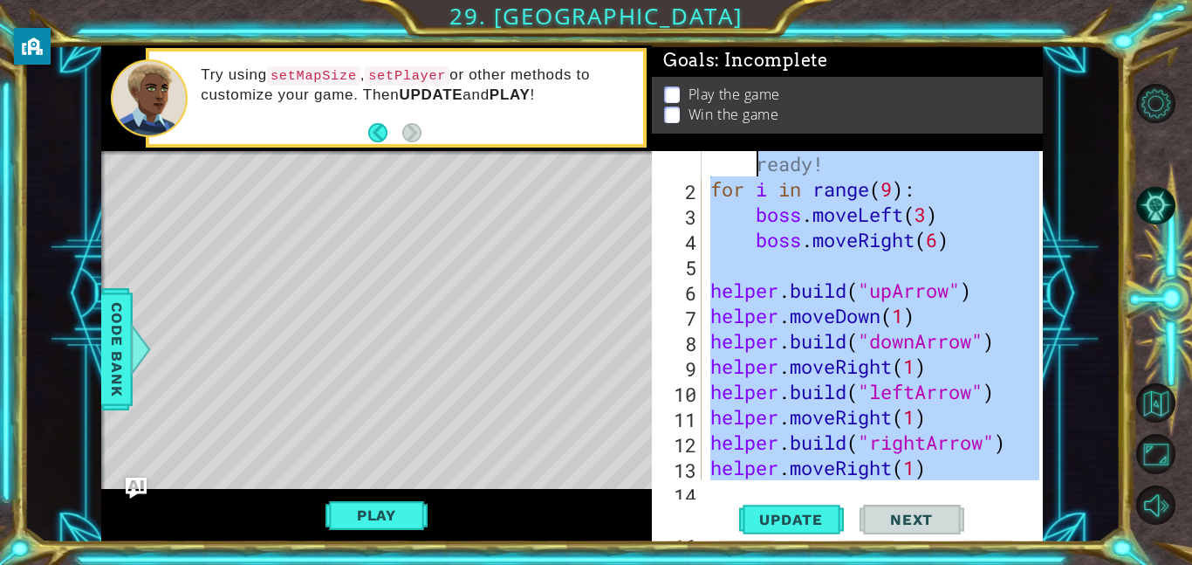
scroll to position [0, 0]
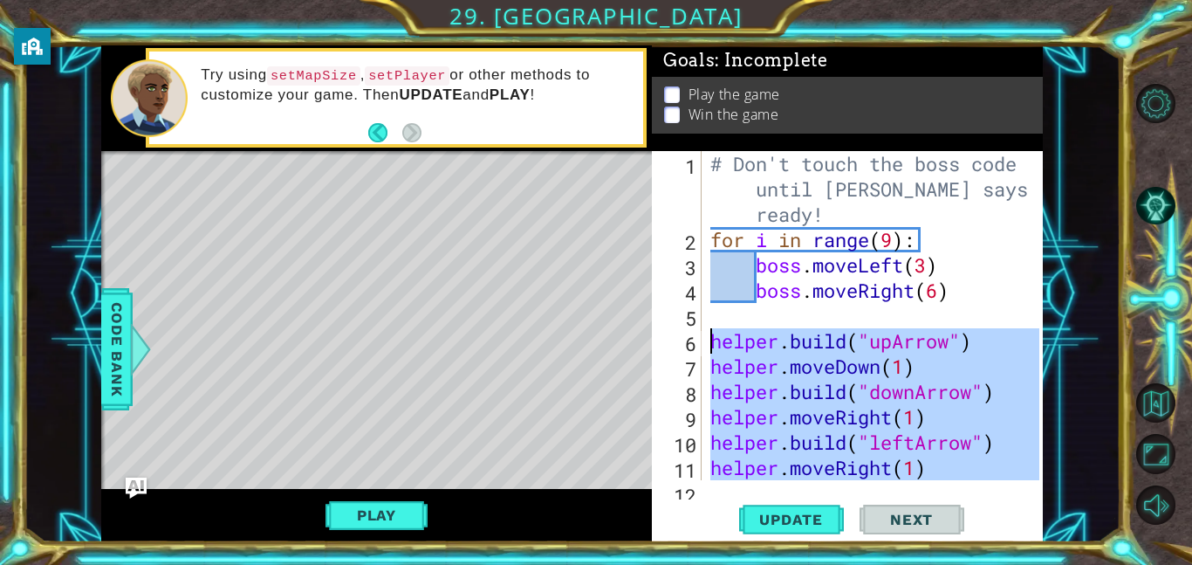
drag, startPoint x: 984, startPoint y: 442, endPoint x: 694, endPoint y: 338, distance: 308.8
click at [694, 338] on div "[DOMAIN_NAME]("spikes") 1 2 3 4 5 6 7 8 9 10 11 12 # Don't touch the boss code …" at bounding box center [845, 315] width 387 height 329
type textarea "[DOMAIN_NAME]("upArrow") helper.moveDown(1)"
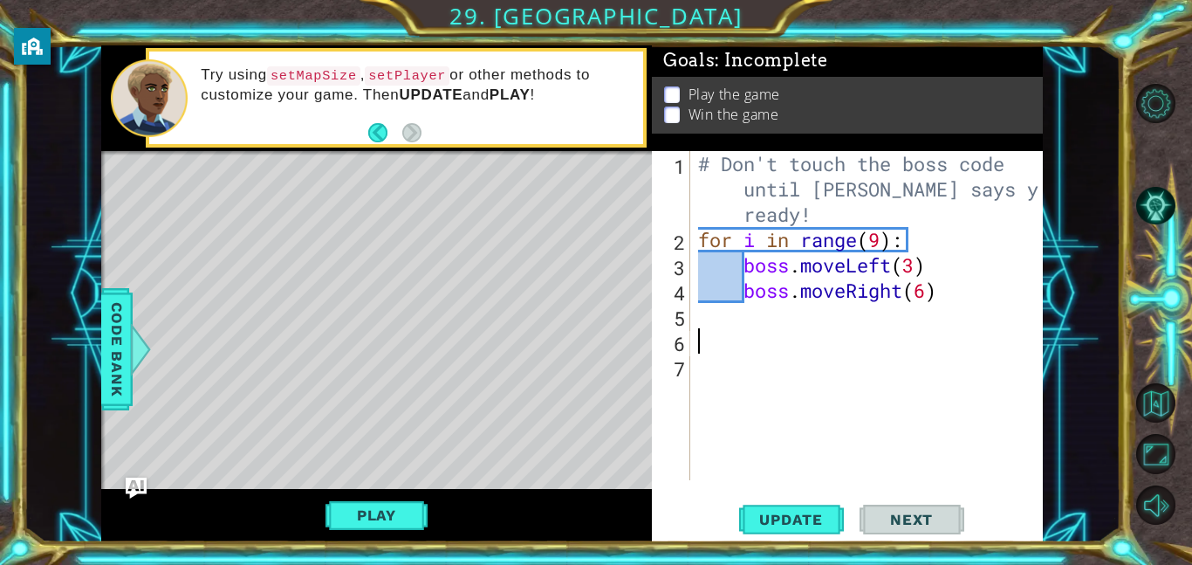
click at [718, 332] on div "# Don't touch the boss code until [PERSON_NAME] says you're ready! for i in ran…" at bounding box center [871, 366] width 353 height 430
click at [101, 346] on div "Code Bank" at bounding box center [116, 349] width 31 height 122
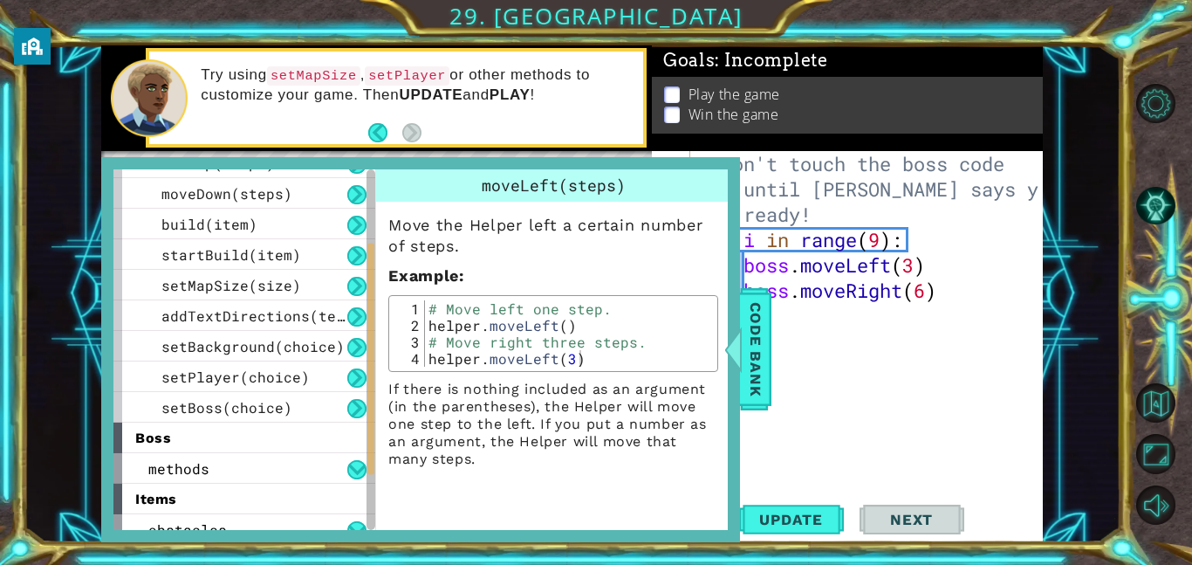
scroll to position [136, 0]
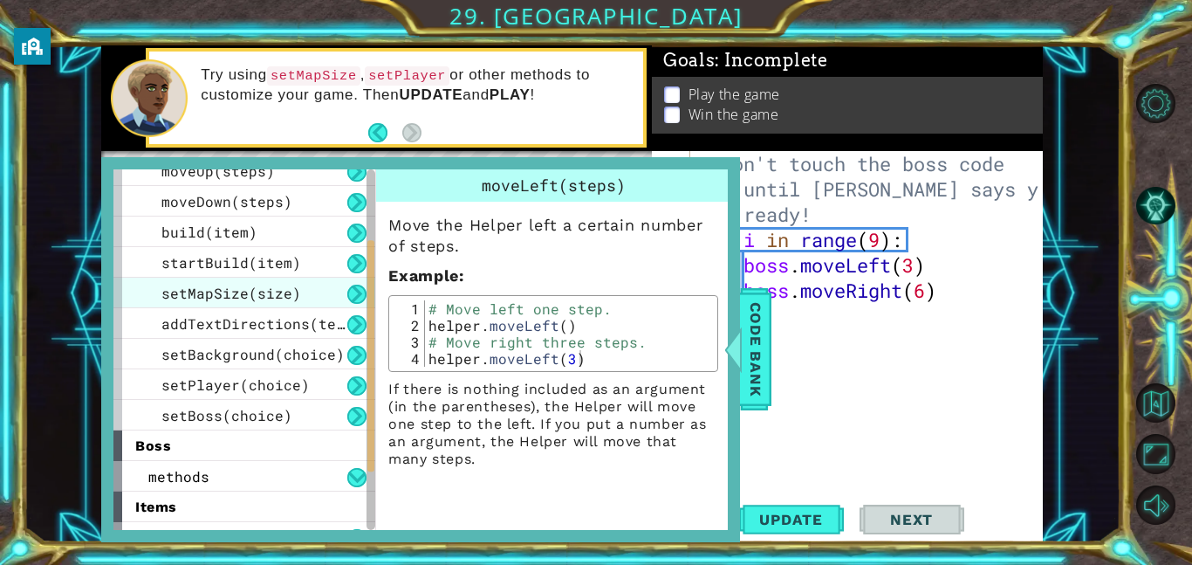
click at [347, 281] on div "setMapSize(size)" at bounding box center [244, 292] width 262 height 31
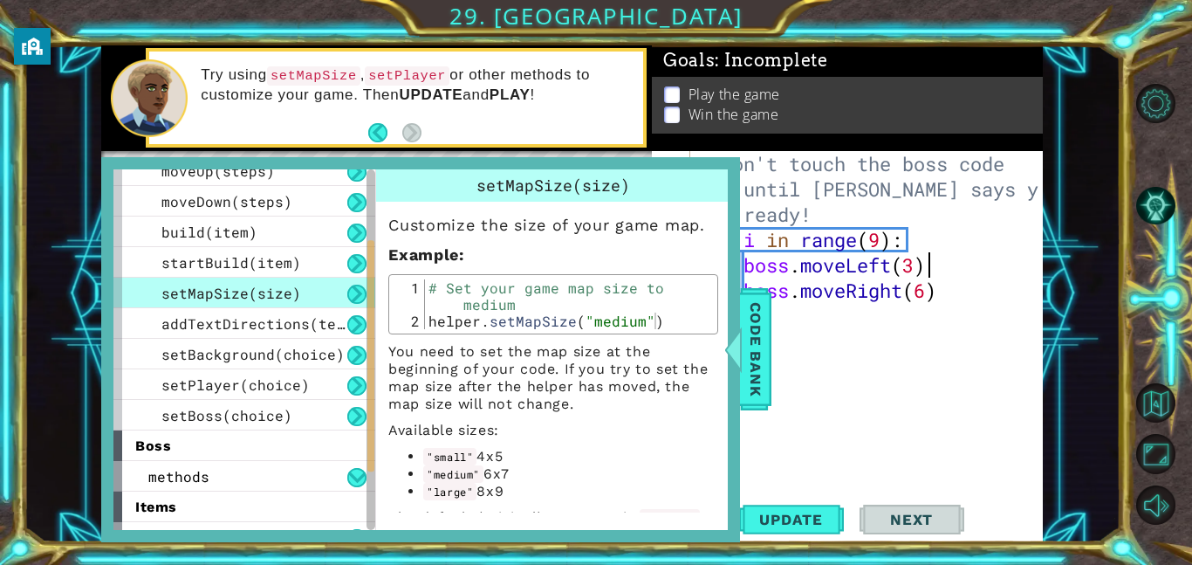
click at [985, 277] on div "# Don't touch the boss code until [PERSON_NAME] says you're ready! for i in ran…" at bounding box center [871, 366] width 353 height 430
click at [980, 288] on div "# Don't touch the boss code until [PERSON_NAME] says you're ready! for i in ran…" at bounding box center [871, 366] width 353 height 430
type textarea "boss.moveRight(6)"
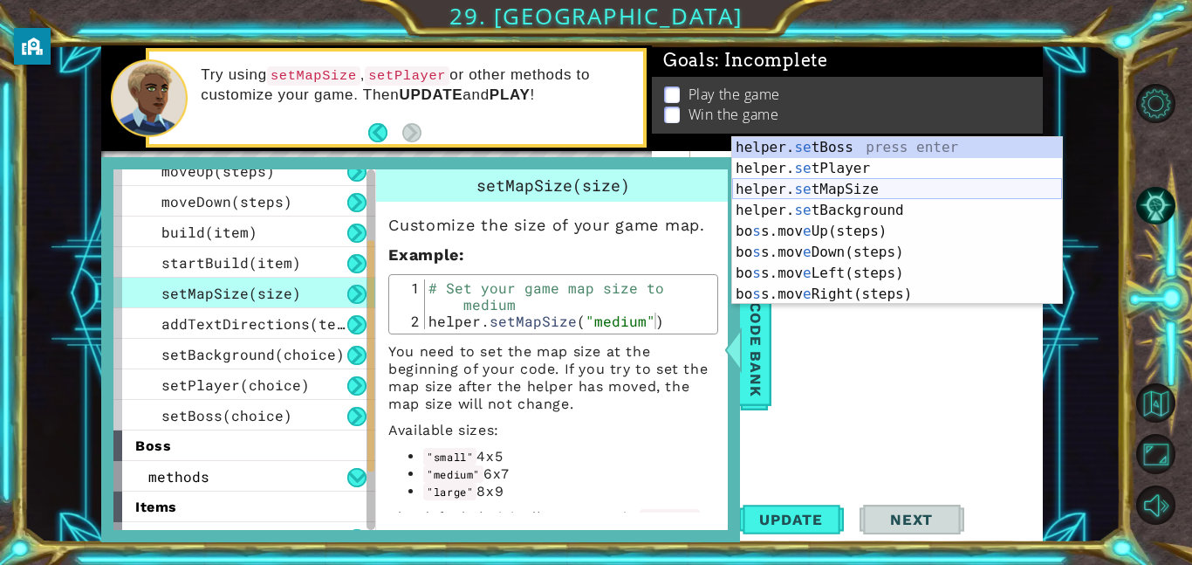
click at [909, 193] on div "helper. se tBoss press enter helper. se tPlayer press enter helper. se tMapSize…" at bounding box center [897, 241] width 330 height 209
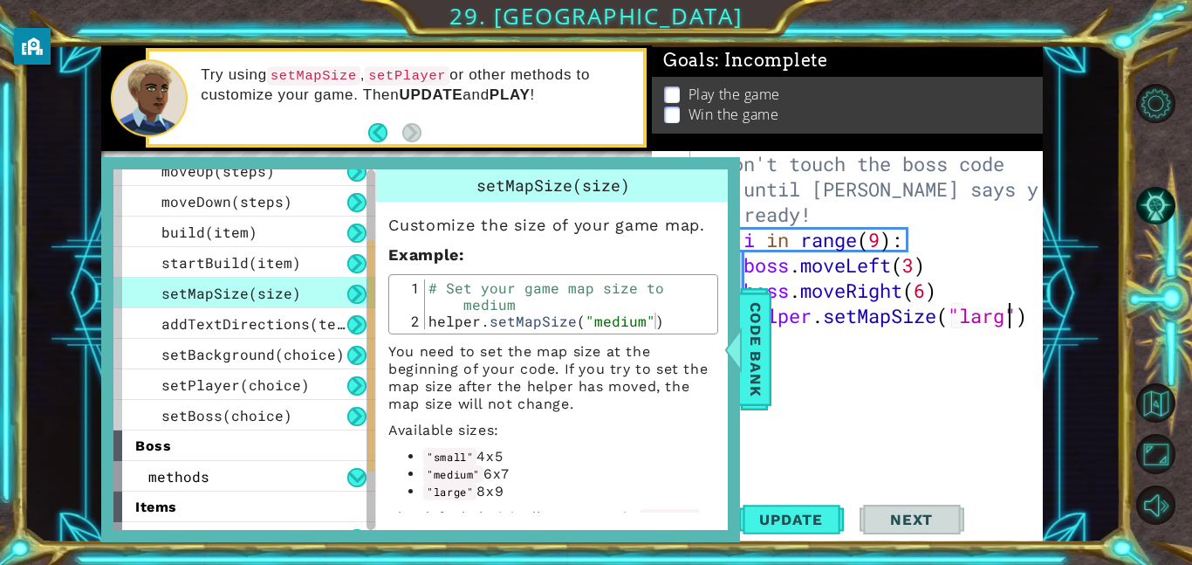
scroll to position [0, 14]
type textarea "helper.setMapSize("large")"
click at [766, 359] on span "Code Bank" at bounding box center [756, 349] width 28 height 106
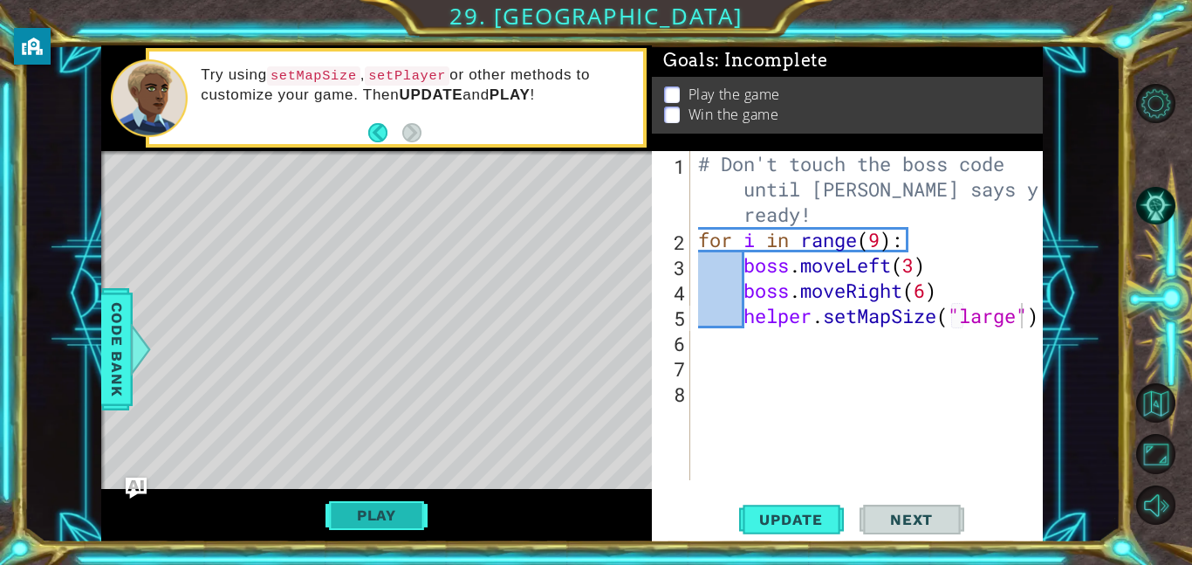
click at [385, 519] on button "Play" at bounding box center [376, 514] width 102 height 33
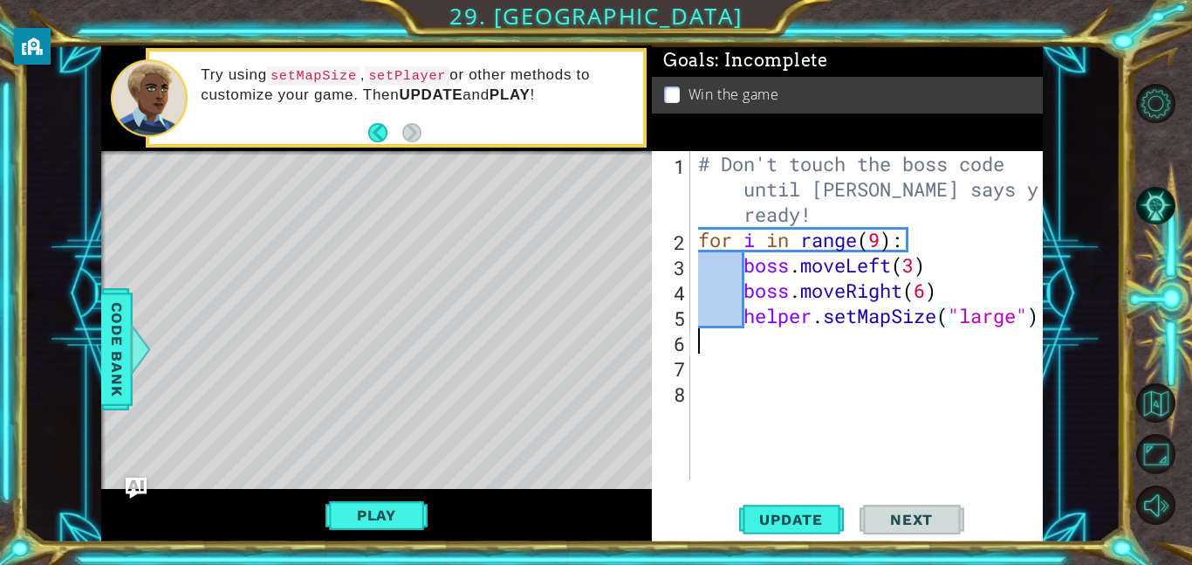
scroll to position [0, 0]
click at [113, 353] on span "Code Bank" at bounding box center [117, 349] width 28 height 106
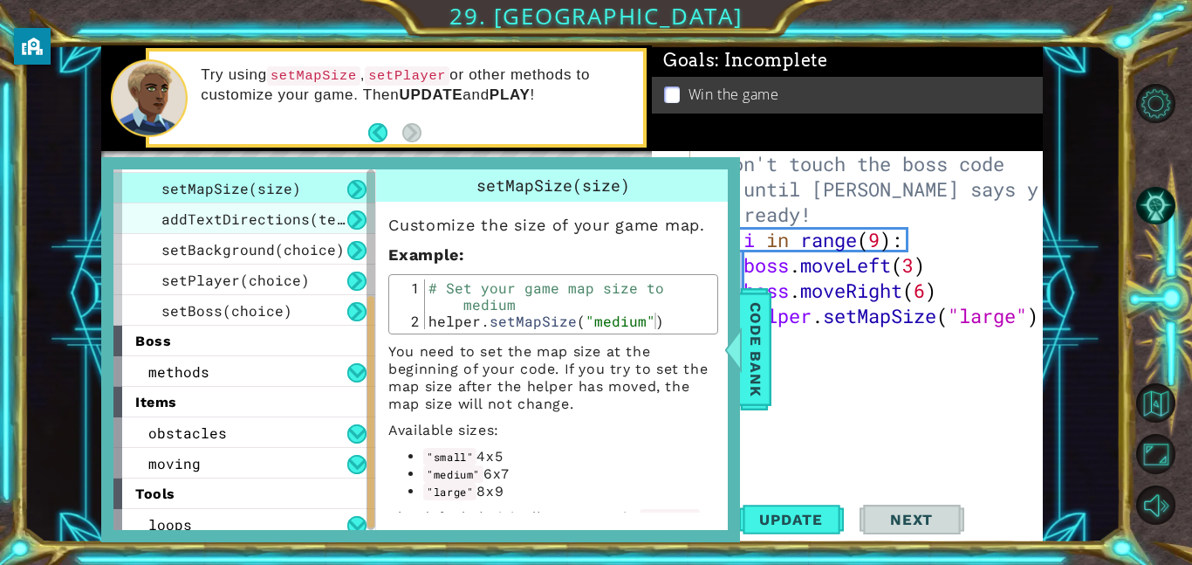
scroll to position [238, 0]
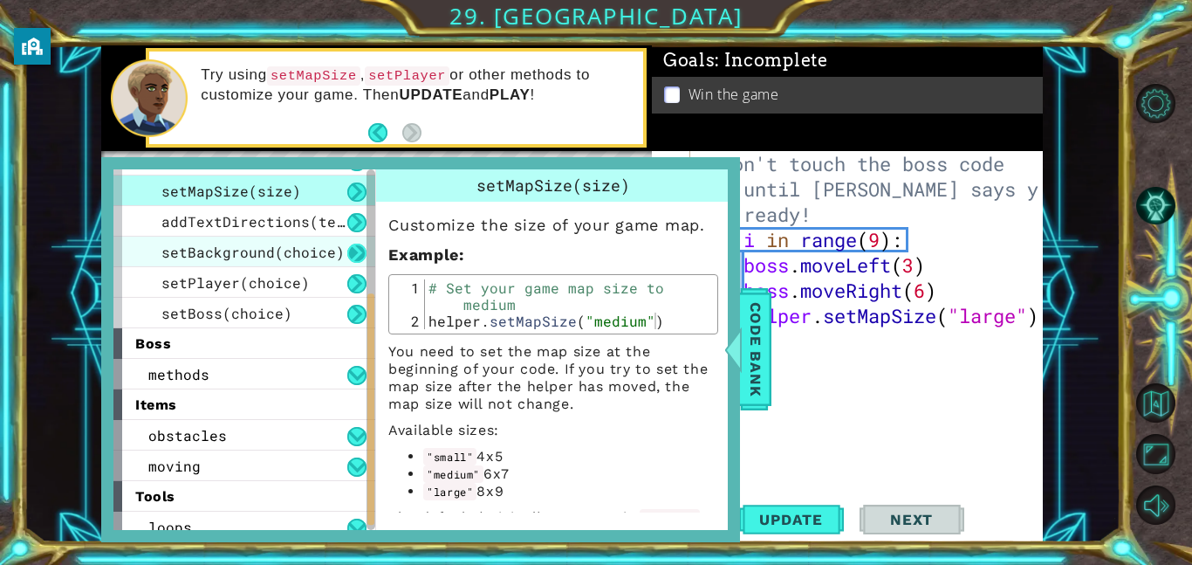
click at [357, 257] on button at bounding box center [356, 252] width 19 height 19
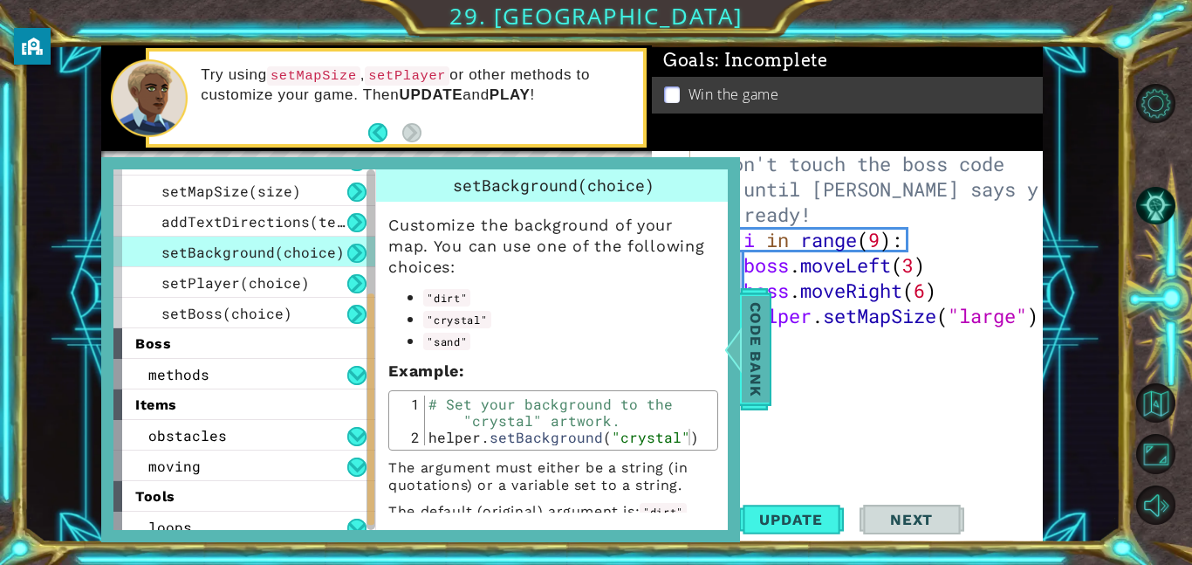
click at [756, 338] on span "Code Bank" at bounding box center [756, 349] width 28 height 106
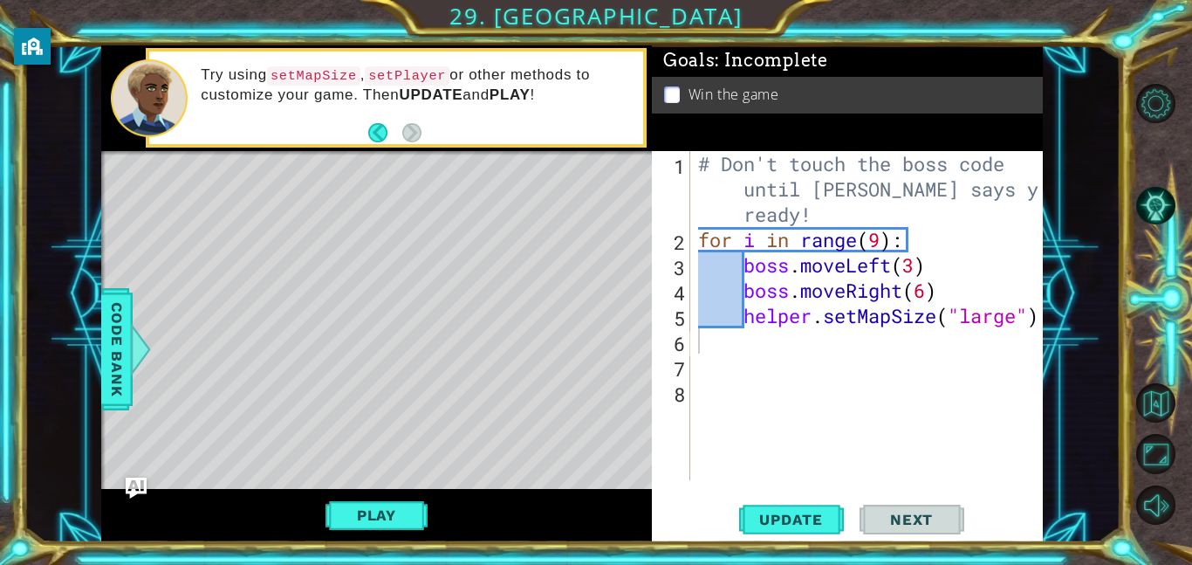
click at [759, 340] on div "# Don't touch the boss code until [PERSON_NAME] says you're ready! for i in ran…" at bounding box center [871, 366] width 353 height 430
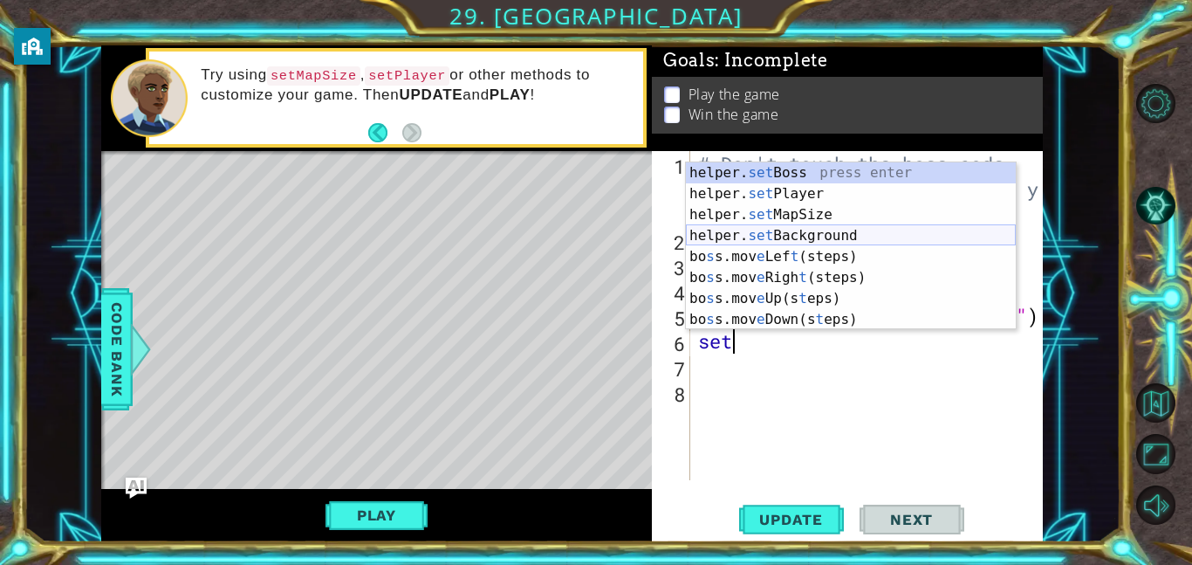
click at [817, 236] on div "helper. set Boss press enter helper. set Player press enter helper. set MapSize…" at bounding box center [851, 266] width 330 height 209
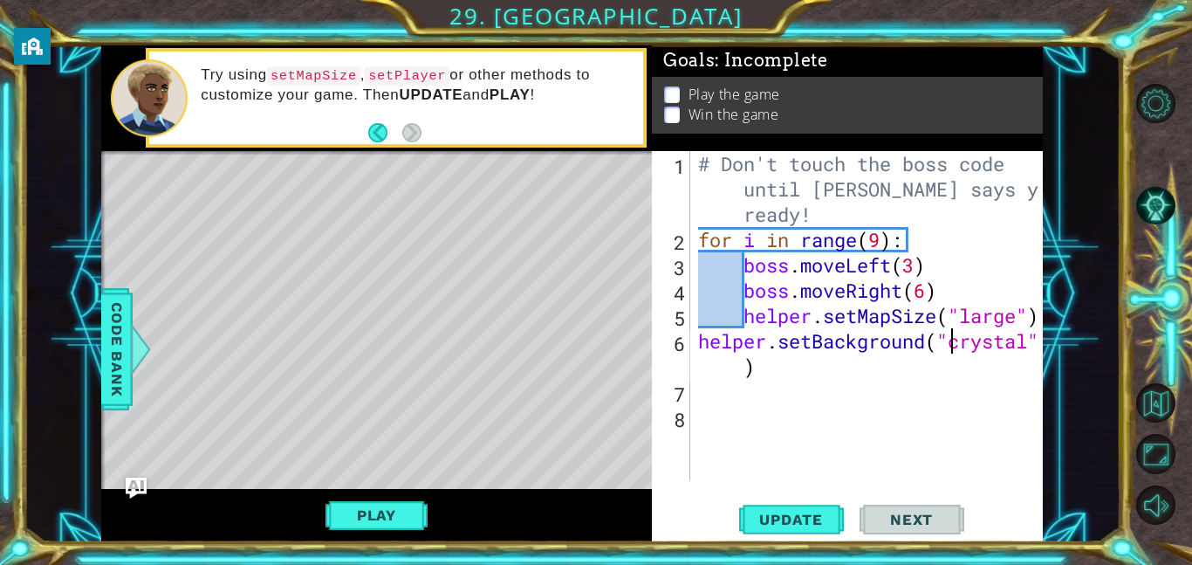
click at [742, 322] on div "# Don't touch the boss code until [PERSON_NAME] says you're ready! for i in ran…" at bounding box center [871, 366] width 353 height 430
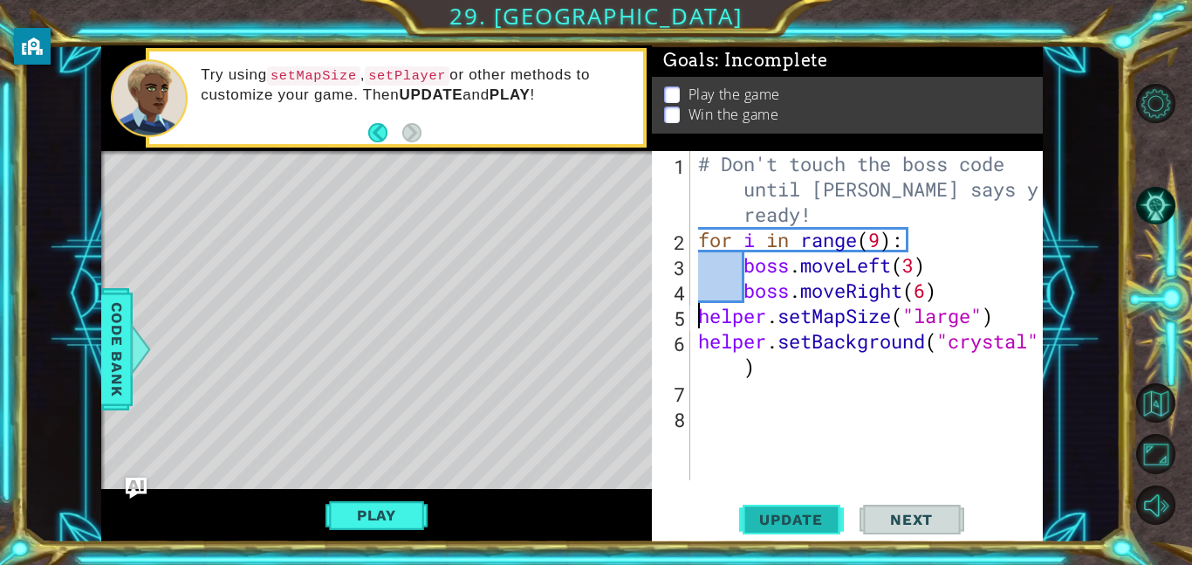
type textarea "helper.setMapSize("large")"
click at [768, 516] on span "Update" at bounding box center [791, 518] width 99 height 17
click at [715, 395] on div "# Don't touch the boss code until [PERSON_NAME] says you're ready! for i in ran…" at bounding box center [871, 366] width 353 height 430
type textarea "he"
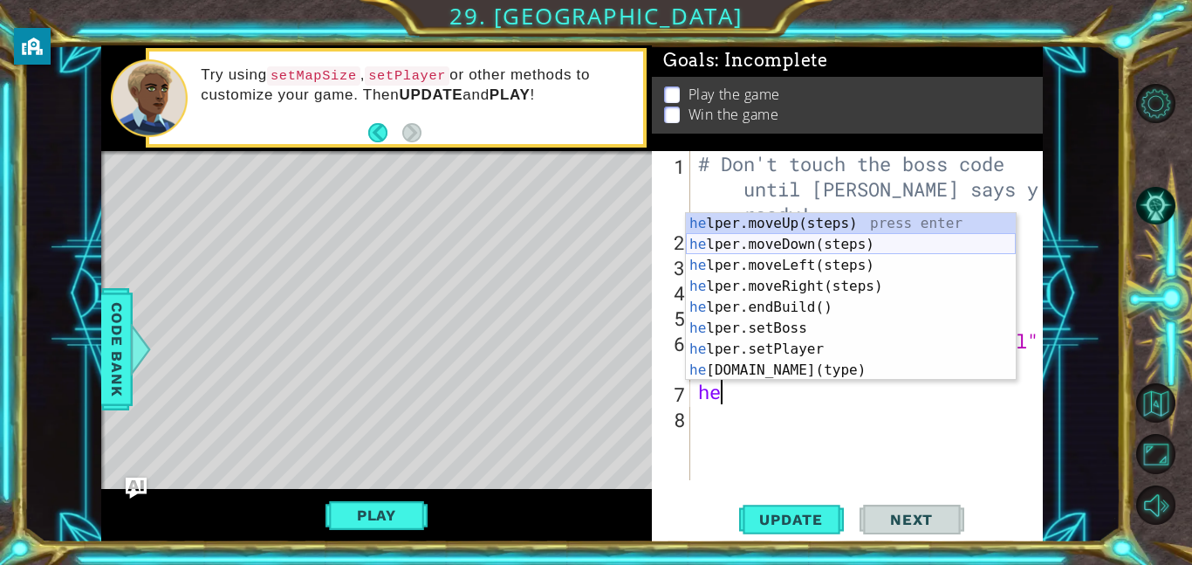
click at [779, 243] on div "he lper.moveUp(steps) press enter he lper.moveDown(steps) press enter he lper.m…" at bounding box center [851, 317] width 330 height 209
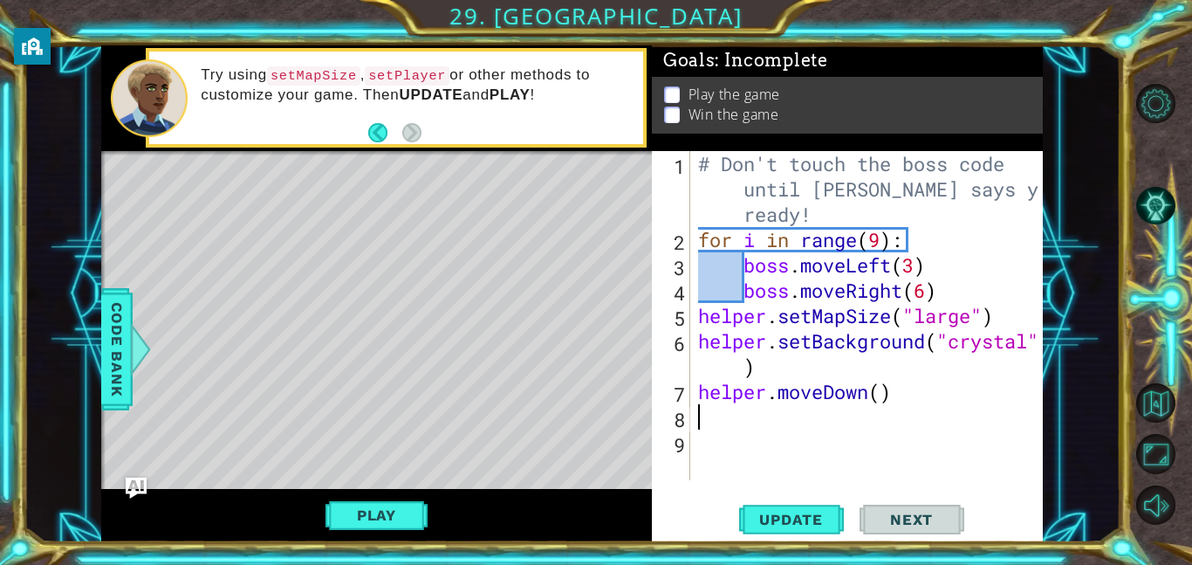
click at [881, 401] on div "# Don't touch the boss code until [PERSON_NAME] says you're ready! for i in ran…" at bounding box center [871, 366] width 353 height 430
type textarea "helper.moveDown(1)"
click at [748, 415] on div "# Don't touch the boss code until [PERSON_NAME] says you're ready! for i in ran…" at bounding box center [871, 366] width 353 height 430
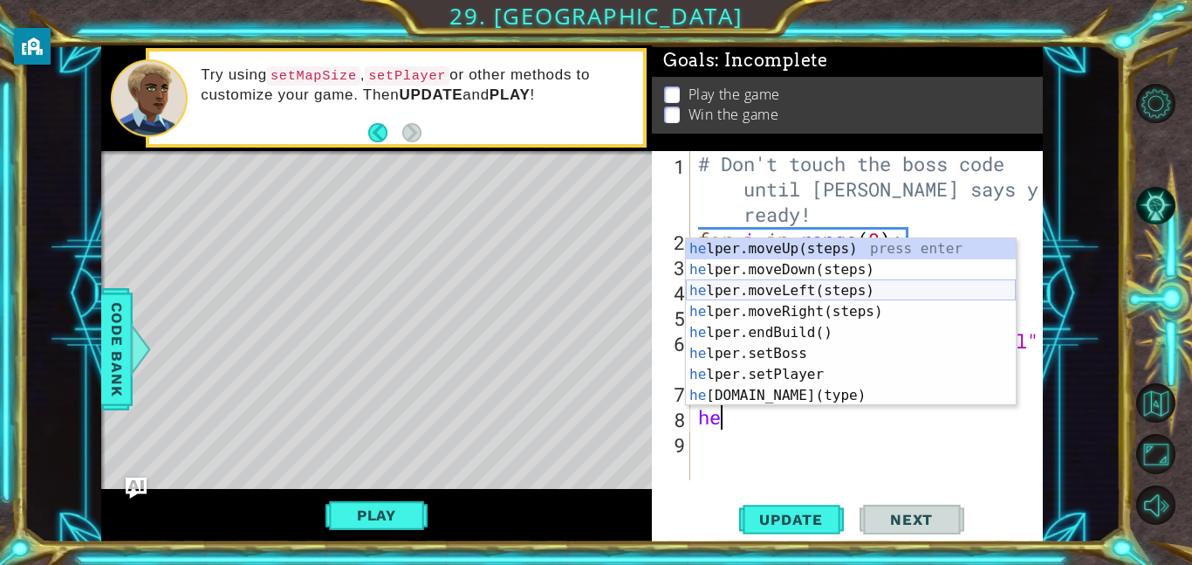
type textarea "h"
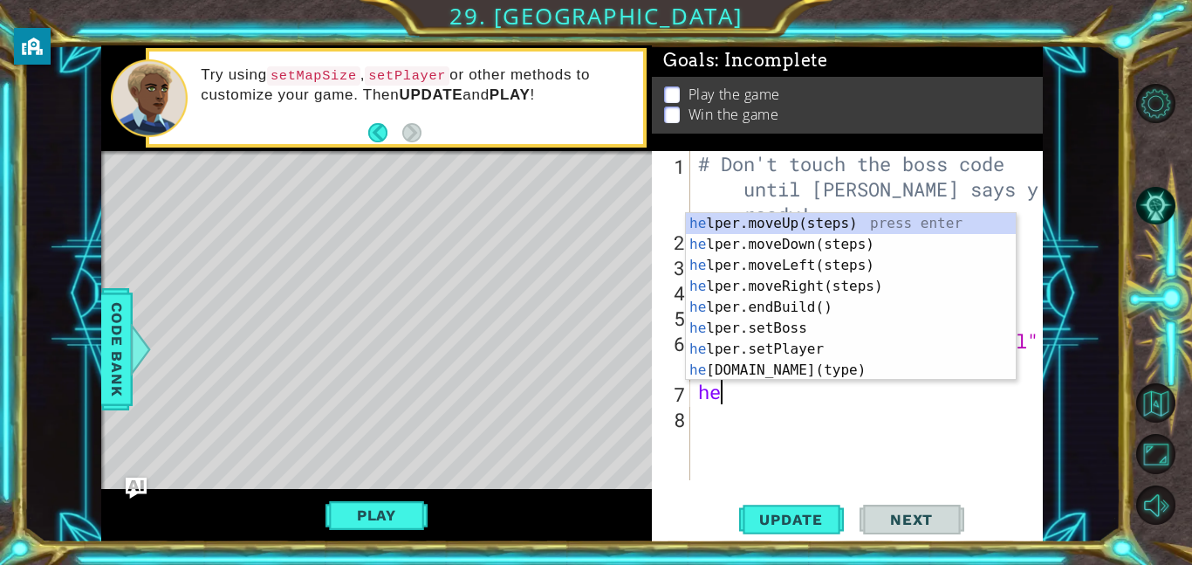
type textarea "h"
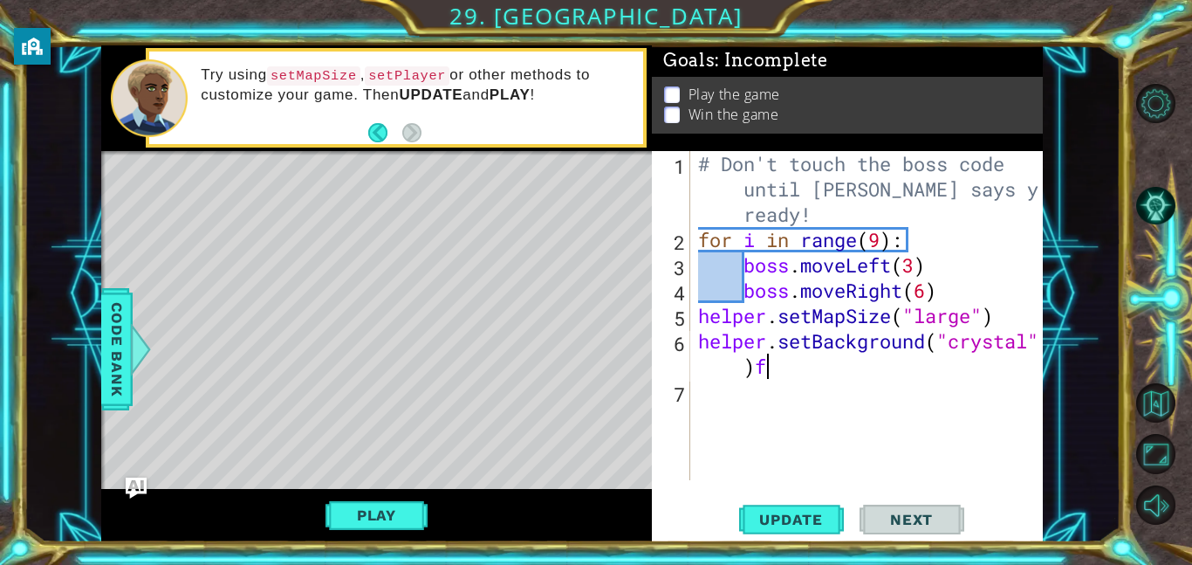
scroll to position [0, 16]
type textarea "helper.setBackground("crystal")"
type textarea "for i in range(4)"
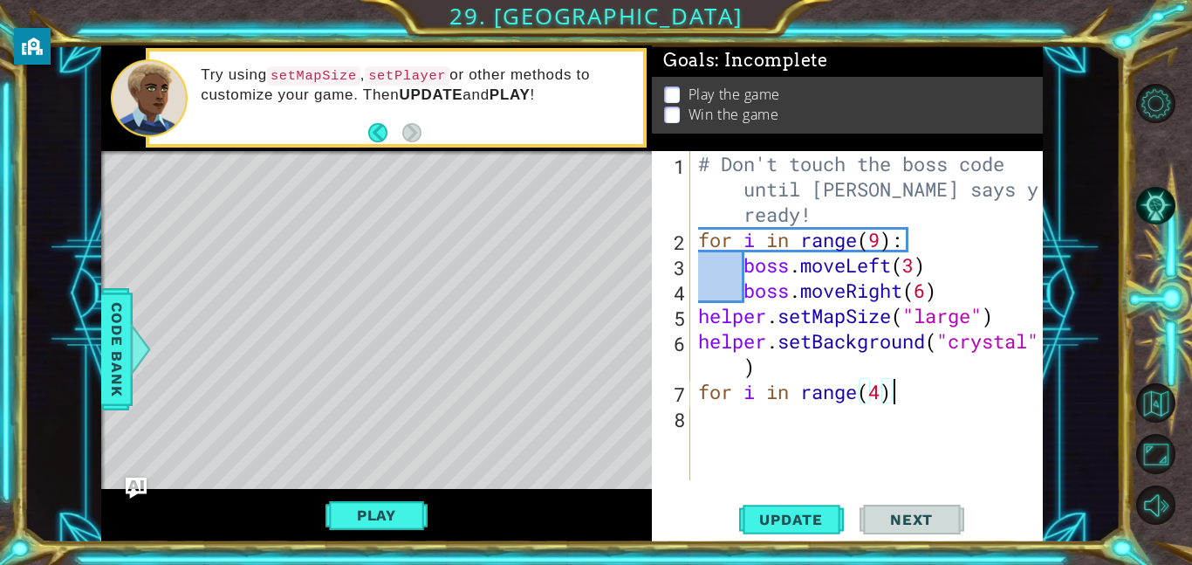
type textarea "for i in range(4):"
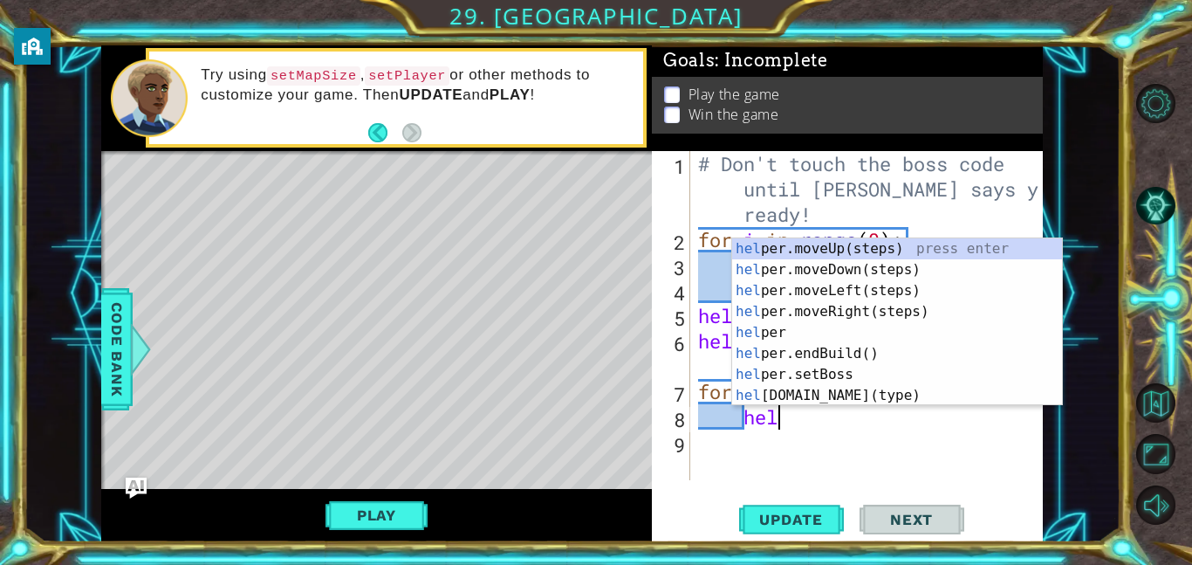
scroll to position [0, 3]
click at [845, 399] on div "hel per.moveUp(steps) press enter hel per.moveDown(steps) press enter hel per.m…" at bounding box center [897, 342] width 330 height 209
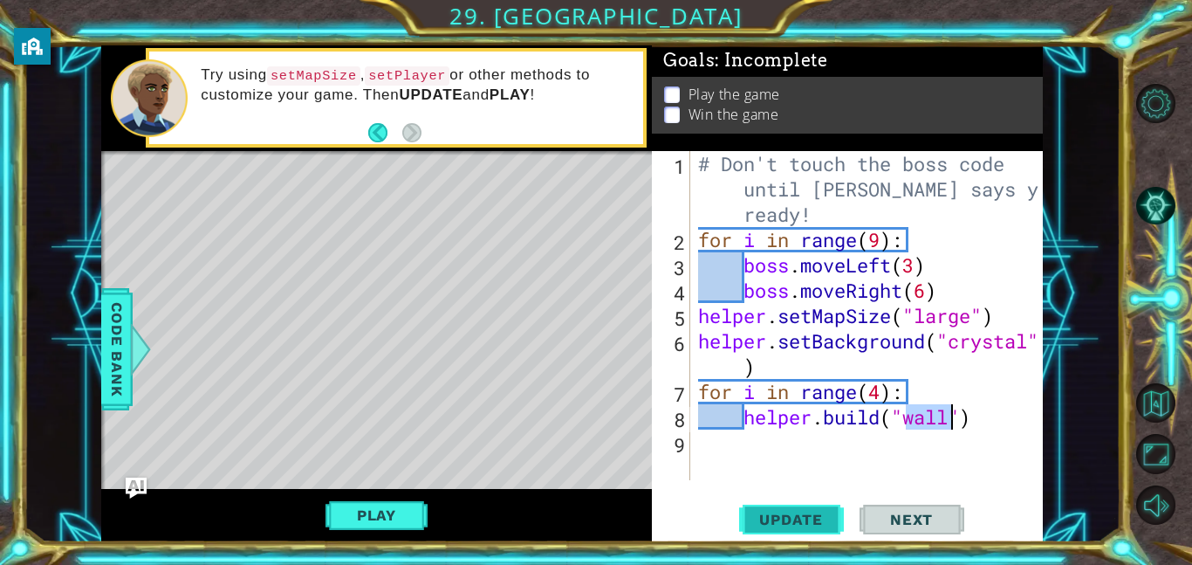
click at [802, 520] on span "Update" at bounding box center [791, 518] width 99 height 17
click at [410, 532] on div "Play" at bounding box center [376, 515] width 551 height 53
click at [412, 523] on button "Play" at bounding box center [376, 514] width 102 height 33
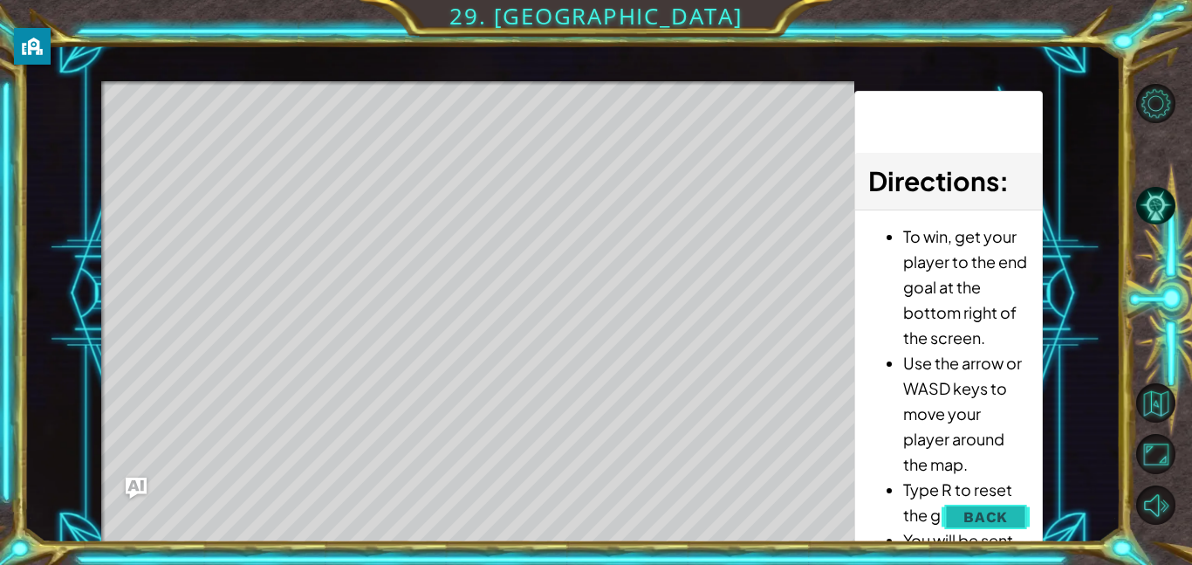
click at [992, 521] on span "Back" at bounding box center [985, 516] width 44 height 17
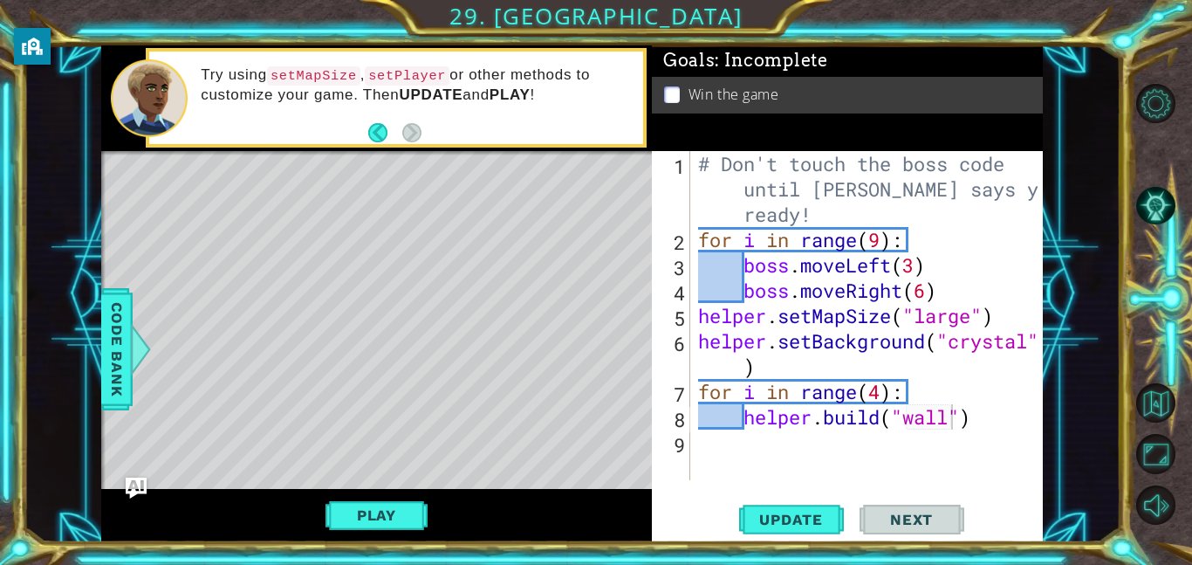
type textarea "for i in range(4):"
click at [913, 394] on div "# Don't touch the boss code until [PERSON_NAME] says you're ready! for i in ran…" at bounding box center [871, 366] width 353 height 430
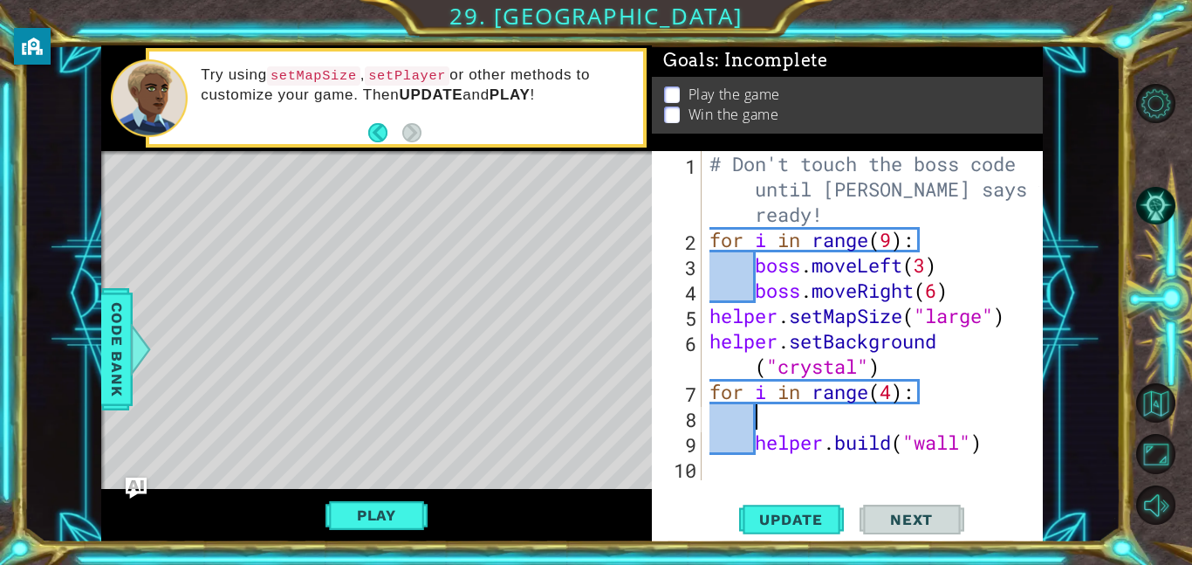
scroll to position [0, 2]
type textarea "he"
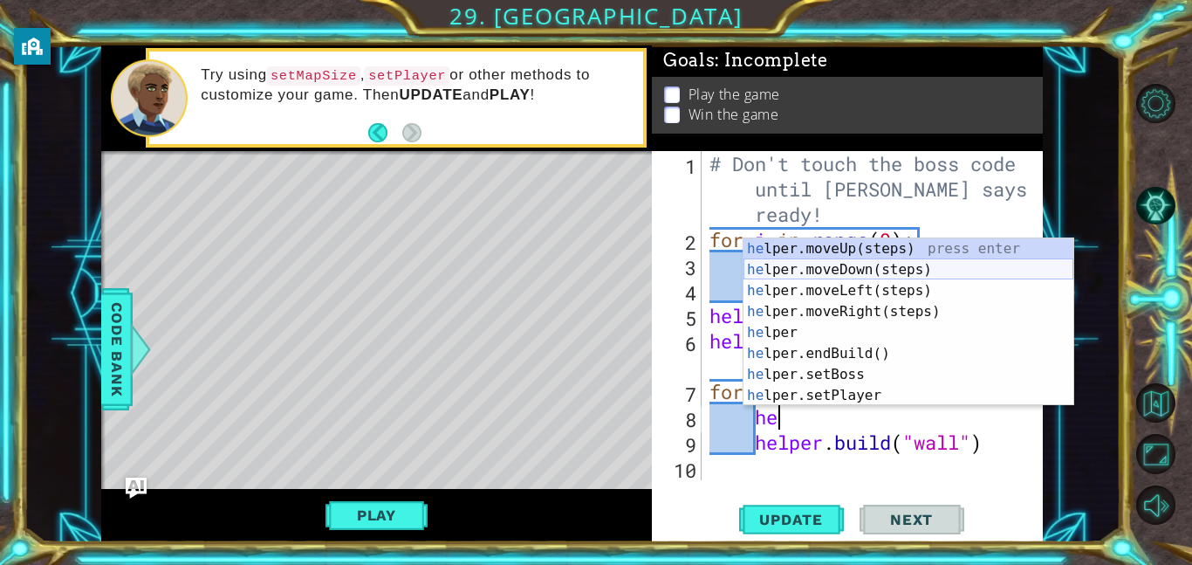
click at [930, 263] on div "he lper.moveUp(steps) press enter he lper.moveDown(steps) press enter he lper.m…" at bounding box center [908, 342] width 330 height 209
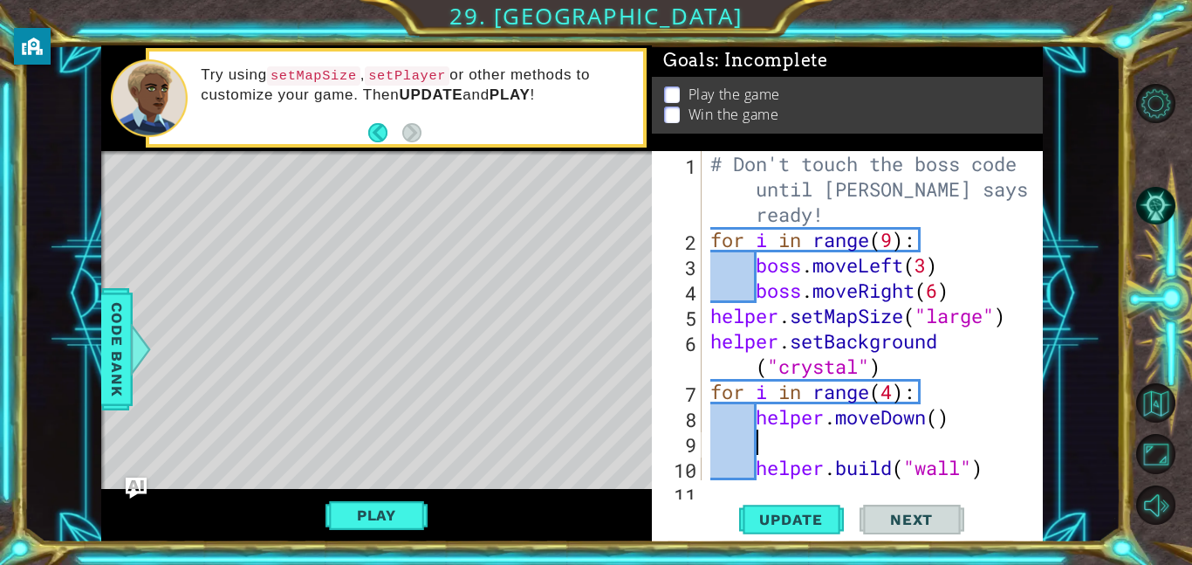
scroll to position [0, 1]
click at [938, 421] on div "# Don't touch the boss code until [PERSON_NAME] says you're ready! for i in ran…" at bounding box center [877, 366] width 341 height 430
click at [862, 460] on div "# Don't touch the boss code until [PERSON_NAME] says you're ready! for i in ran…" at bounding box center [877, 366] width 341 height 430
type textarea "[DOMAIN_NAME]("wall")"
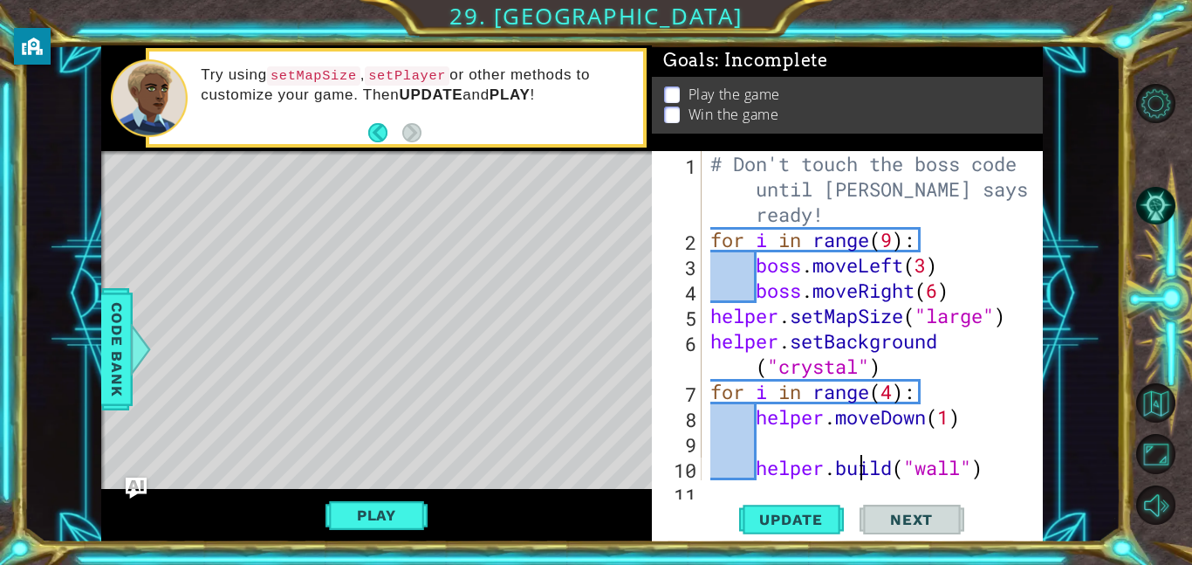
click at [855, 450] on div "# Don't touch the boss code until [PERSON_NAME] says you're ready! for i in ran…" at bounding box center [877, 366] width 341 height 430
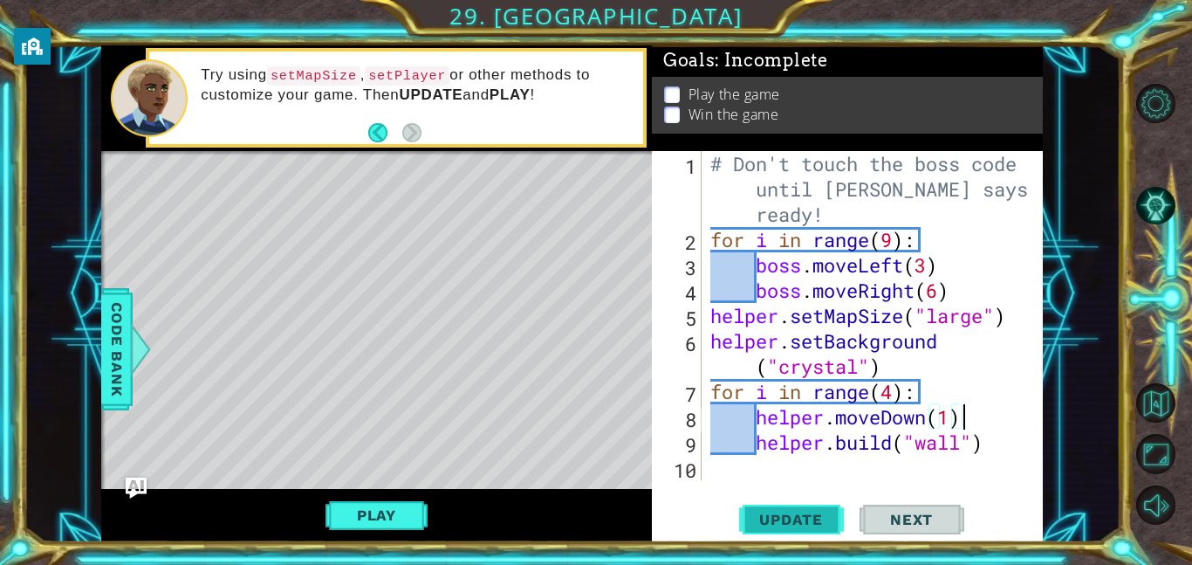
type textarea "helper.moveDown(1)"
click at [765, 519] on span "Update" at bounding box center [791, 518] width 99 height 17
click at [415, 518] on button "Play" at bounding box center [376, 514] width 102 height 33
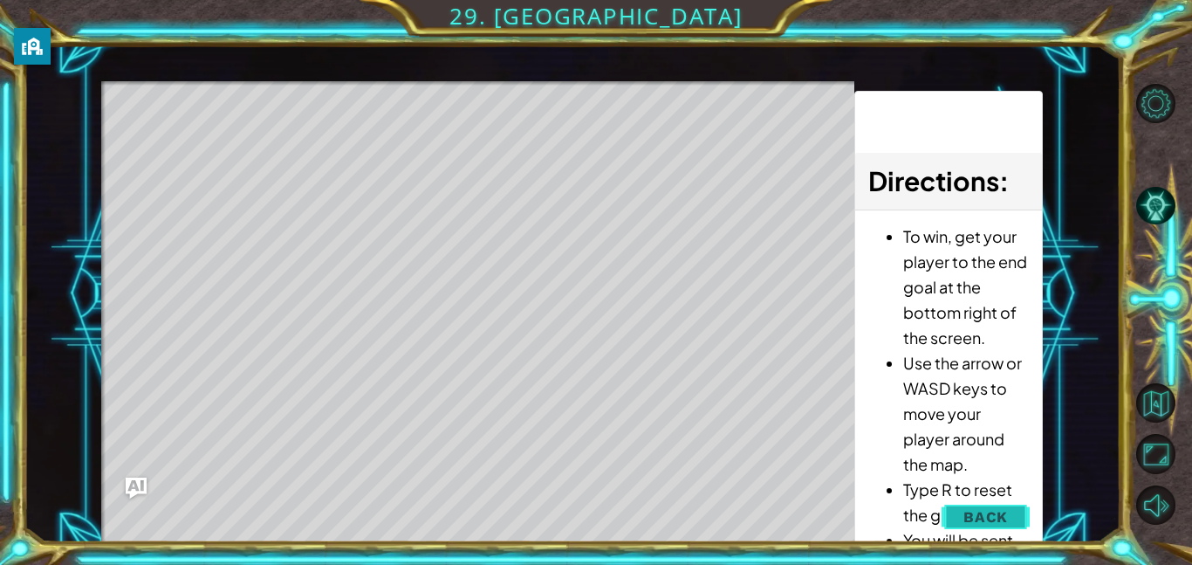
click at [989, 510] on span "Back" at bounding box center [985, 516] width 44 height 17
